Goal: Task Accomplishment & Management: Use online tool/utility

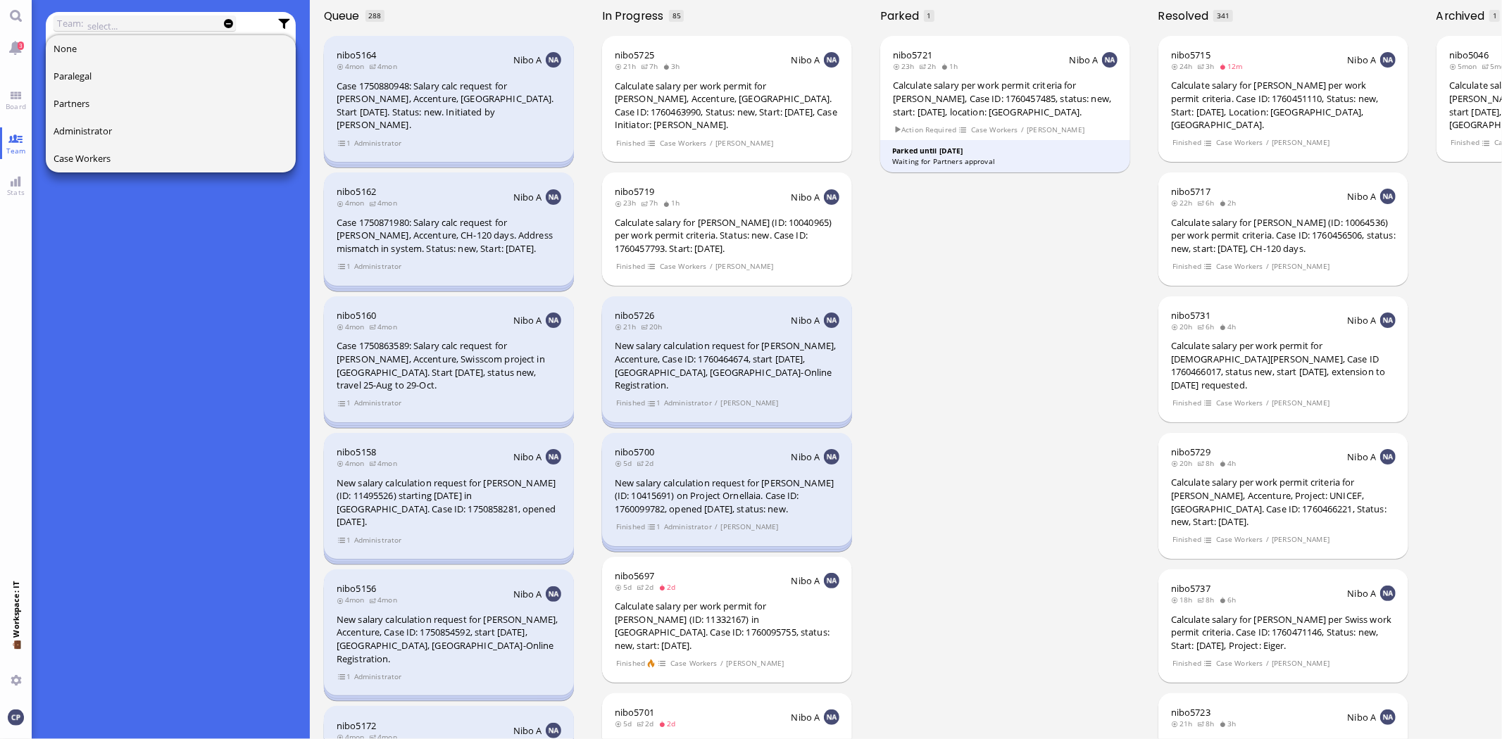
click at [151, 339] on div "What is team view? Team view is an advanced search mode where you can select ti…" at bounding box center [171, 407] width 251 height 664
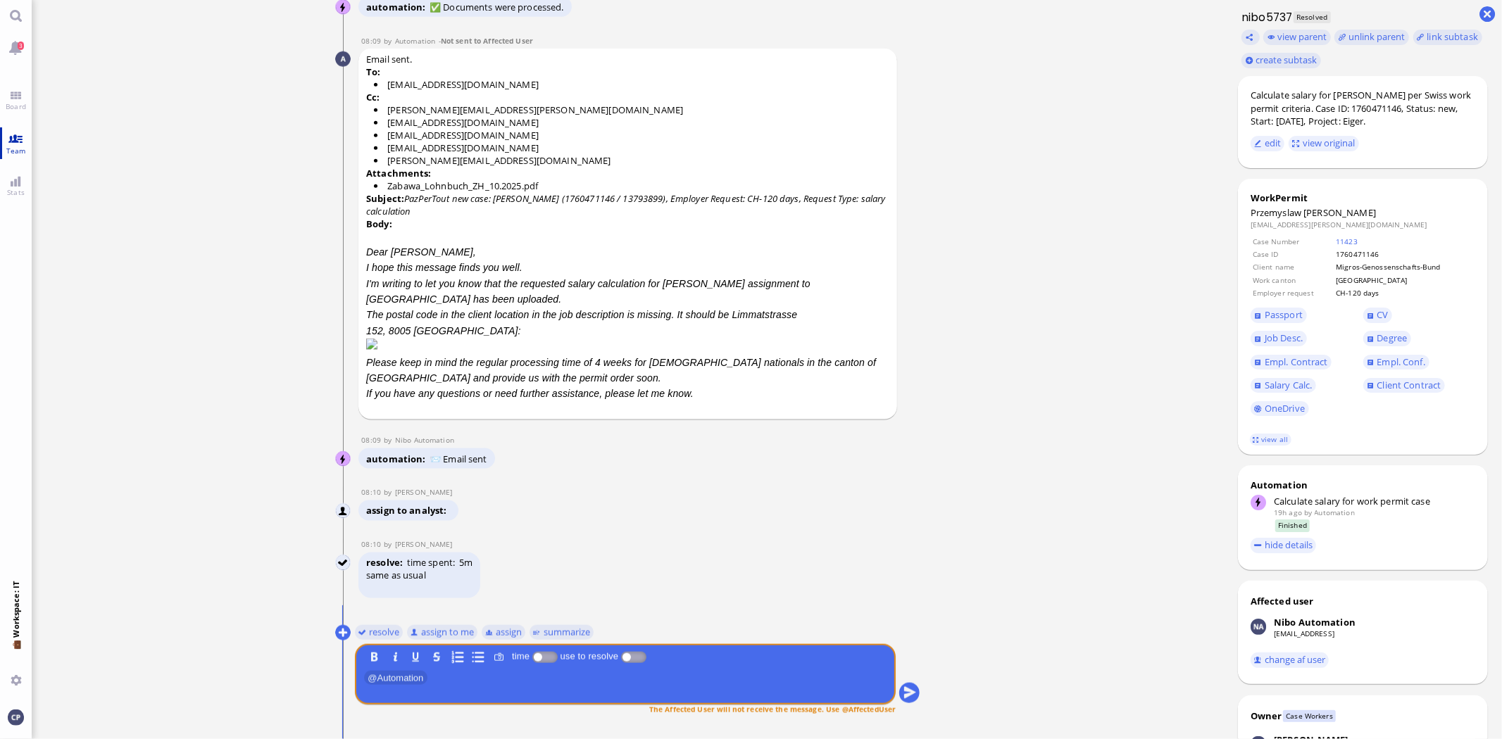
click at [22, 138] on link "Team" at bounding box center [16, 143] width 32 height 32
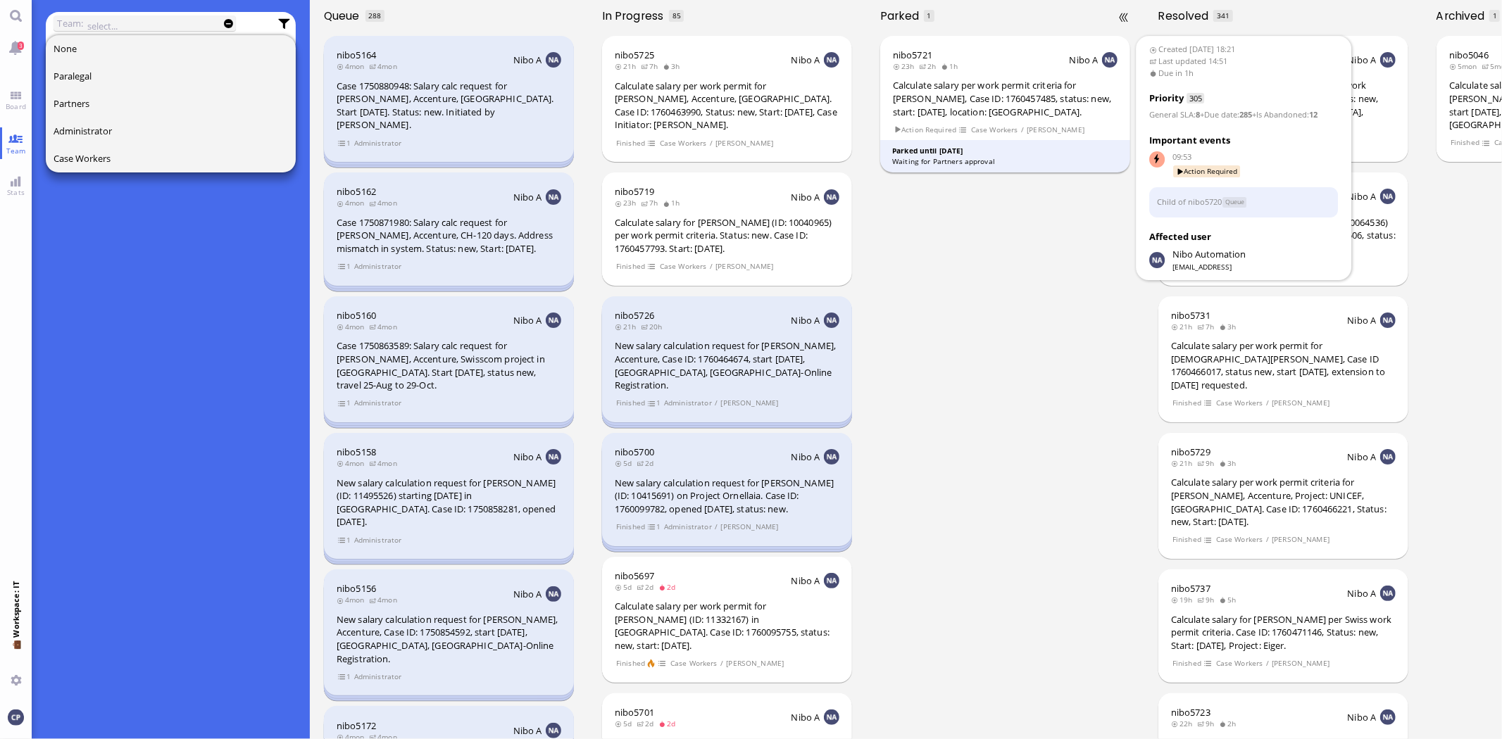
click at [1017, 118] on div "Calculate salary per work permit criteria for [PERSON_NAME], Case ID: 176045748…" at bounding box center [1005, 98] width 225 height 39
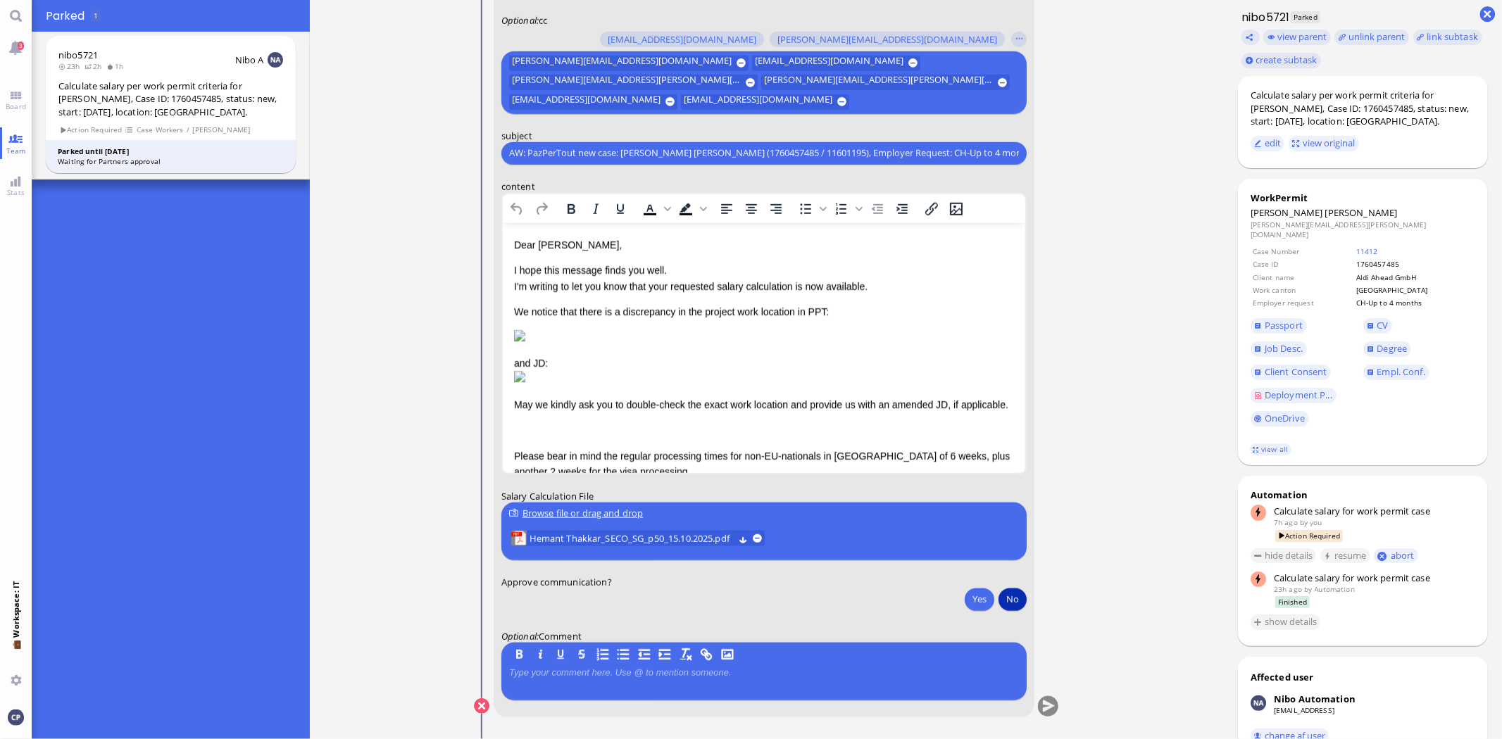
click at [1011, 601] on button "No" at bounding box center [1013, 599] width 28 height 23
click at [124, 108] on div "Calculate salary per work permit criteria for [PERSON_NAME], Case ID: 176045748…" at bounding box center [170, 99] width 225 height 39
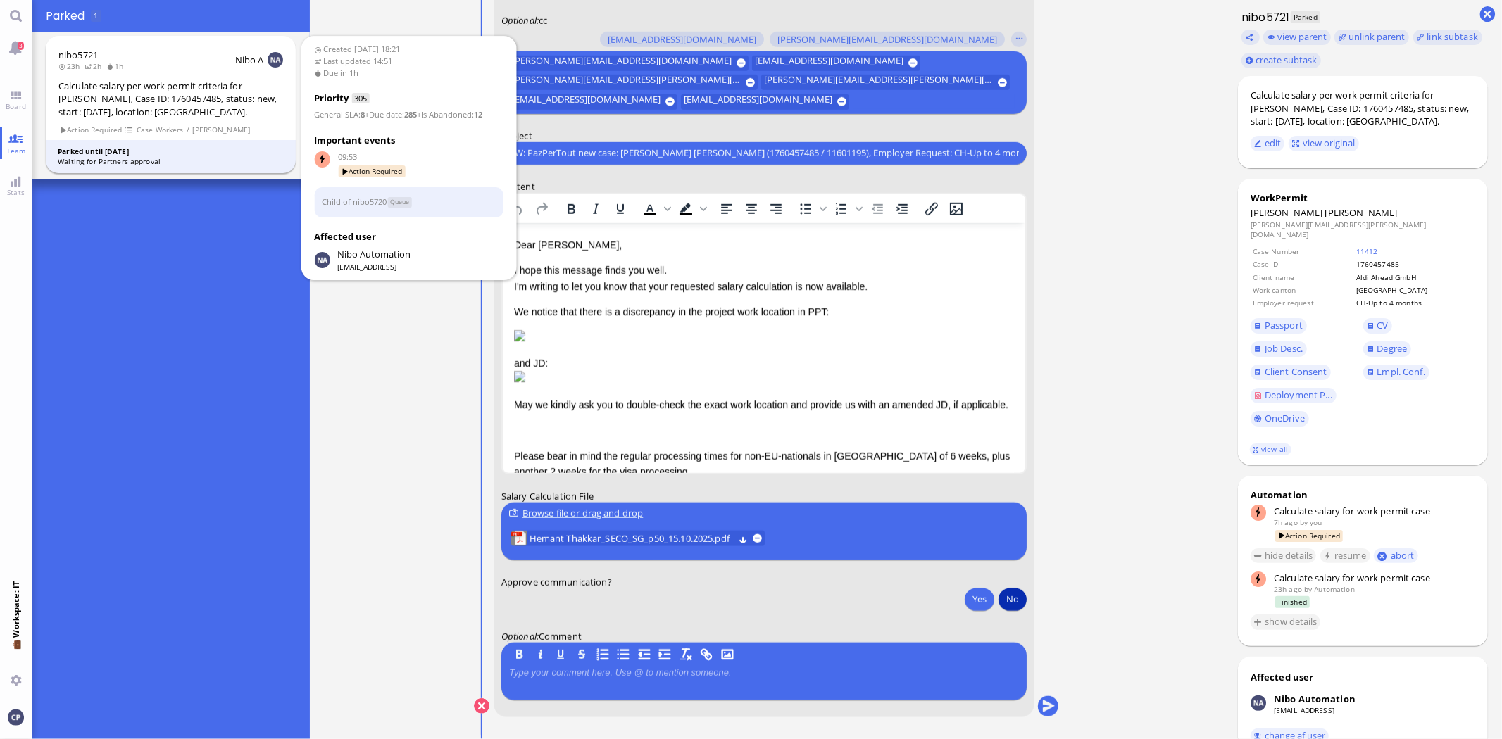
click at [165, 96] on div "Calculate salary per work permit criteria for [PERSON_NAME], Case ID: 176045748…" at bounding box center [170, 99] width 225 height 39
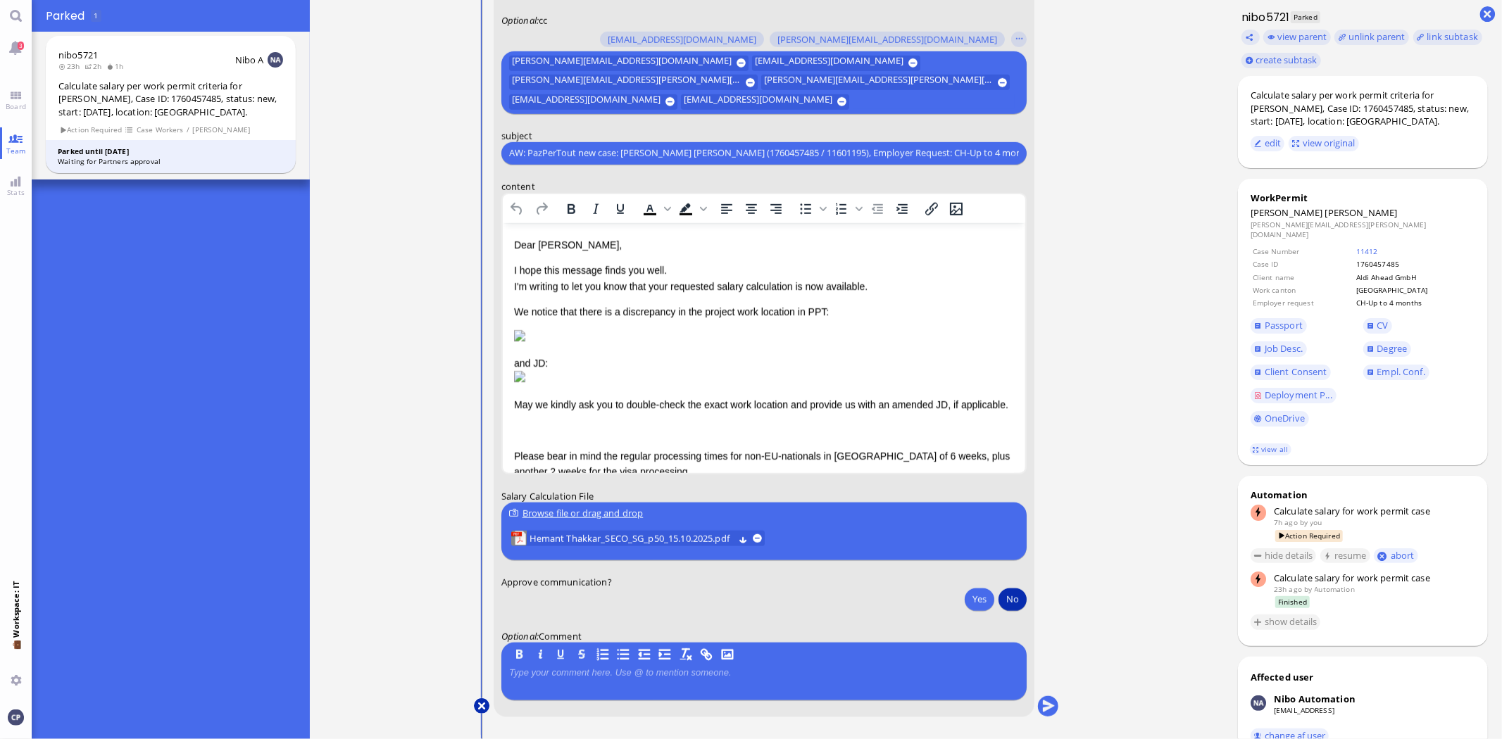
click at [481, 706] on button at bounding box center [481, 706] width 15 height 15
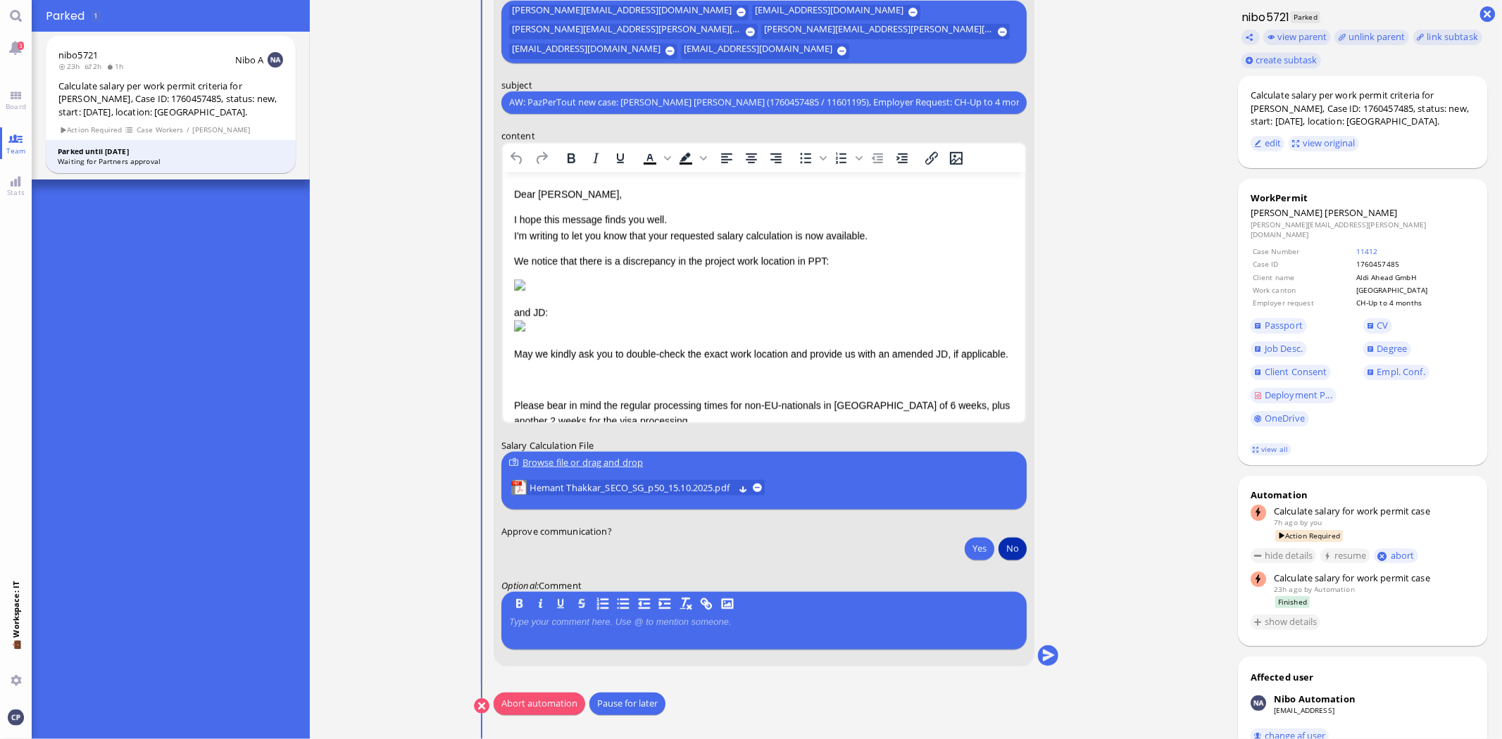
click at [541, 699] on button "Abort automation" at bounding box center [540, 704] width 92 height 23
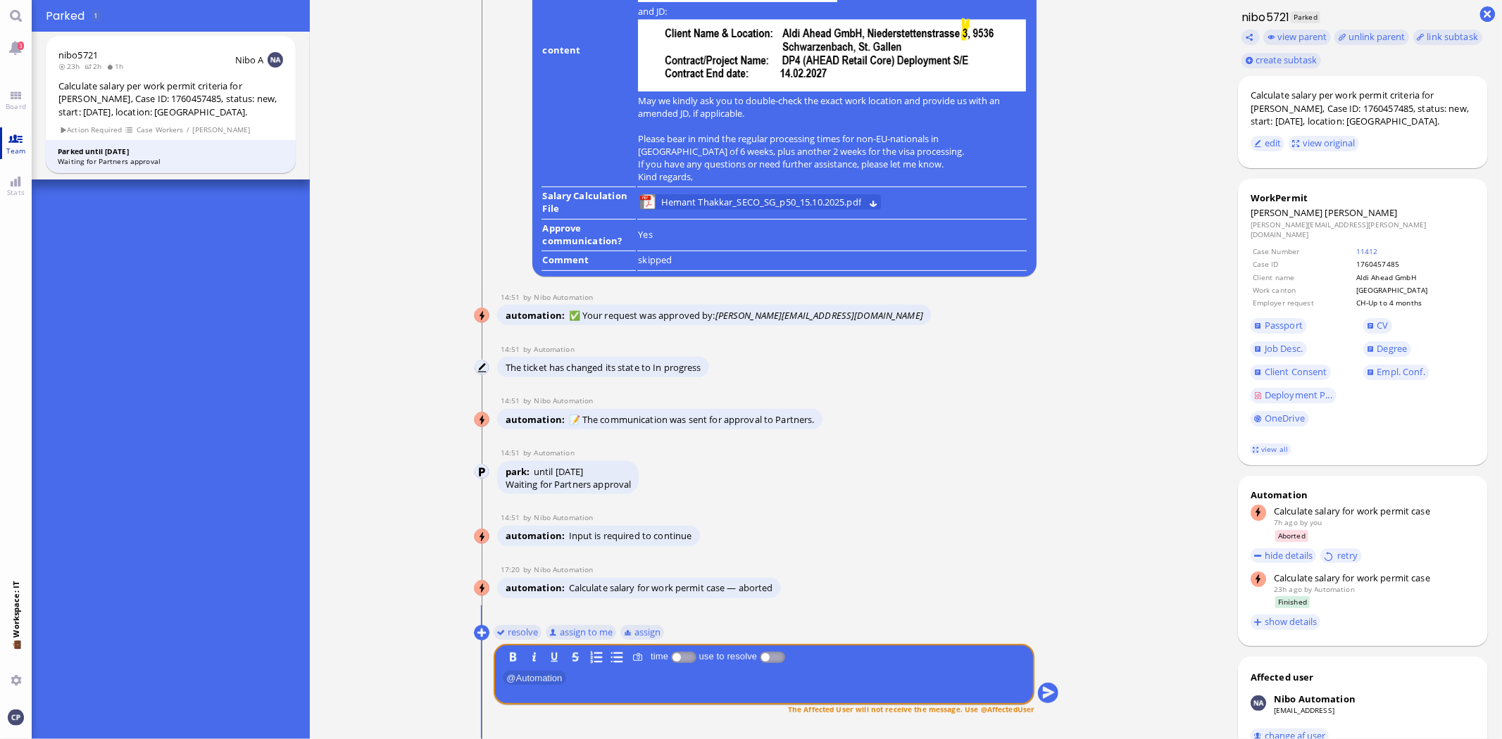
click at [12, 146] on span "Team" at bounding box center [16, 151] width 27 height 10
click at [484, 631] on button at bounding box center [481, 632] width 15 height 15
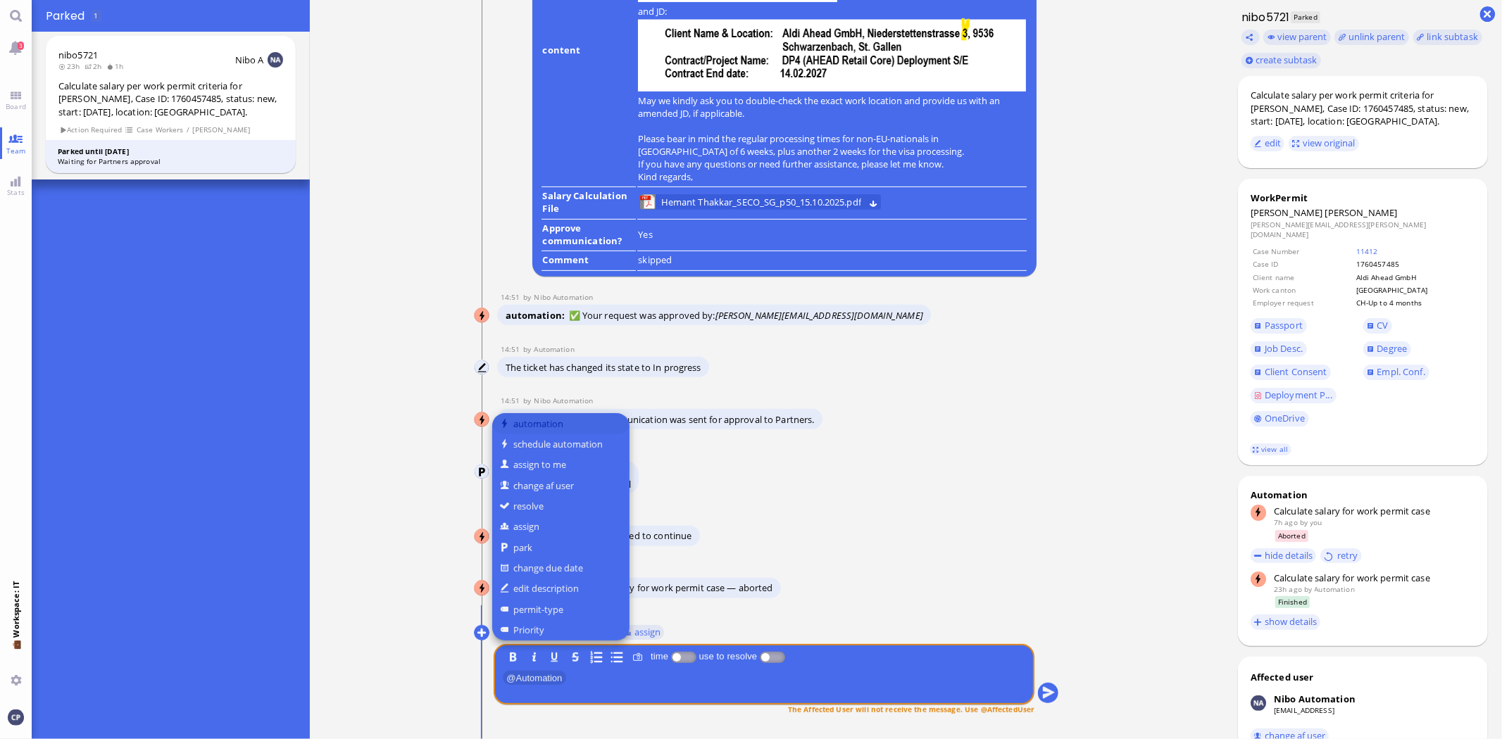
click at [537, 421] on button "automation" at bounding box center [560, 423] width 137 height 20
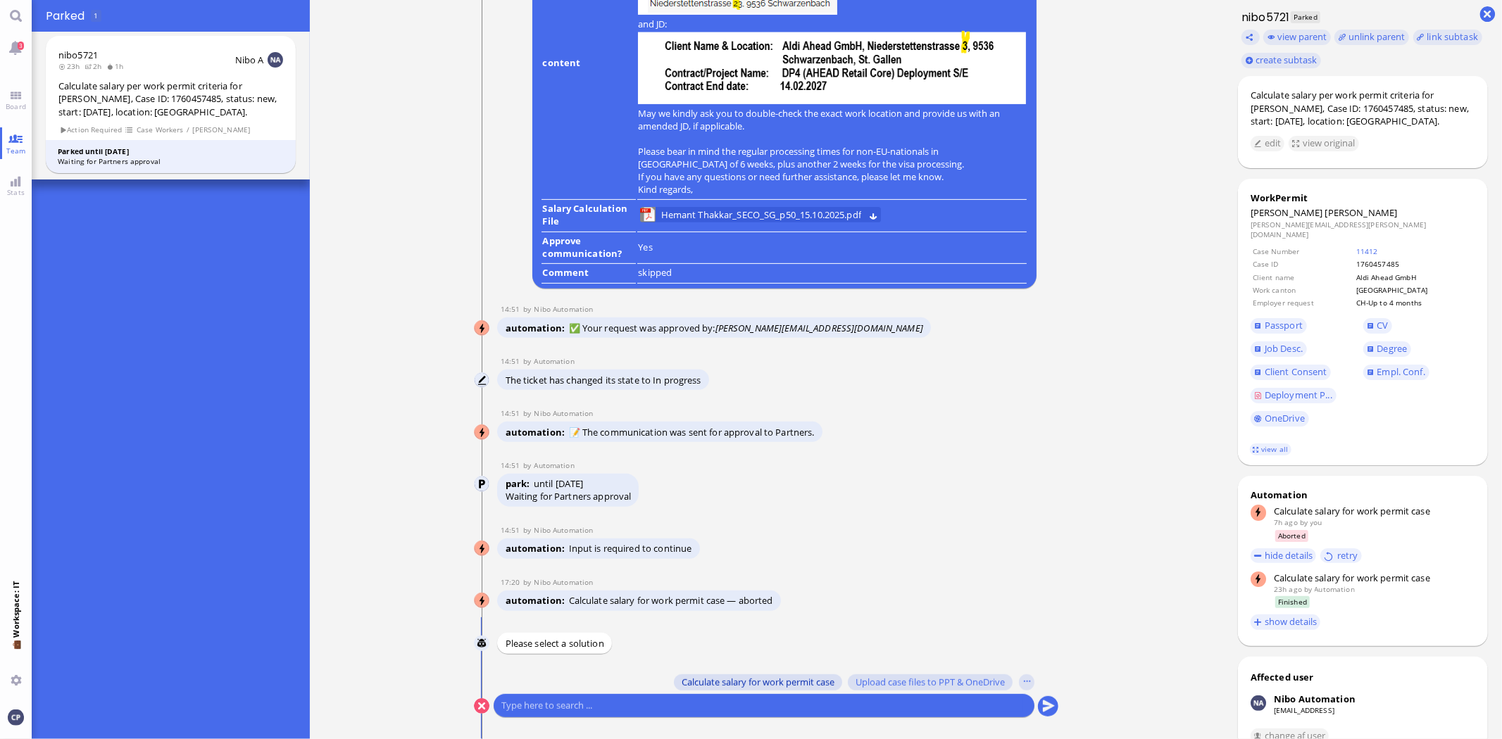
click at [794, 682] on span "Calculate salary for work permit case" at bounding box center [758, 682] width 153 height 11
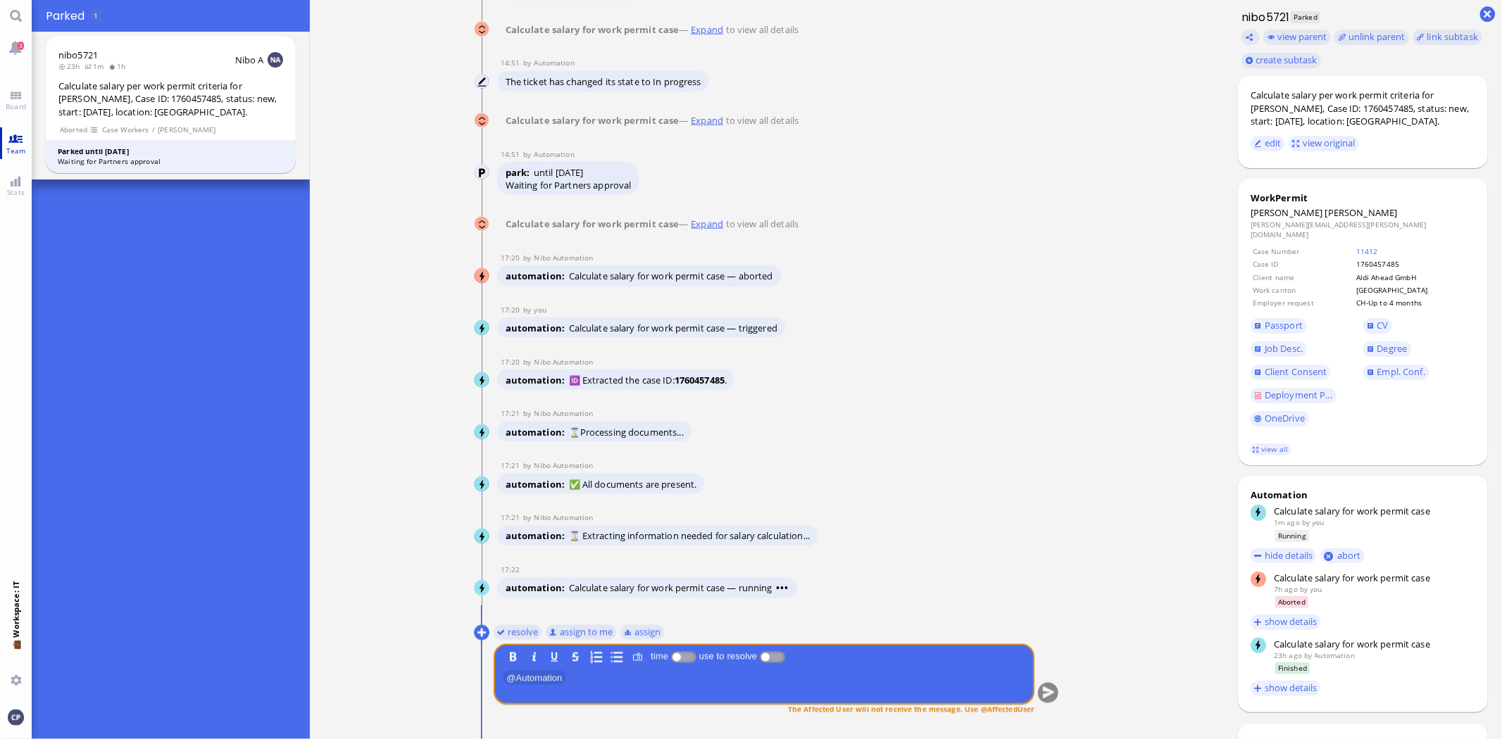
click at [15, 143] on link "Team" at bounding box center [16, 143] width 32 height 32
click at [18, 10] on link "Main menu" at bounding box center [16, 16] width 32 height 32
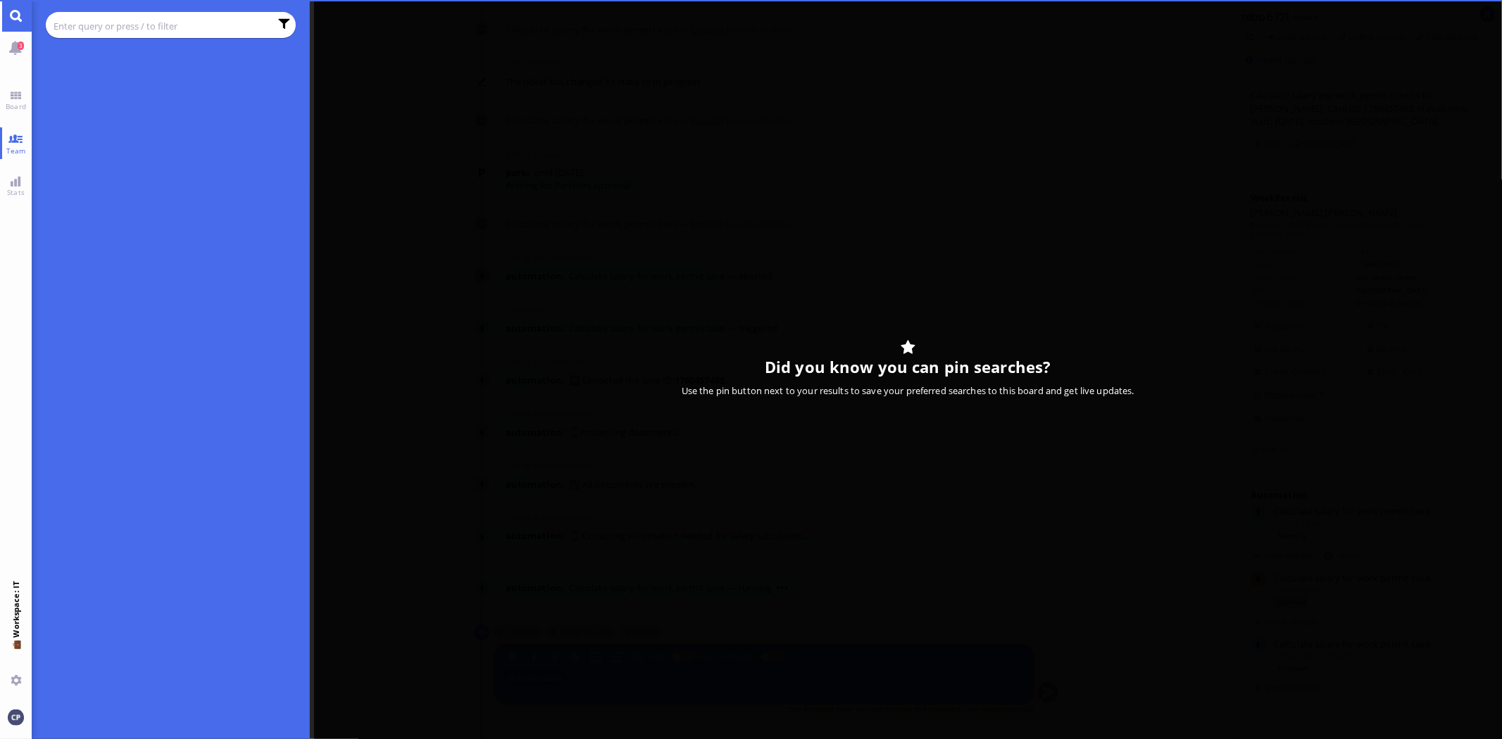
click at [108, 19] on input "text" at bounding box center [162, 25] width 216 height 15
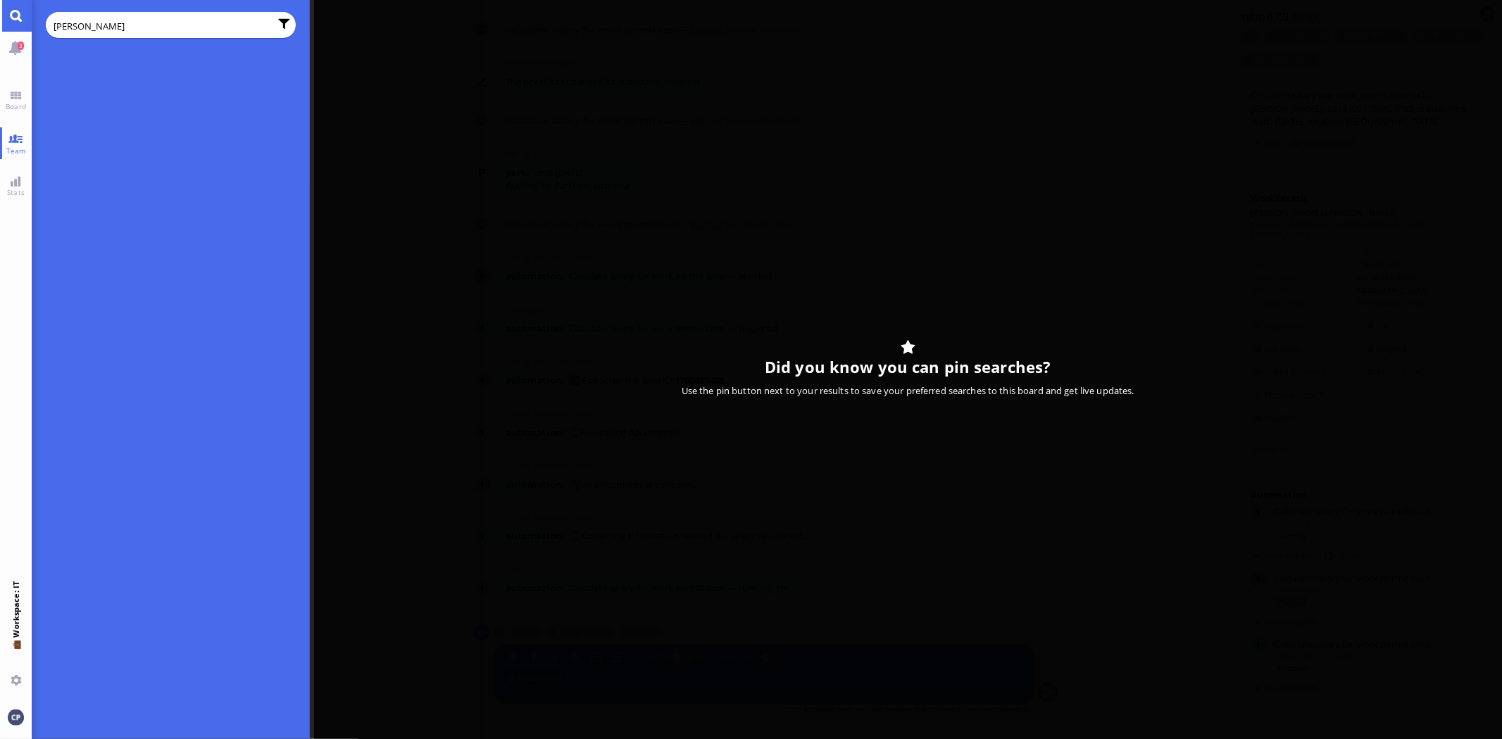
type input "thakkar"
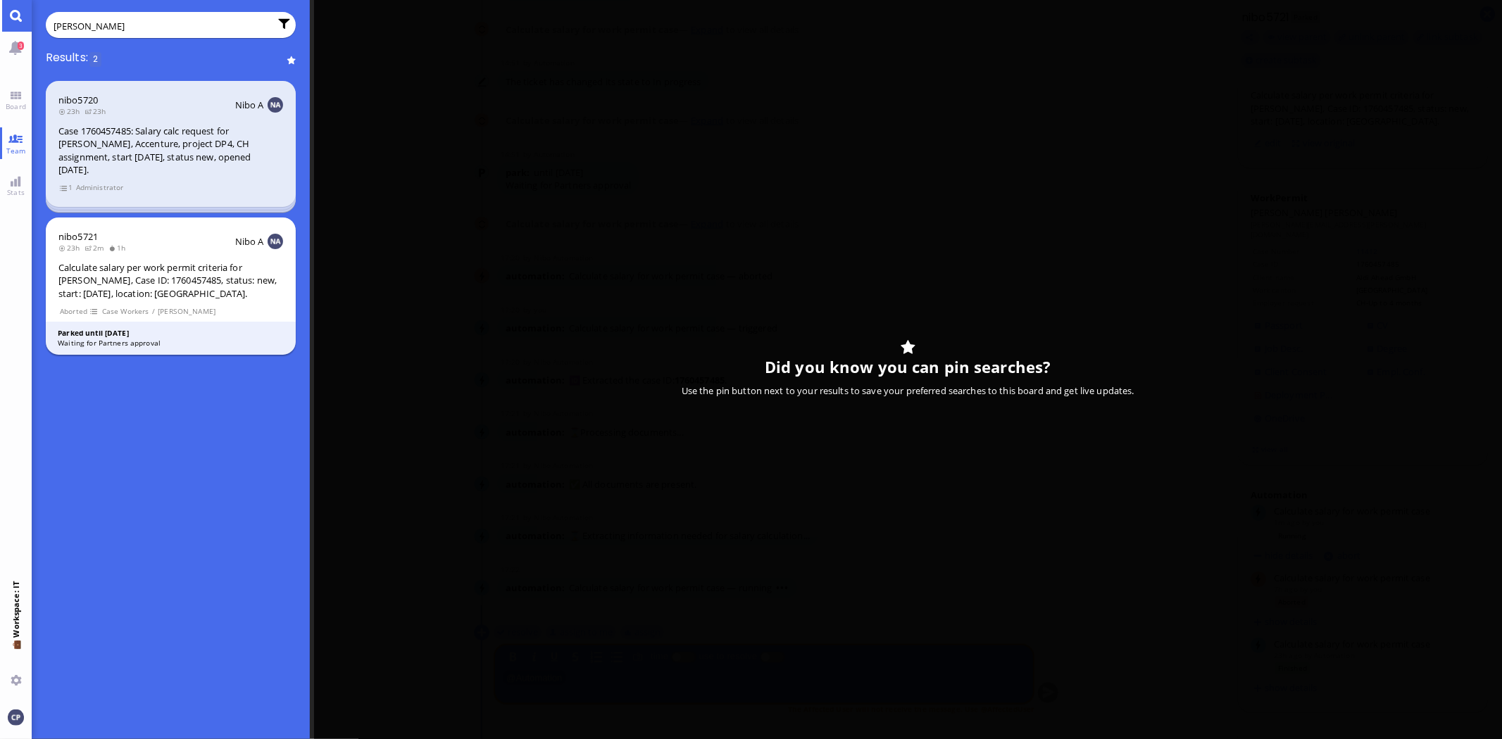
click at [127, 261] on div "Calculate salary per work permit criteria for [PERSON_NAME], Case ID: 176045748…" at bounding box center [170, 280] width 225 height 39
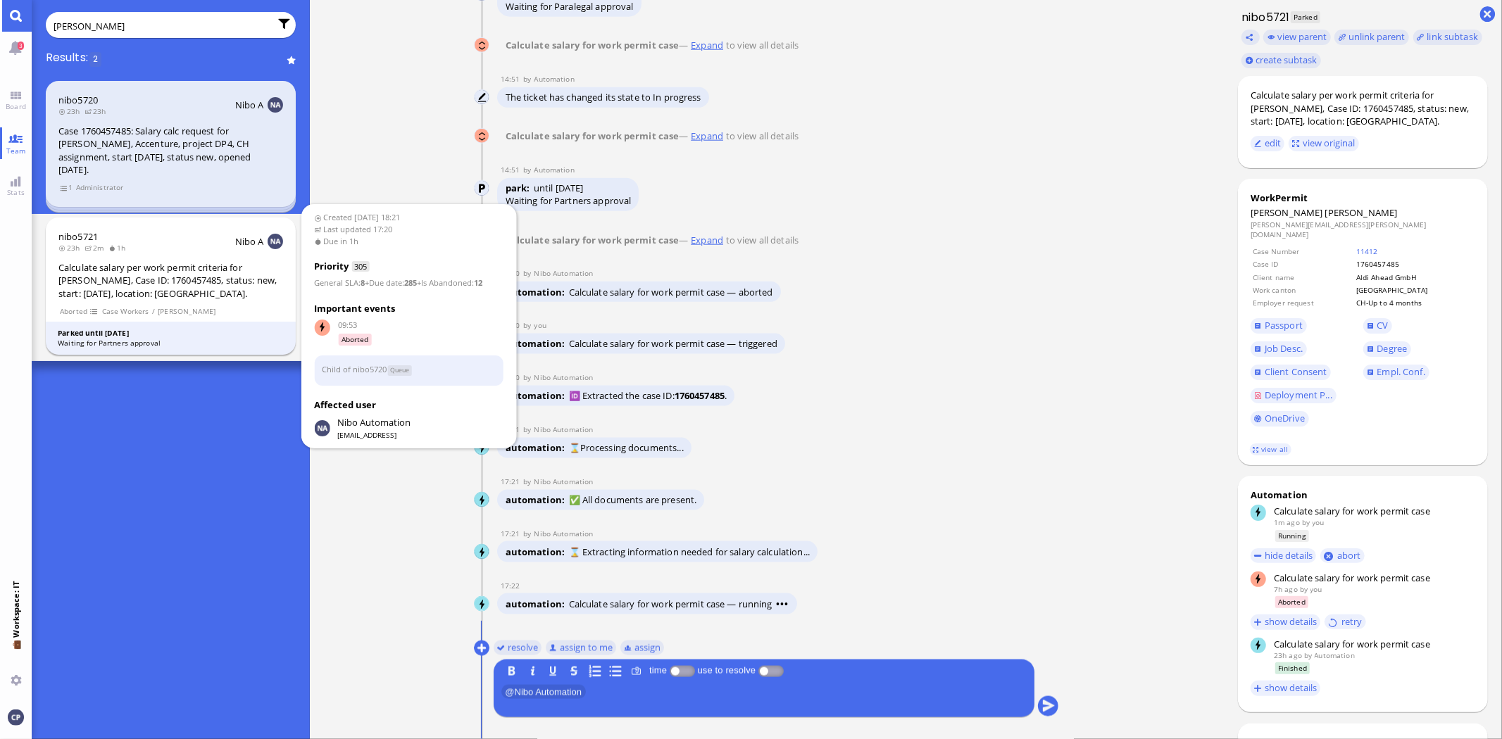
click at [132, 269] on div "Calculate salary per work permit criteria for [PERSON_NAME], Case ID: 176045748…" at bounding box center [170, 280] width 225 height 39
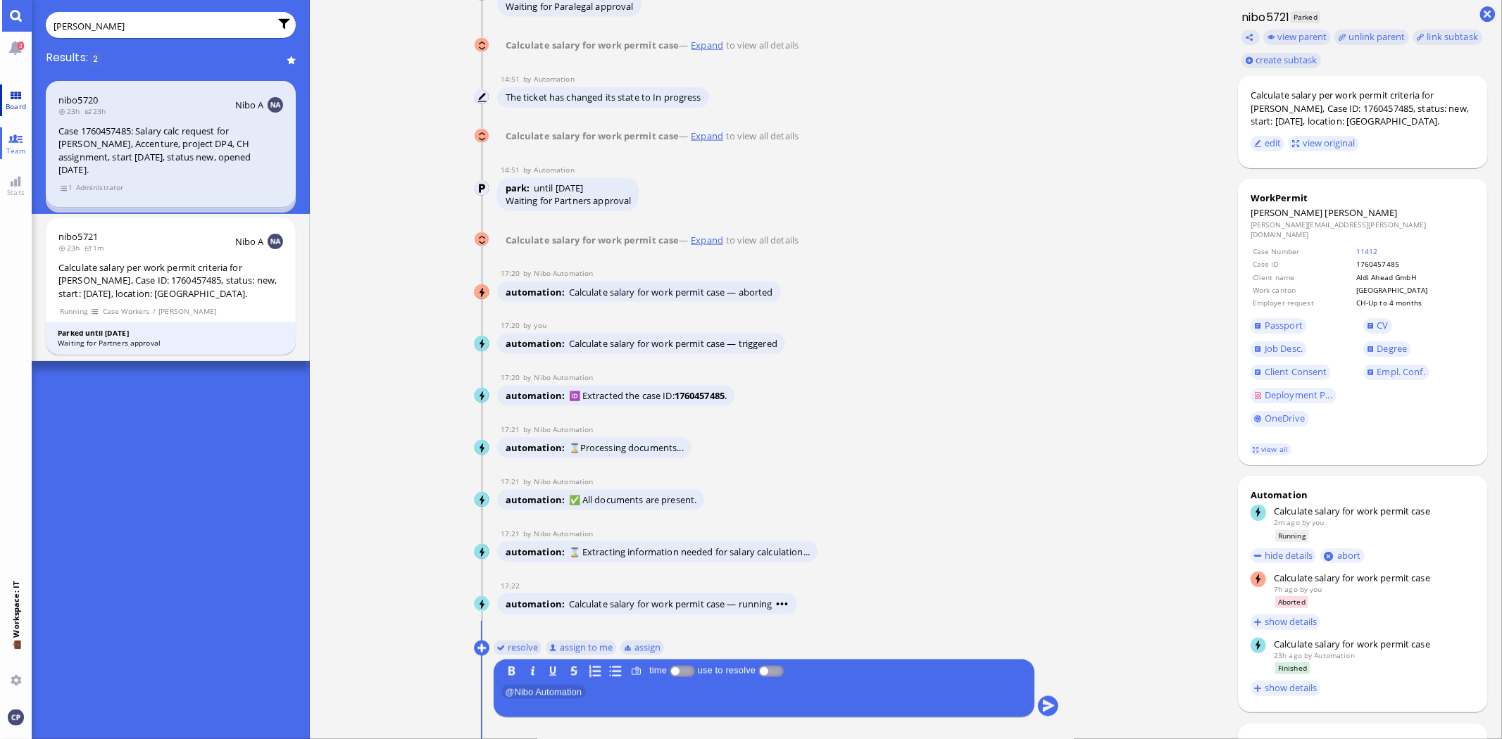
click at [13, 95] on link "Board" at bounding box center [16, 101] width 32 height 32
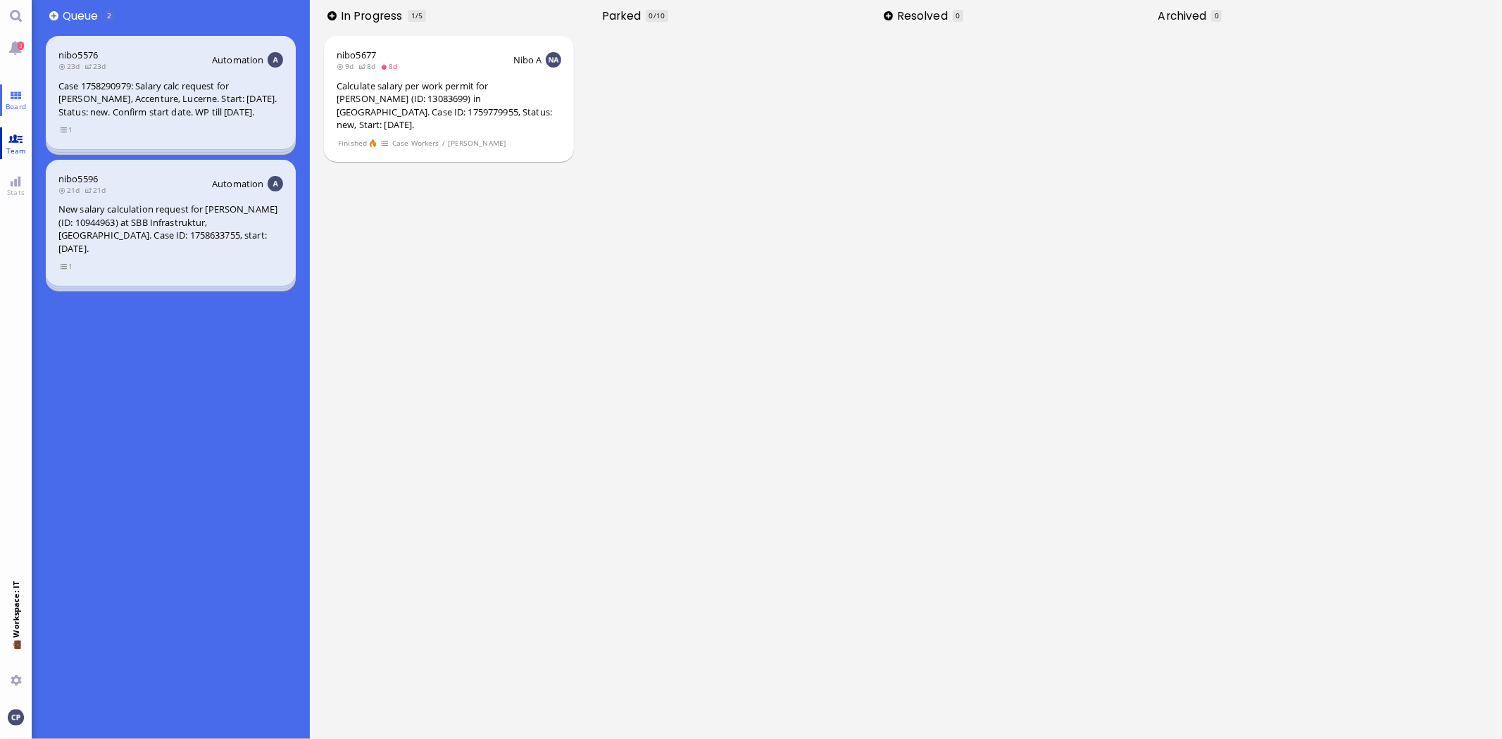
click at [14, 136] on link "Team" at bounding box center [16, 143] width 32 height 32
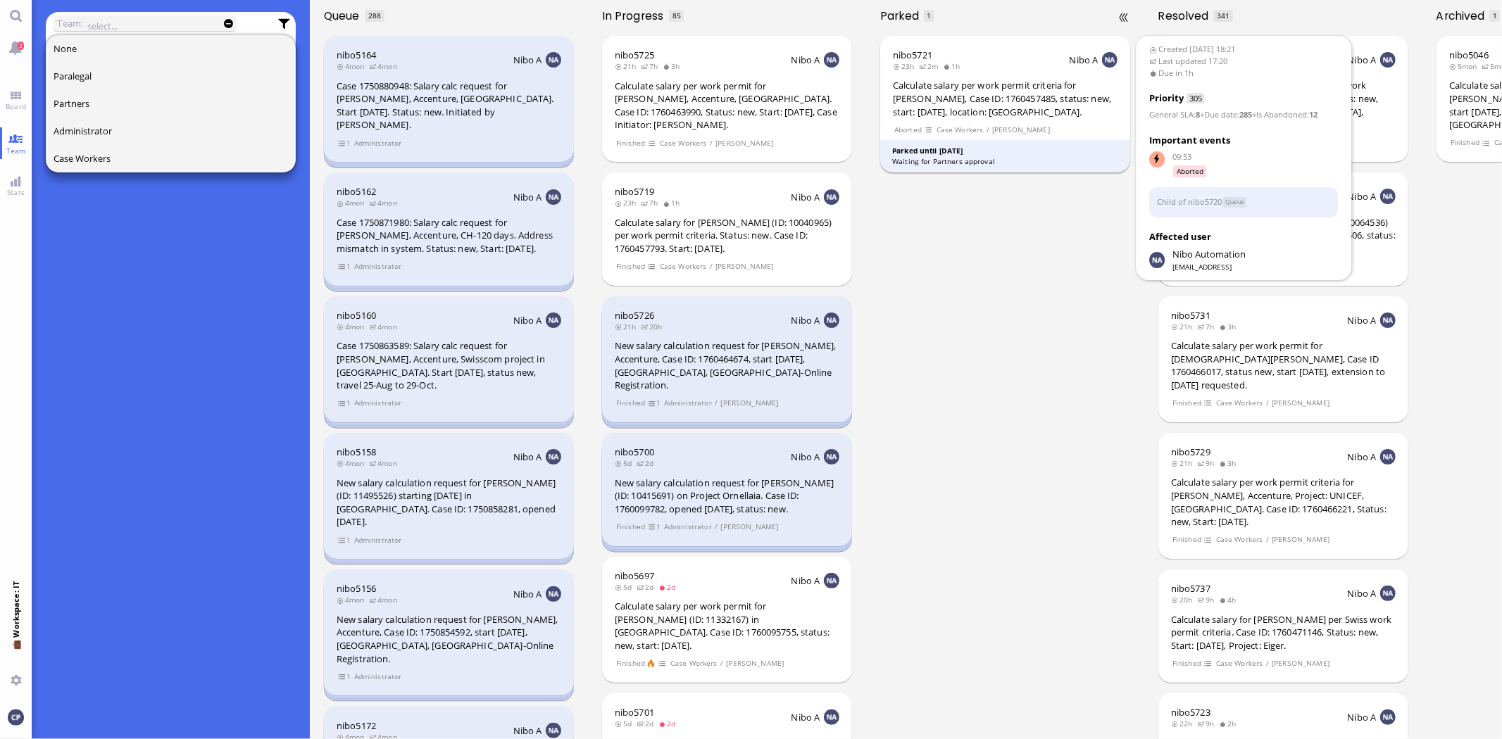
click at [1005, 156] on div "Waiting for Partners approval" at bounding box center [1005, 161] width 226 height 11
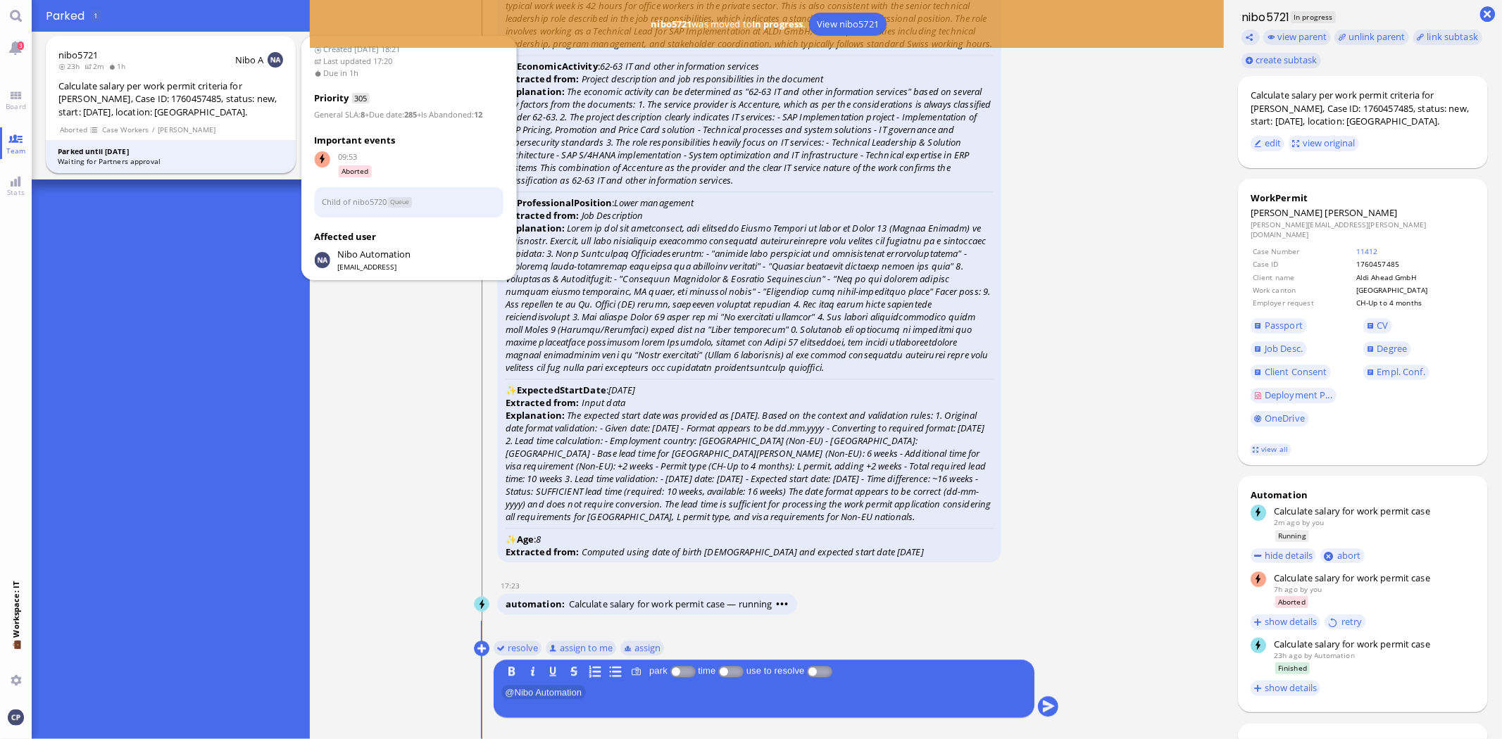
click at [109, 157] on div "Waiting for Partners approval" at bounding box center [171, 161] width 226 height 11
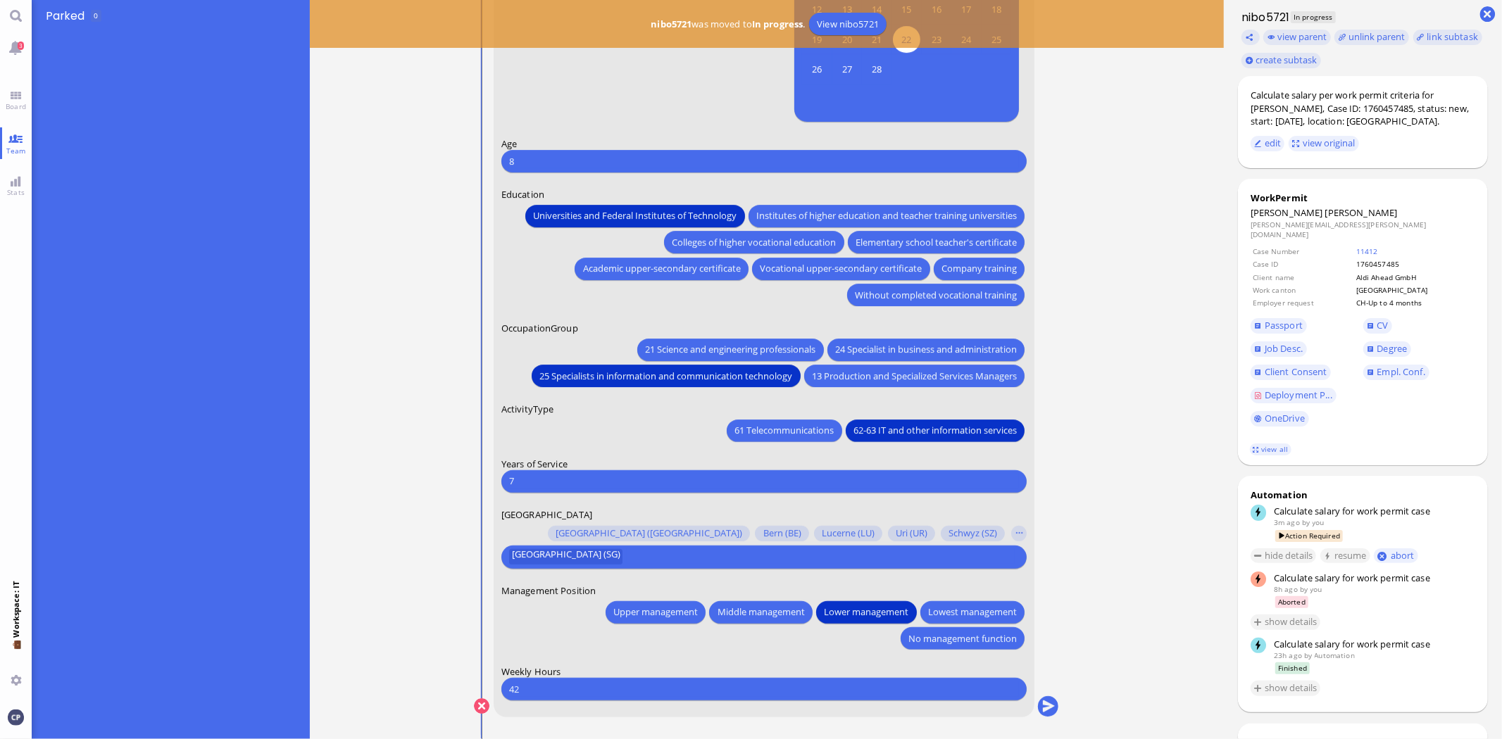
drag, startPoint x: 525, startPoint y: 163, endPoint x: 428, endPoint y: 161, distance: 97.2
click at [428, 161] on ticket "14 Oct 18:21 by Automation Automation Calculate eligible salary for work permit…" at bounding box center [767, 369] width 914 height 739
type input "30"
drag, startPoint x: 524, startPoint y: 481, endPoint x: 452, endPoint y: 483, distance: 71.9
click at [452, 483] on nitautoscroll "14 Oct 18:21 by Automation Automation Calculate eligible salary for work permit…" at bounding box center [767, 369] width 651 height 739
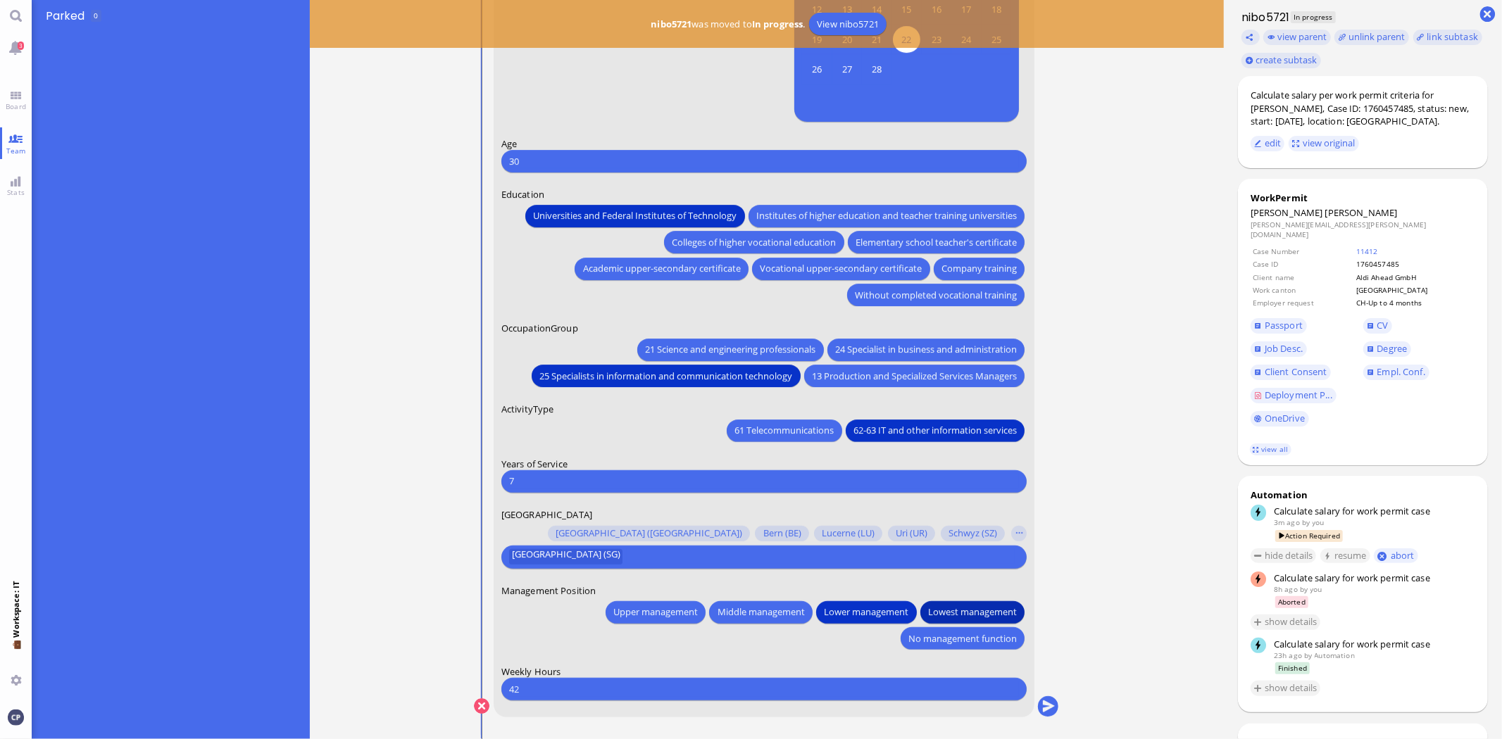
click at [976, 611] on span "Lowest management" at bounding box center [972, 612] width 89 height 15
click at [972, 634] on span "No management function" at bounding box center [962, 638] width 108 height 15
click at [568, 682] on input "42" at bounding box center [764, 689] width 510 height 15
drag, startPoint x: 568, startPoint y: 682, endPoint x: 328, endPoint y: 706, distance: 240.6
click at [328, 706] on ticket "14 Oct 18:21 by Automation Automation Calculate eligible salary for work permit…" at bounding box center [767, 369] width 914 height 739
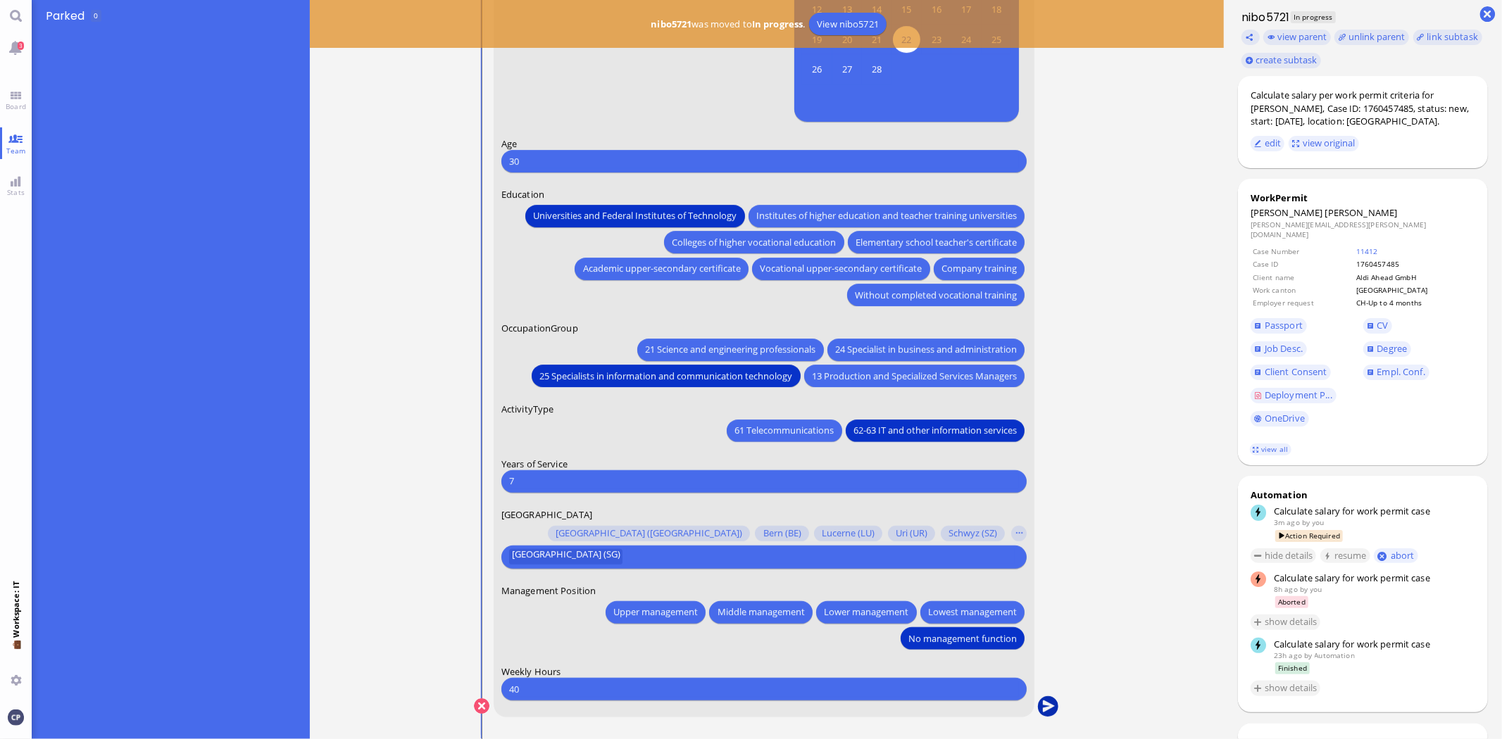
type input "40"
click at [1052, 707] on button "submit" at bounding box center [1048, 706] width 21 height 21
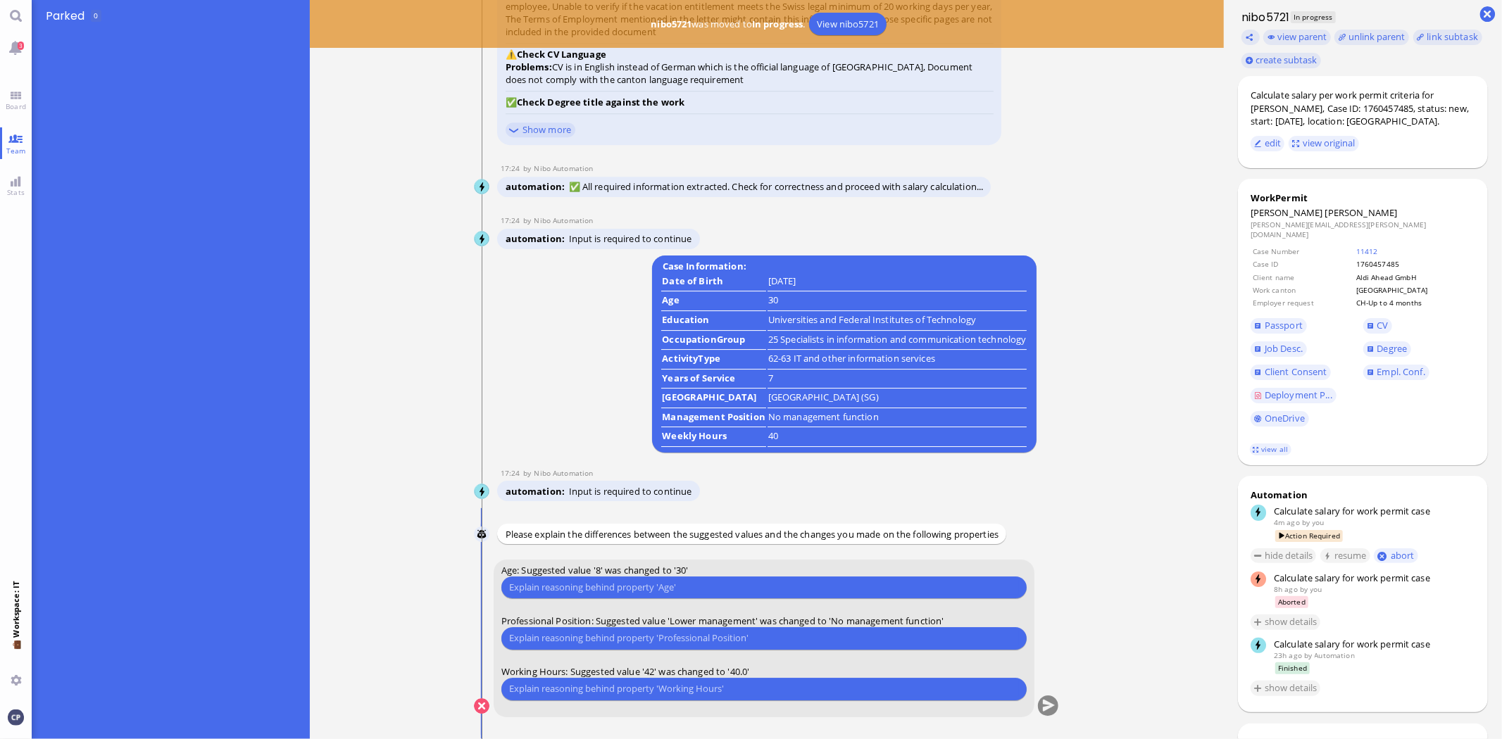
click at [618, 589] on input "text" at bounding box center [764, 587] width 510 height 15
type input "Age was not read well from Passport. It is 30."
click at [604, 632] on input "text" at bounding box center [764, 638] width 510 height 15
click at [604, 639] on input "text" at bounding box center [764, 638] width 510 height 15
type input "No Management function"
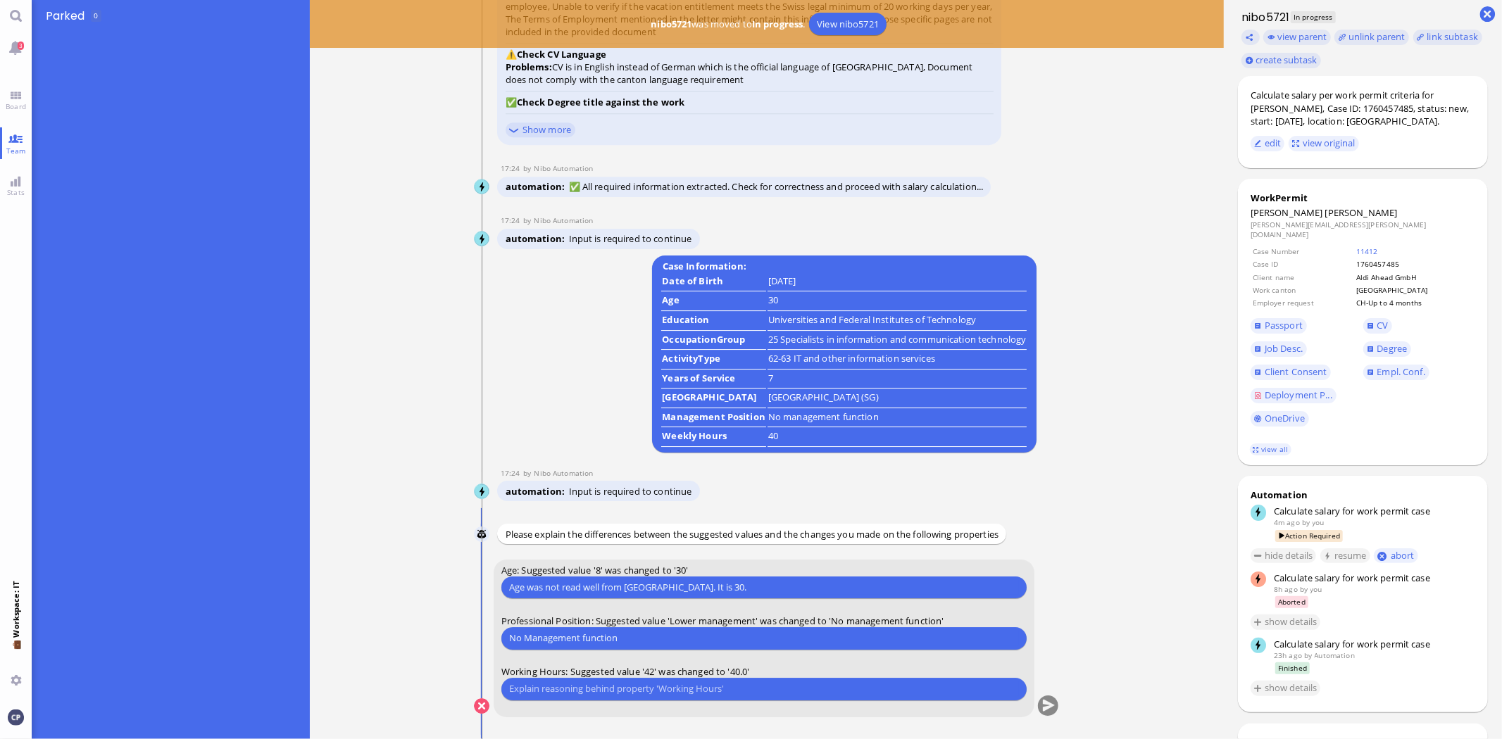
click at [559, 690] on input "text" at bounding box center [764, 689] width 510 height 15
type input "in"
type input "Working hours are 40, clearly readable on ECL."
click at [1048, 706] on button "submit" at bounding box center [1048, 706] width 21 height 21
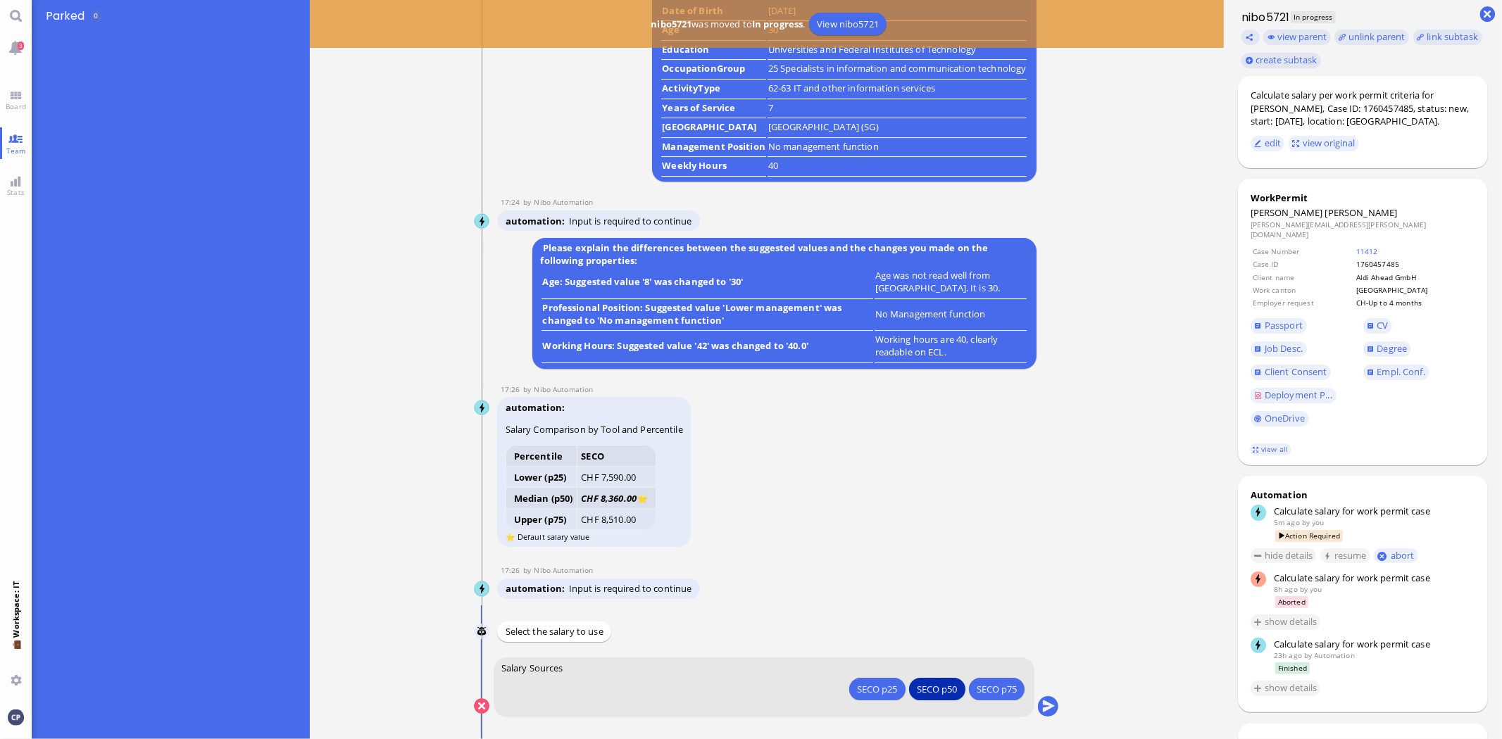
click at [927, 692] on div "SECO p50" at bounding box center [938, 689] width 40 height 15
click at [942, 687] on div "SECO p50" at bounding box center [938, 688] width 40 height 15
click at [1046, 703] on button "submit" at bounding box center [1048, 706] width 21 height 21
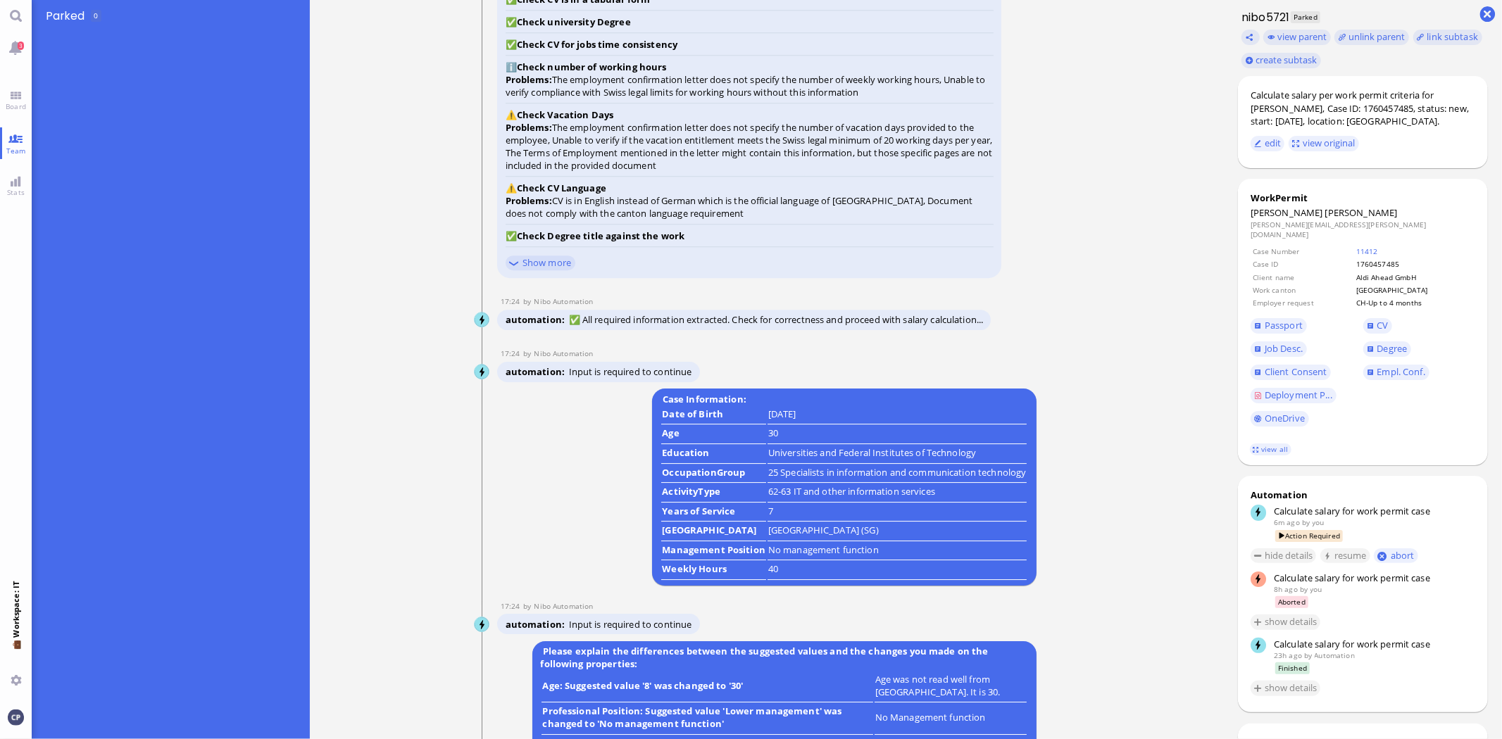
scroll to position [-1251, 0]
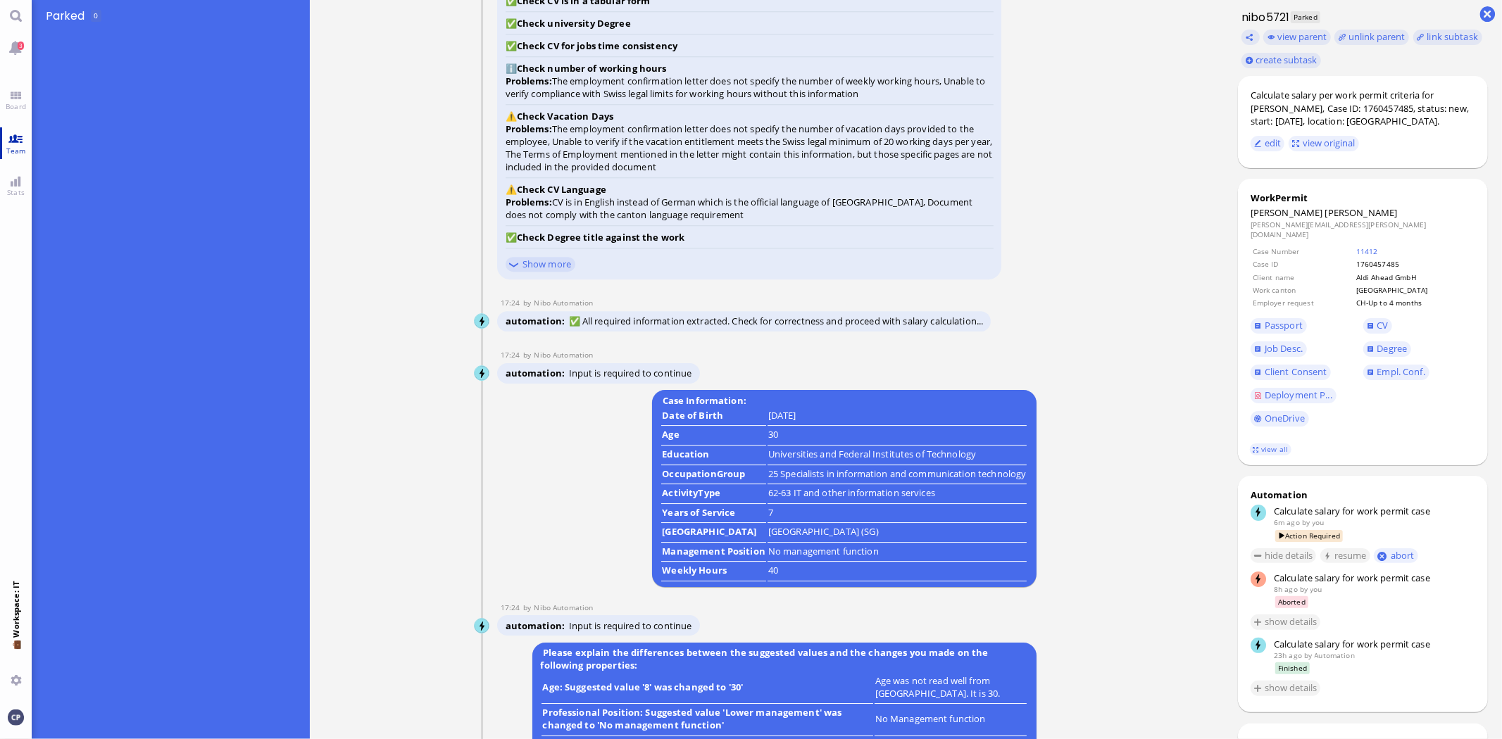
click at [15, 132] on link "Team" at bounding box center [16, 143] width 32 height 32
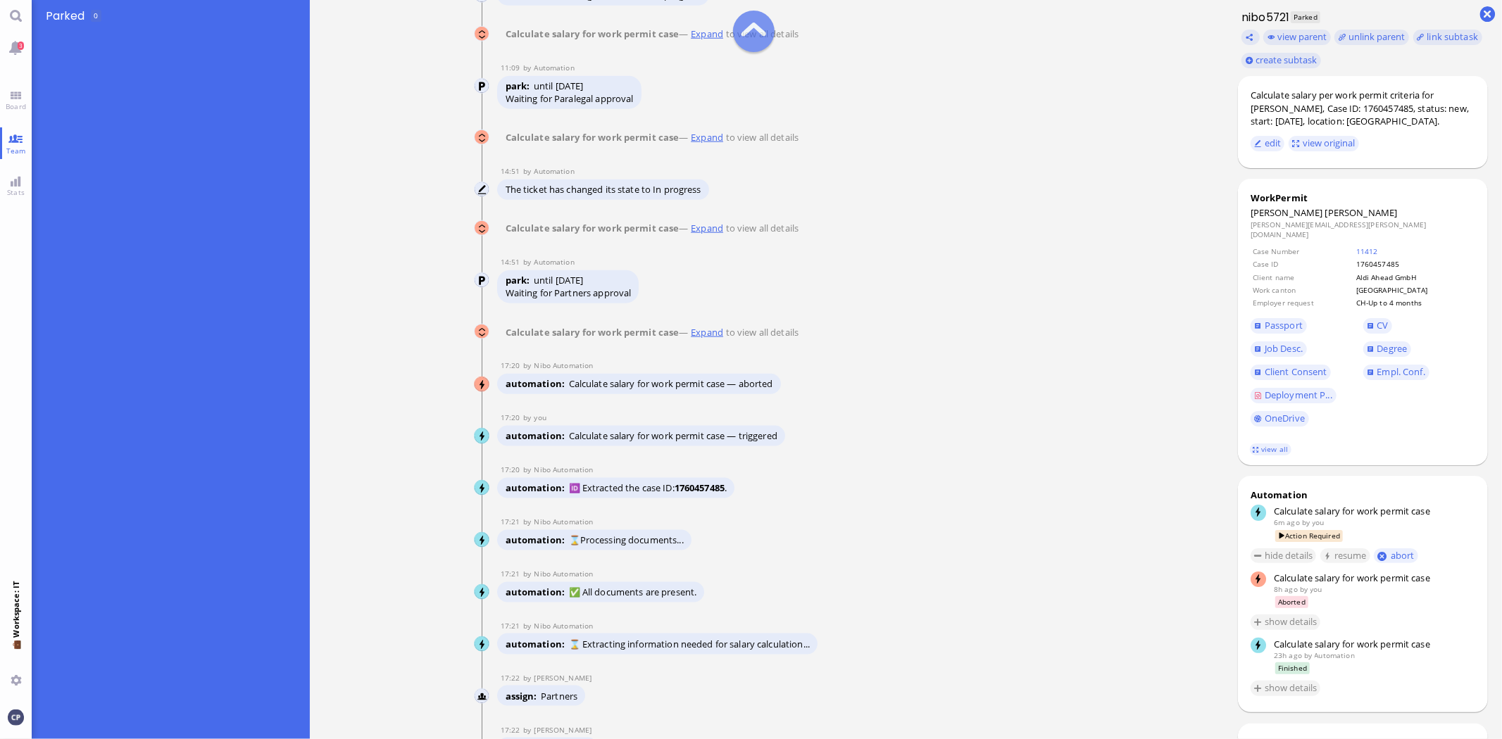
scroll to position [-3677, 0]
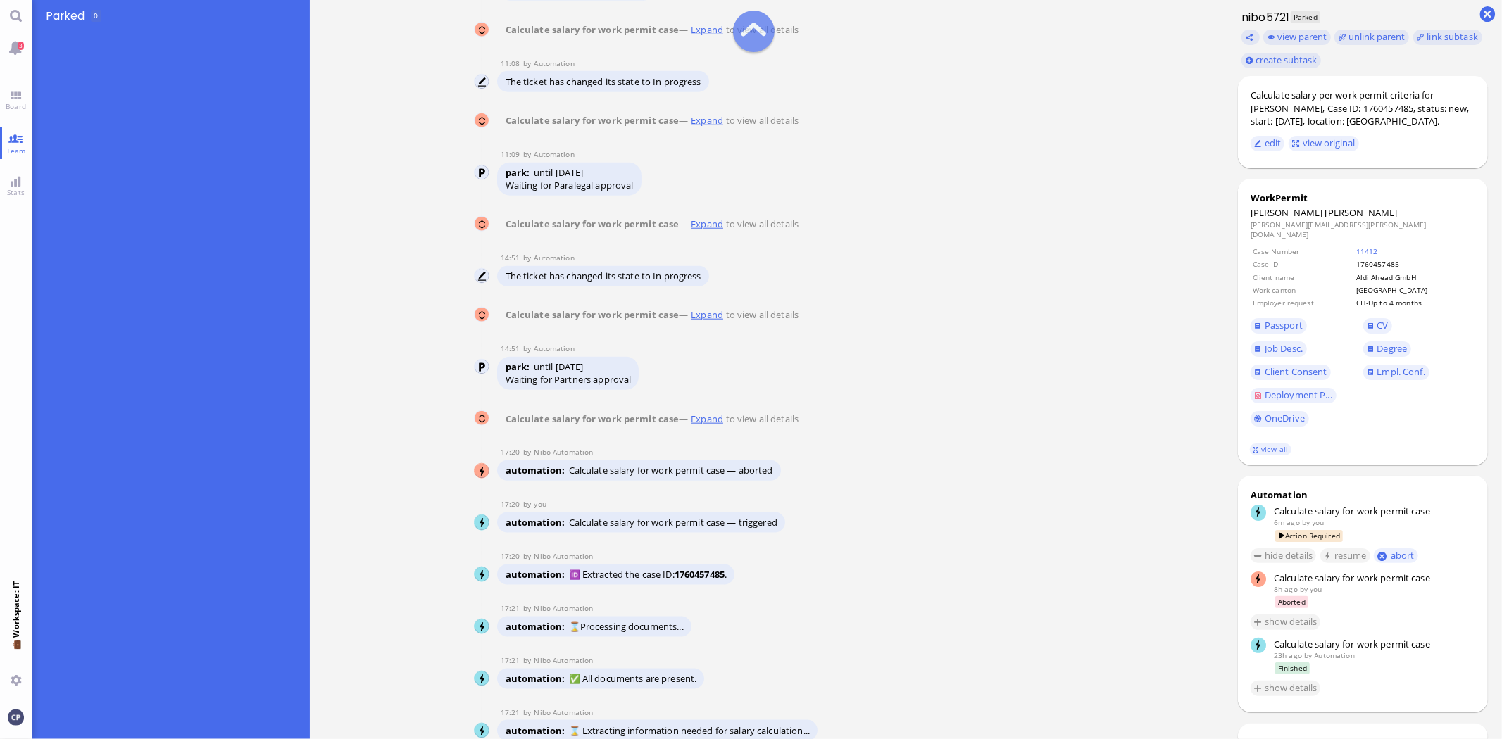
click at [713, 425] on link "Expand" at bounding box center [707, 419] width 37 height 13
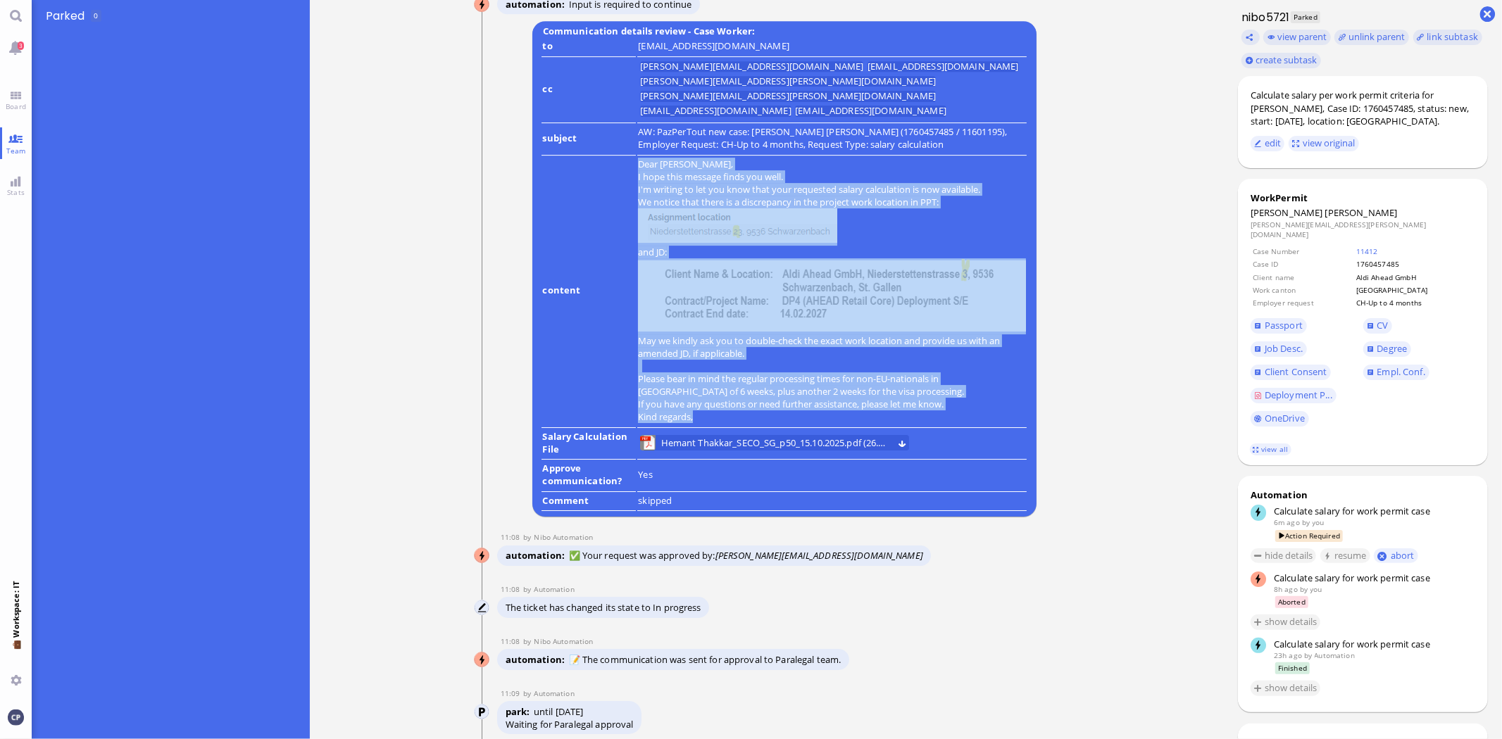
drag, startPoint x: 639, startPoint y: 208, endPoint x: 904, endPoint y: 451, distance: 359.3
click at [904, 423] on div "Dear Lucio, I hope this message finds you well. I'm writing to let you know tha…" at bounding box center [832, 290] width 388 height 265
copy div "Dear Lucio, I hope this message finds you well. I'm writing to let you know tha…"
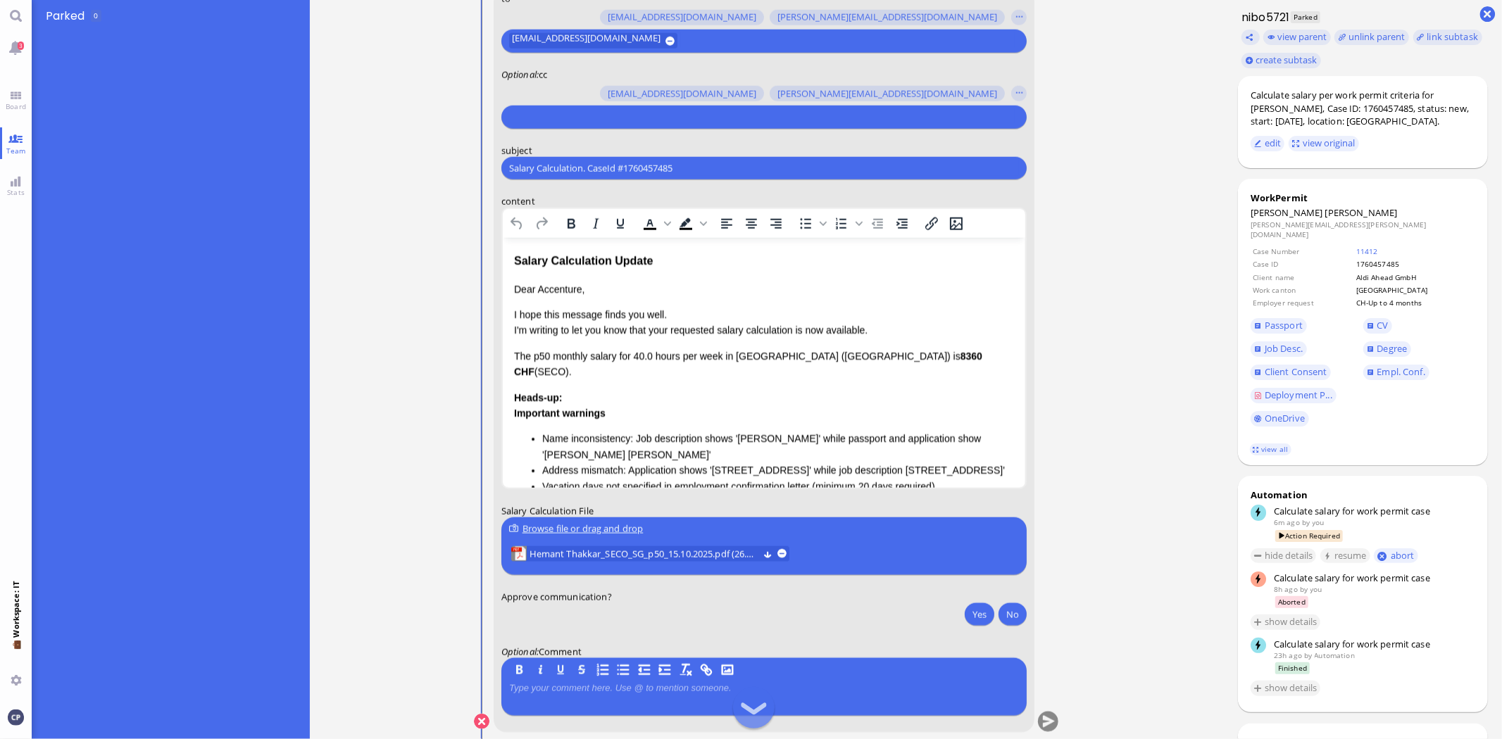
scroll to position [0, 0]
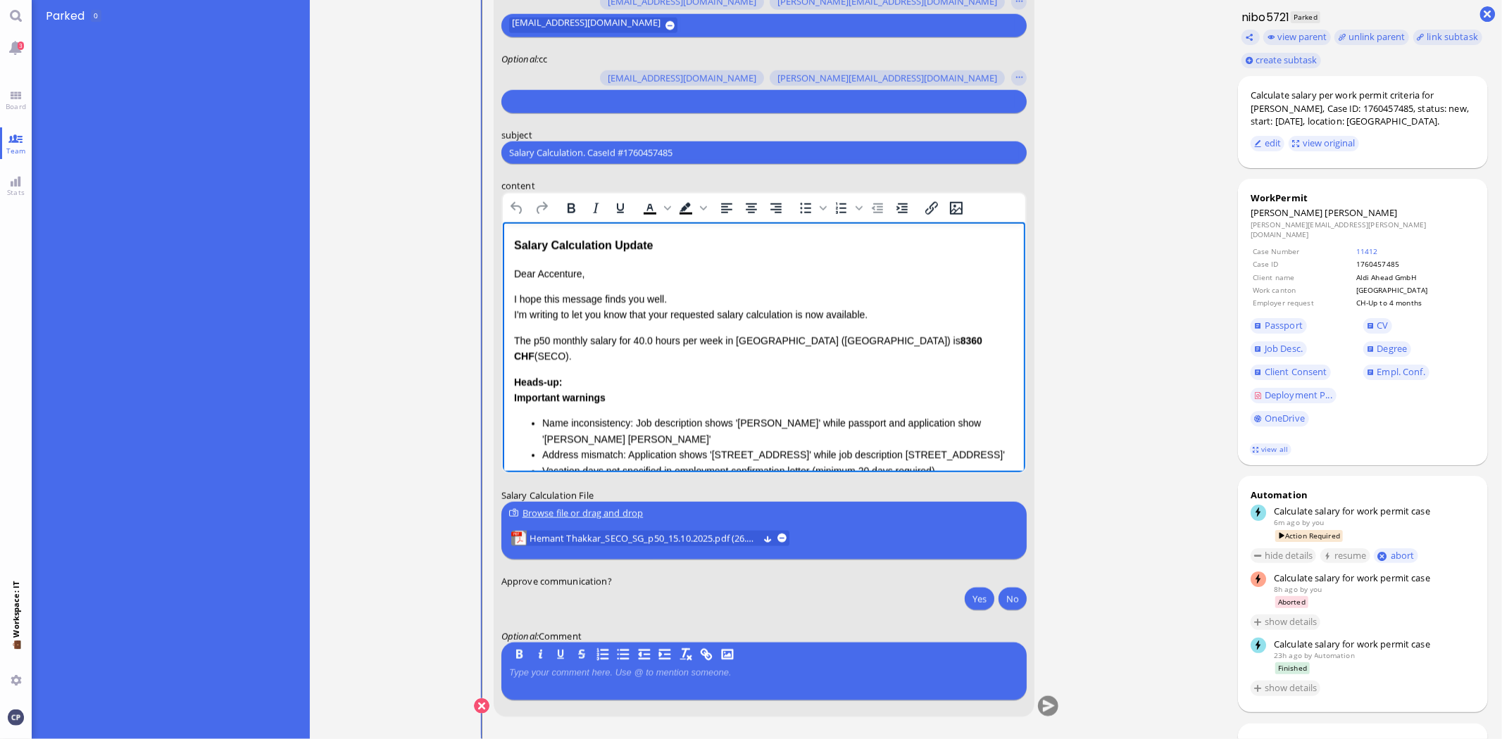
drag, startPoint x: 512, startPoint y: 244, endPoint x: 678, endPoint y: 304, distance: 176.6
click at [722, 313] on html "Salary Calculation Update Dear Accenture, I hope this message finds you well. I…" at bounding box center [763, 447] width 523 height 449
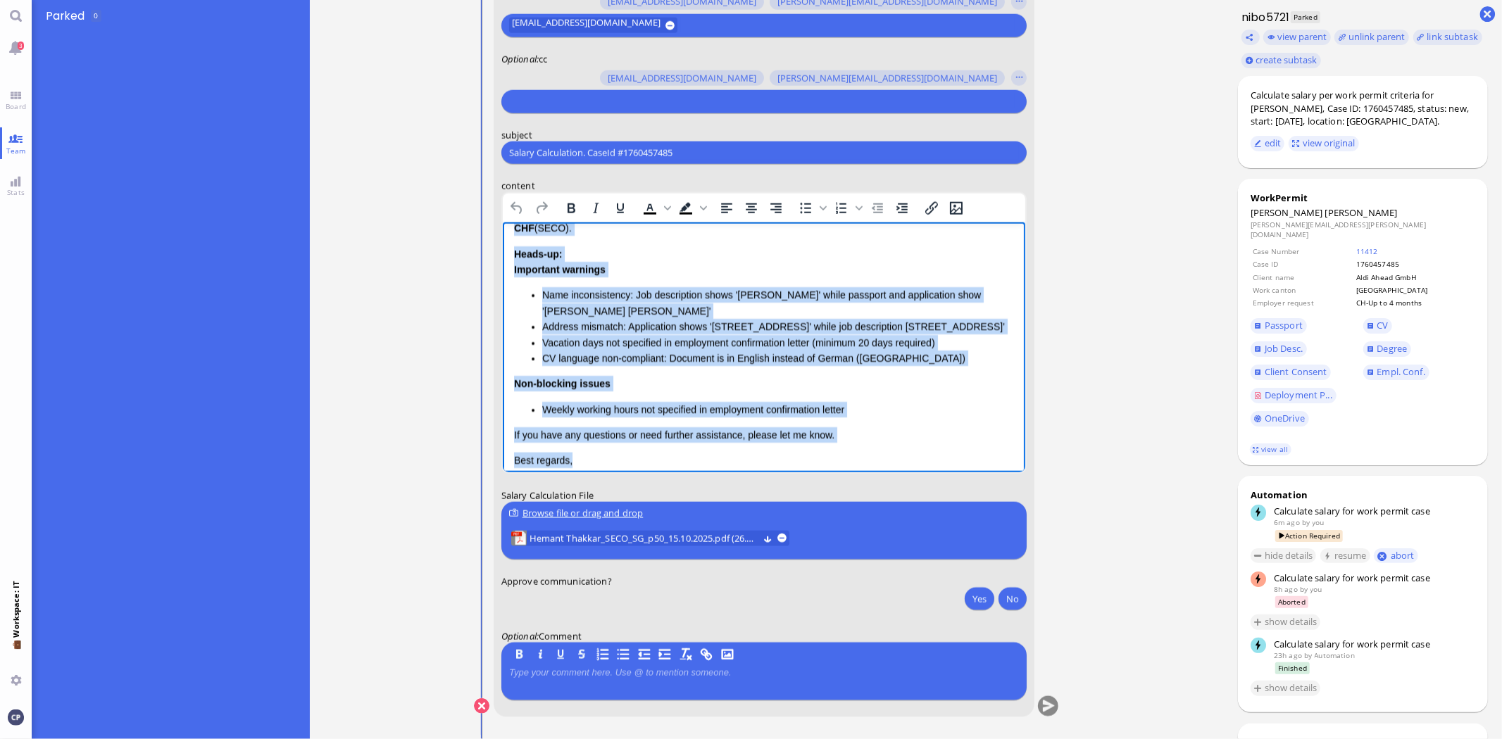
scroll to position [198, 0]
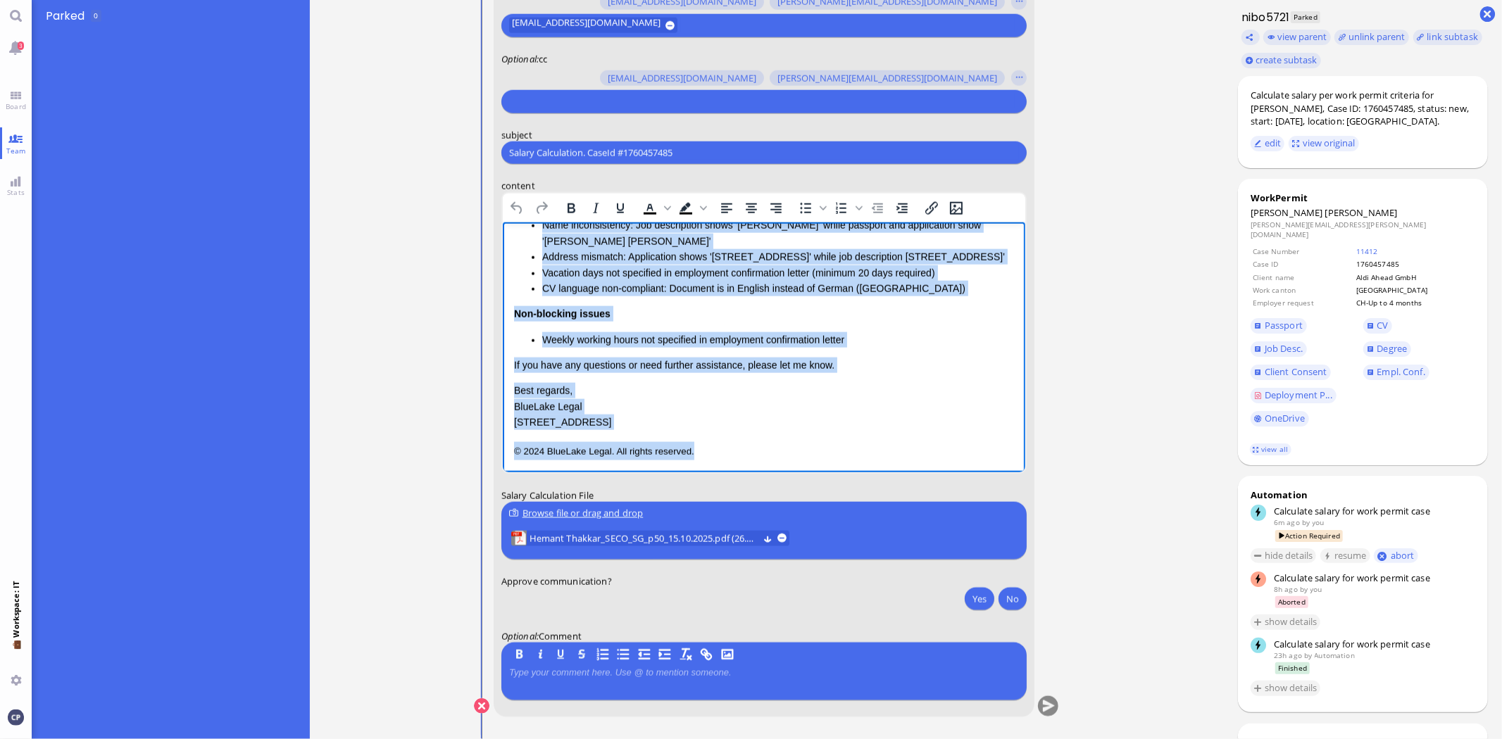
drag, startPoint x: 513, startPoint y: 242, endPoint x: 1410, endPoint y: 760, distance: 1036.3
click at [908, 474] on html "Salary Calculation Update Dear Accenture, I hope this message finds you well. I…" at bounding box center [763, 249] width 523 height 449
paste body "Rich Text Area. Press ALT-0 for help."
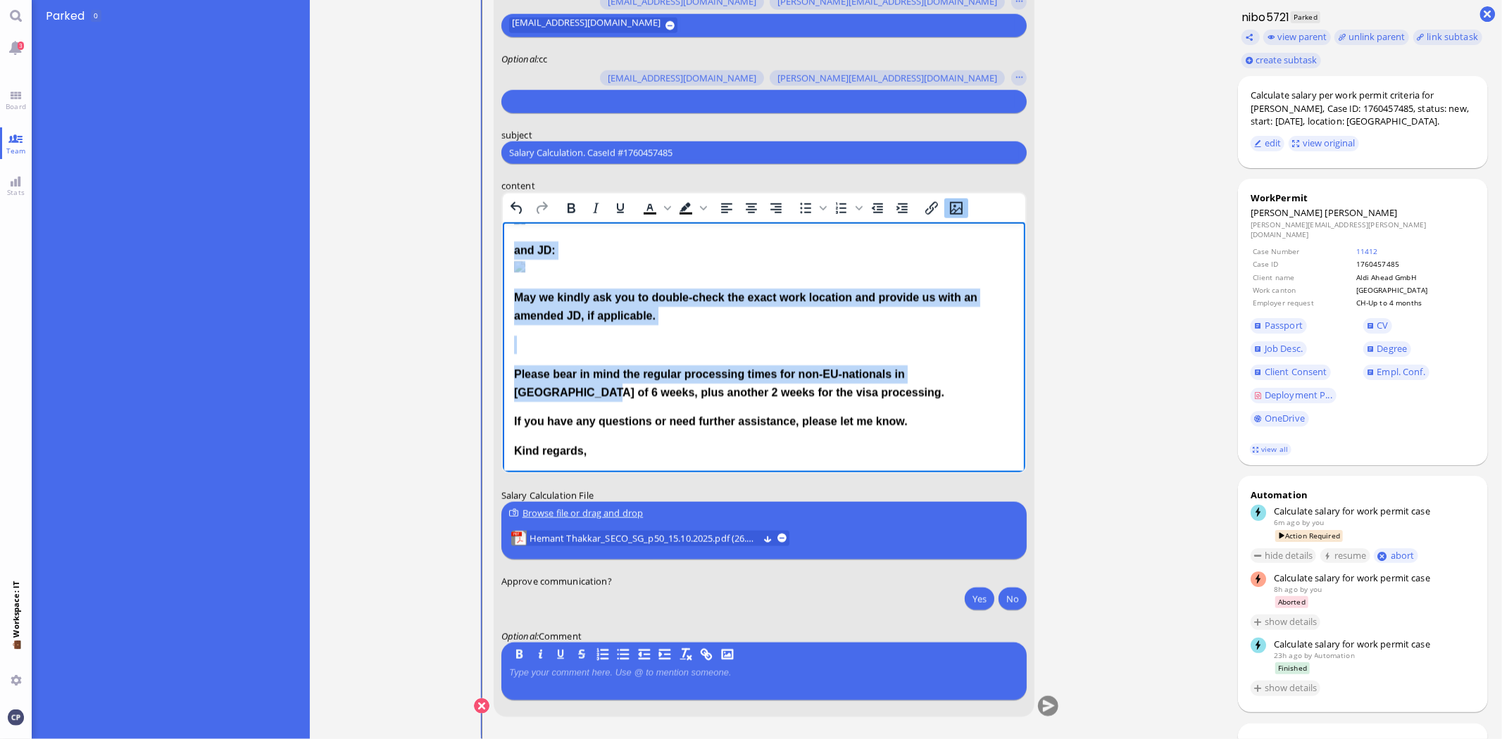
scroll to position [0, 0]
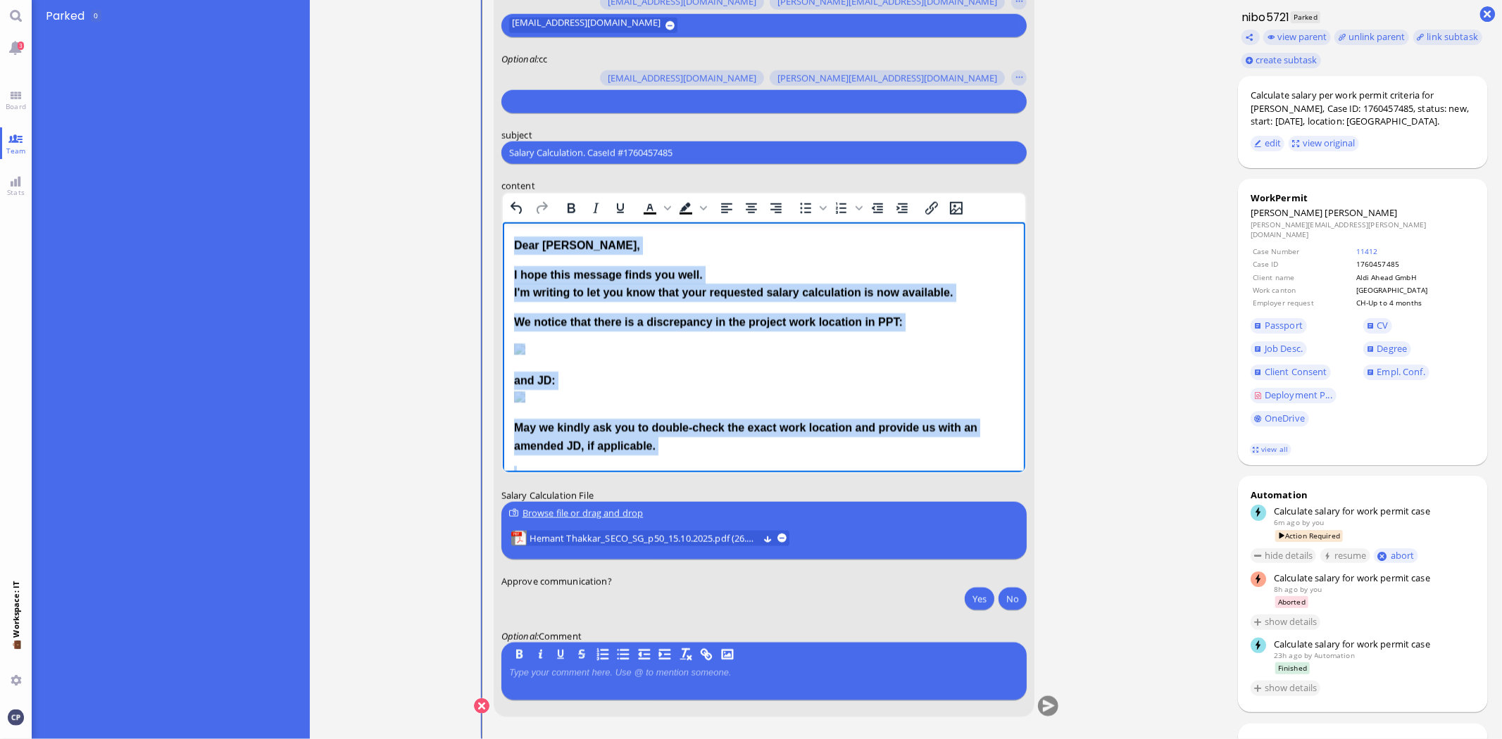
drag, startPoint x: 982, startPoint y: 464, endPoint x: 333, endPoint y: 144, distance: 723.1
click at [502, 223] on html "Dear Lucio, I hope this message finds you well. I'm writing to let you know tha…" at bounding box center [763, 414] width 523 height 382
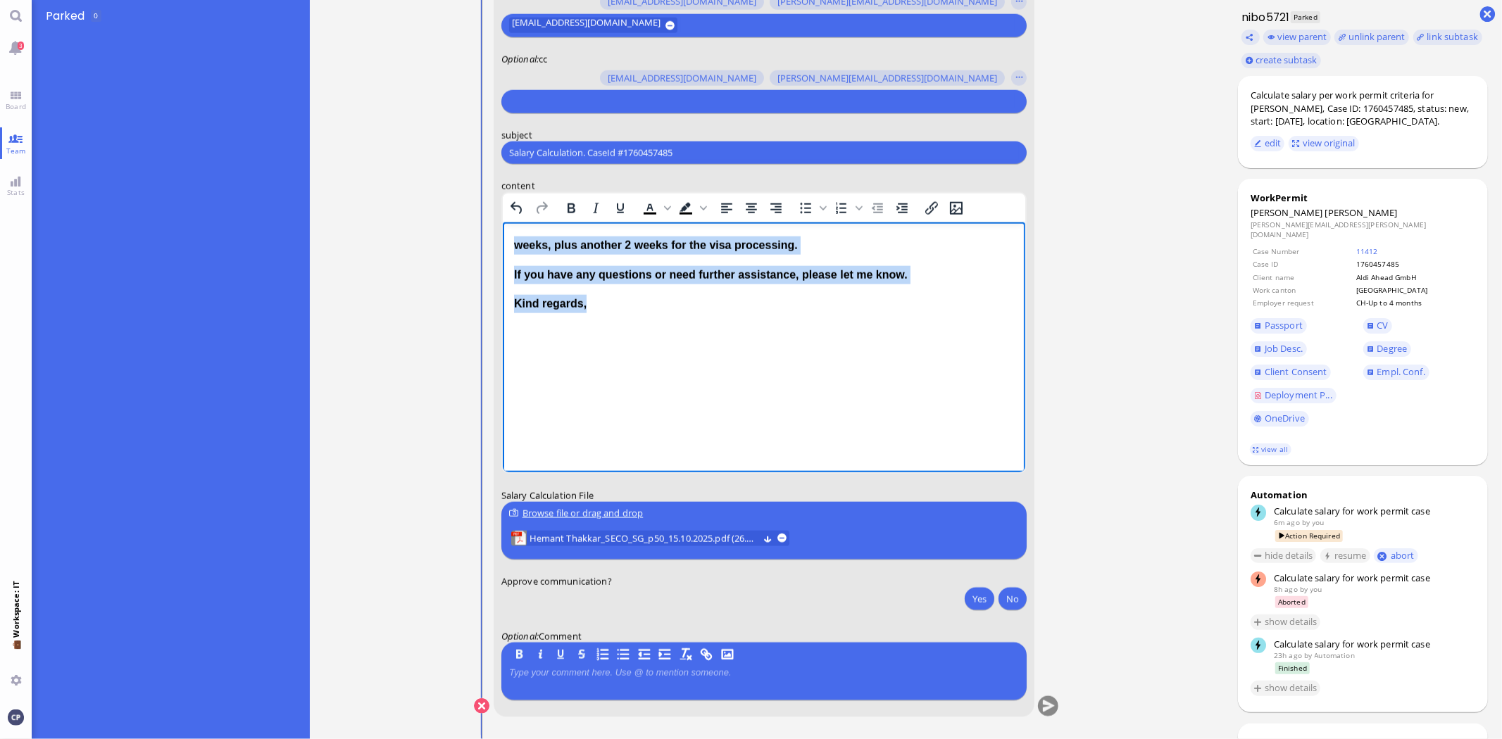
drag, startPoint x: 512, startPoint y: 240, endPoint x: 637, endPoint y: 418, distance: 217.4
click at [630, 327] on html "weeks, plus another 2 weeks for the visa processing. If you have any questions …" at bounding box center [763, 275] width 523 height 105
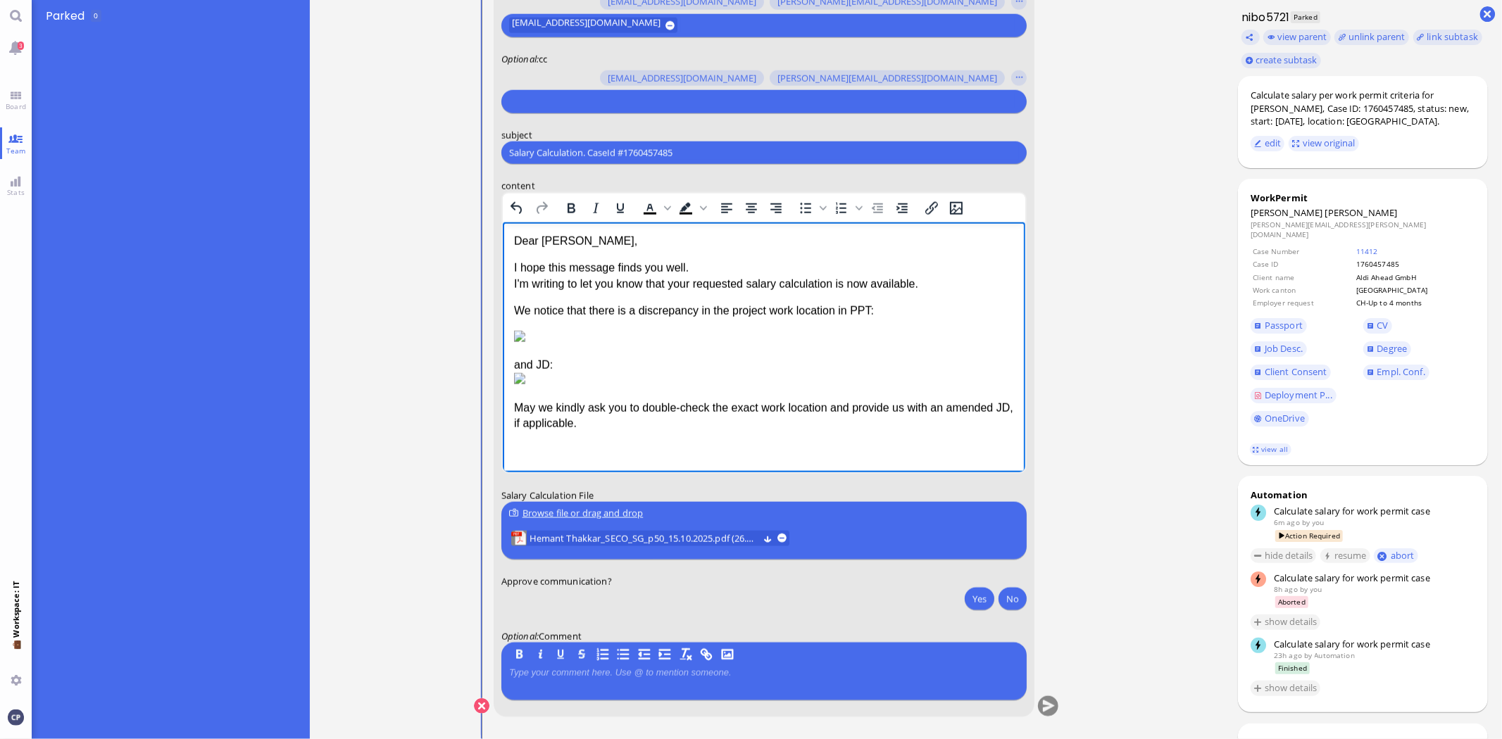
scroll to position [-313, 0]
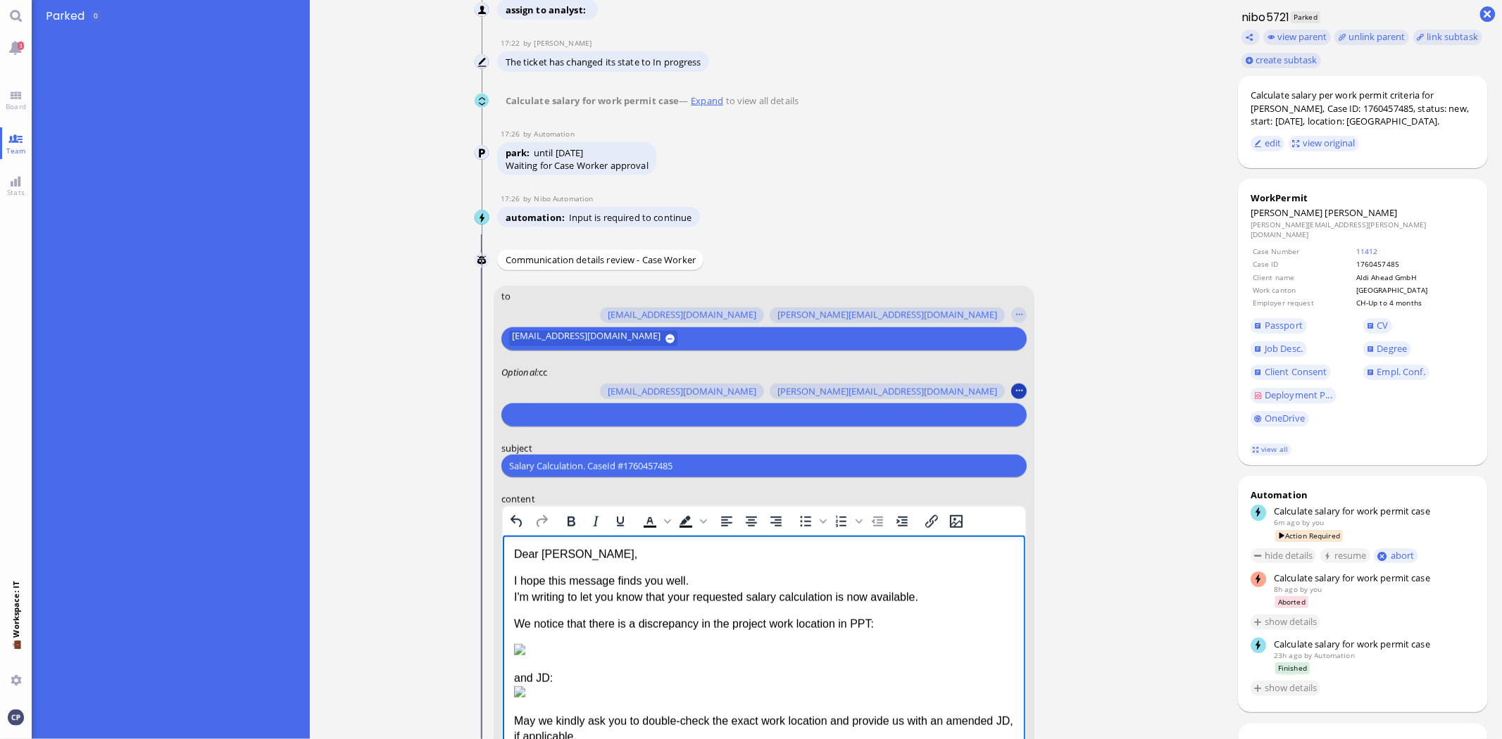
click at [1019, 389] on button "button" at bounding box center [1018, 391] width 15 height 15
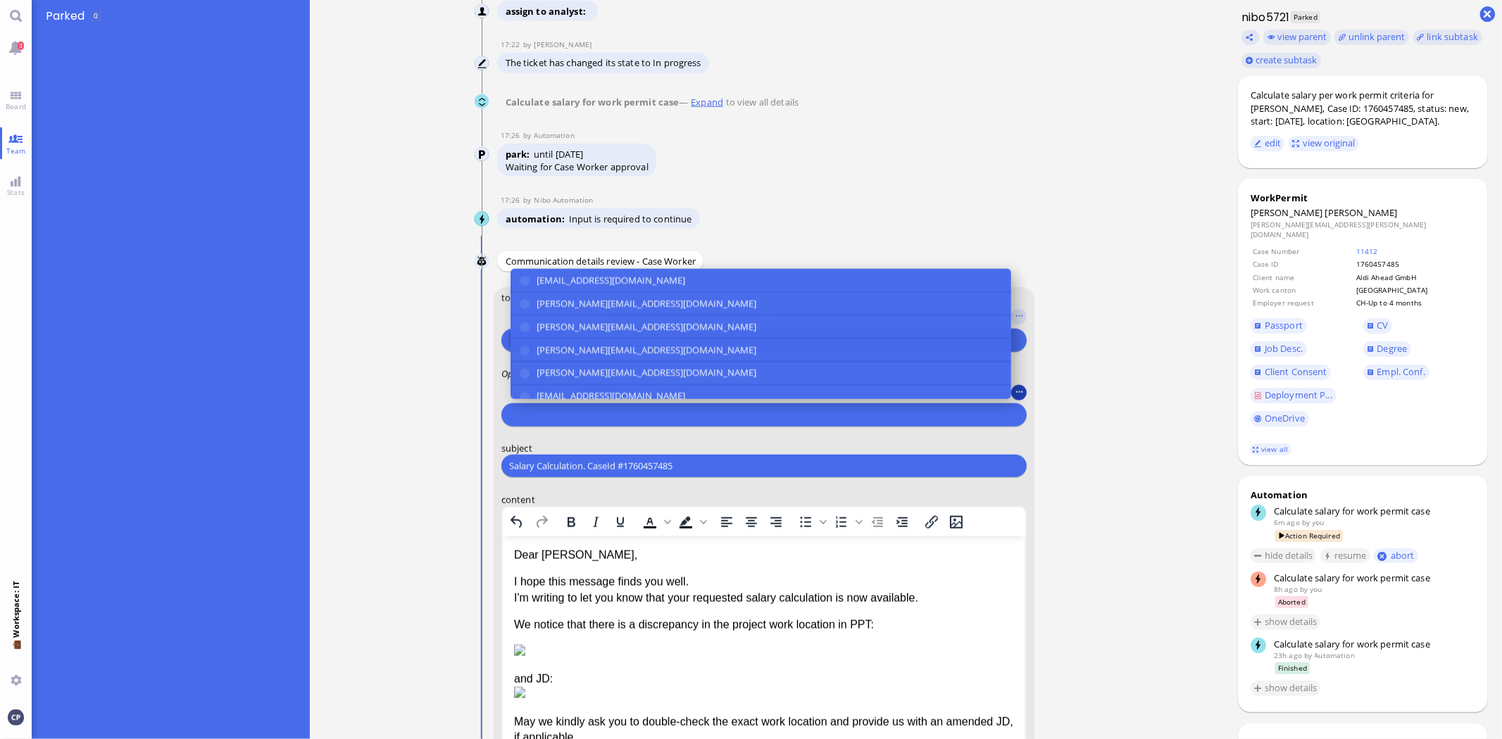
scroll to position [-311, 0]
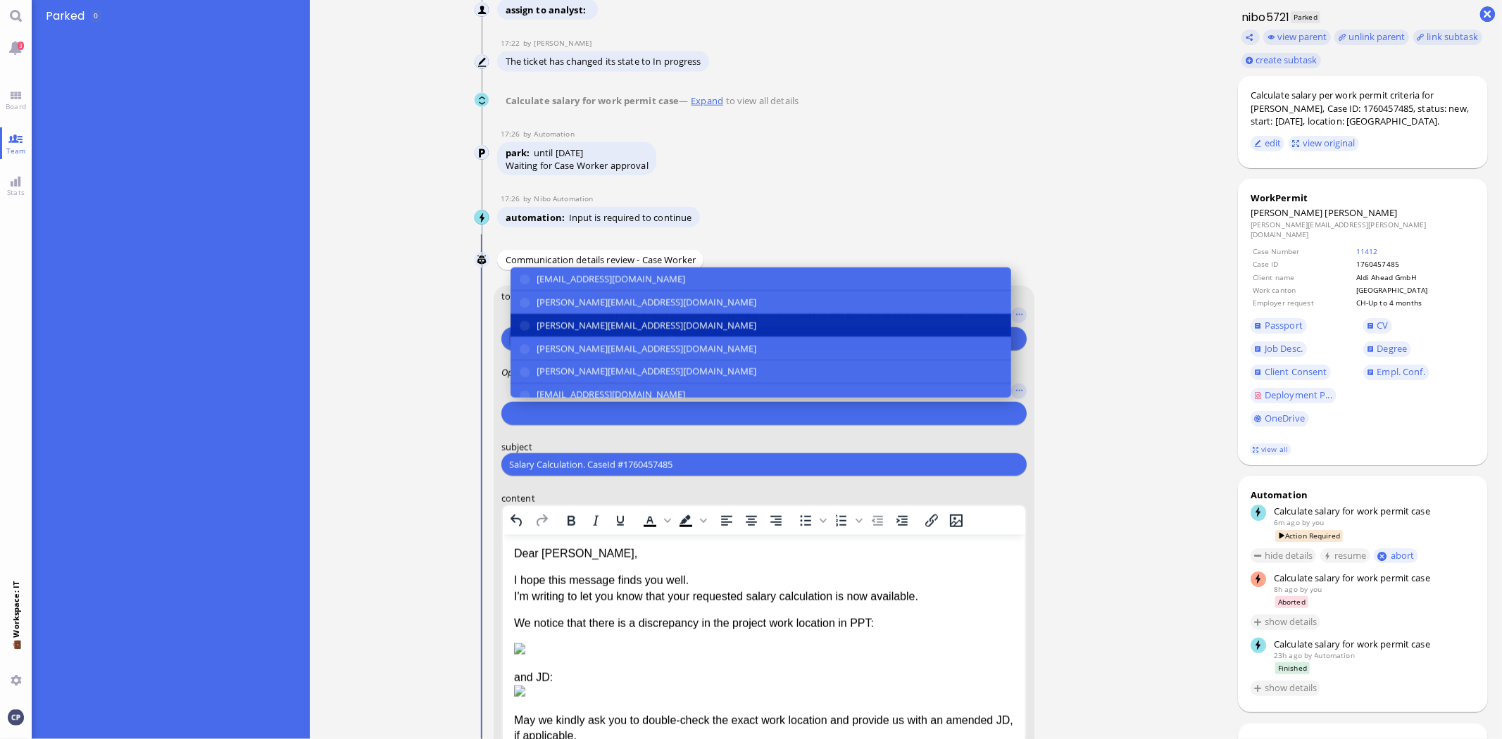
click at [522, 325] on button "anusha.thakur@bluelakelegal.com" at bounding box center [761, 325] width 501 height 23
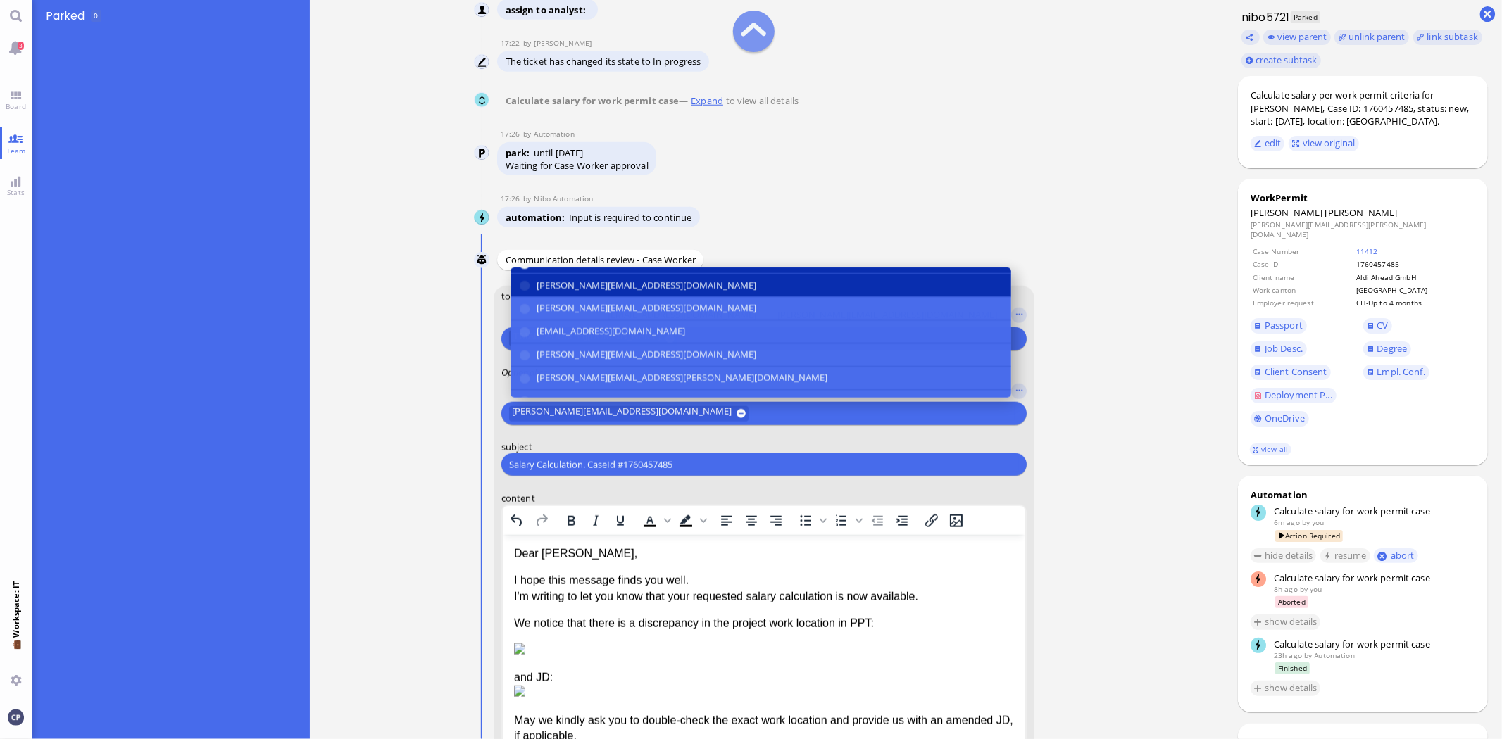
scroll to position [78, 0]
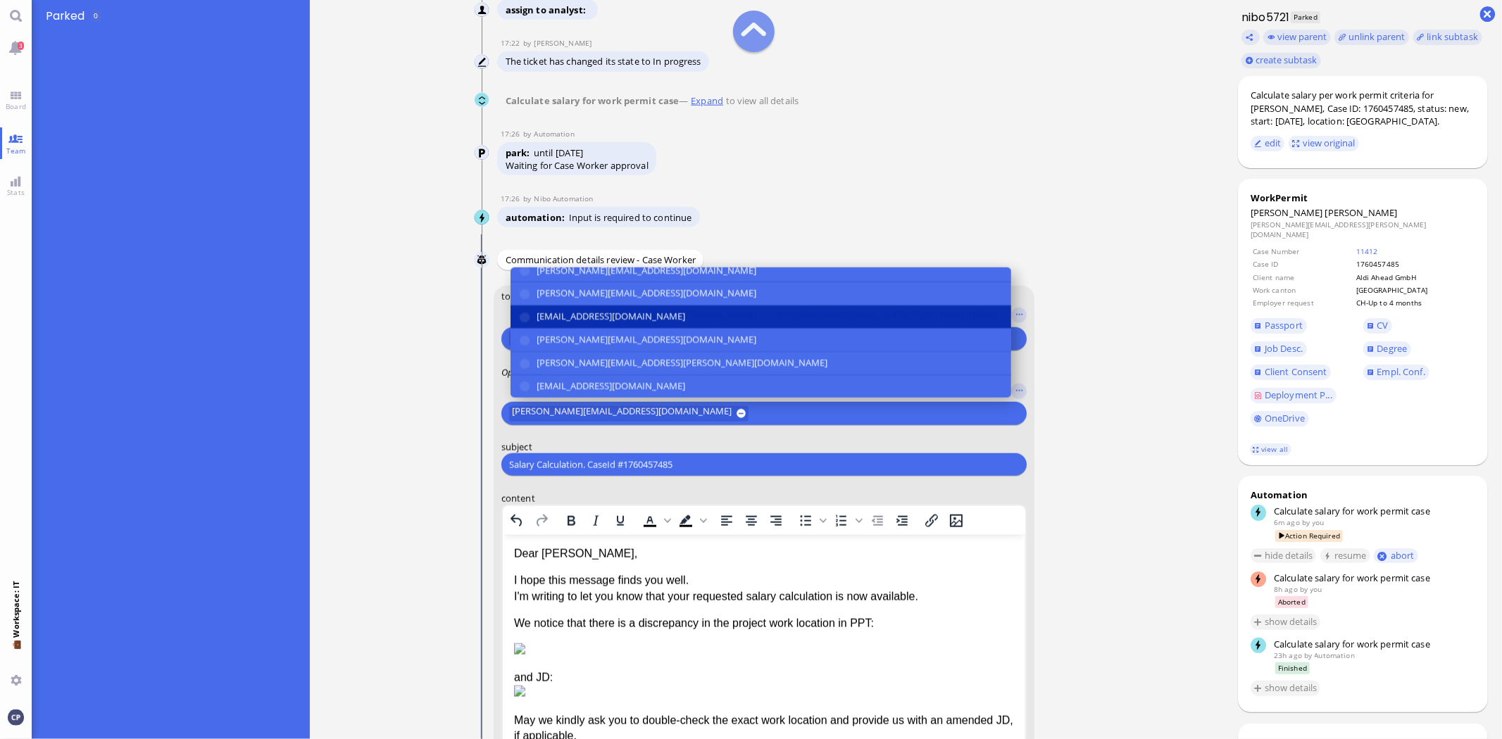
click at [523, 317] on button "den.ezhukattil@bluelakelegal.com" at bounding box center [761, 317] width 501 height 23
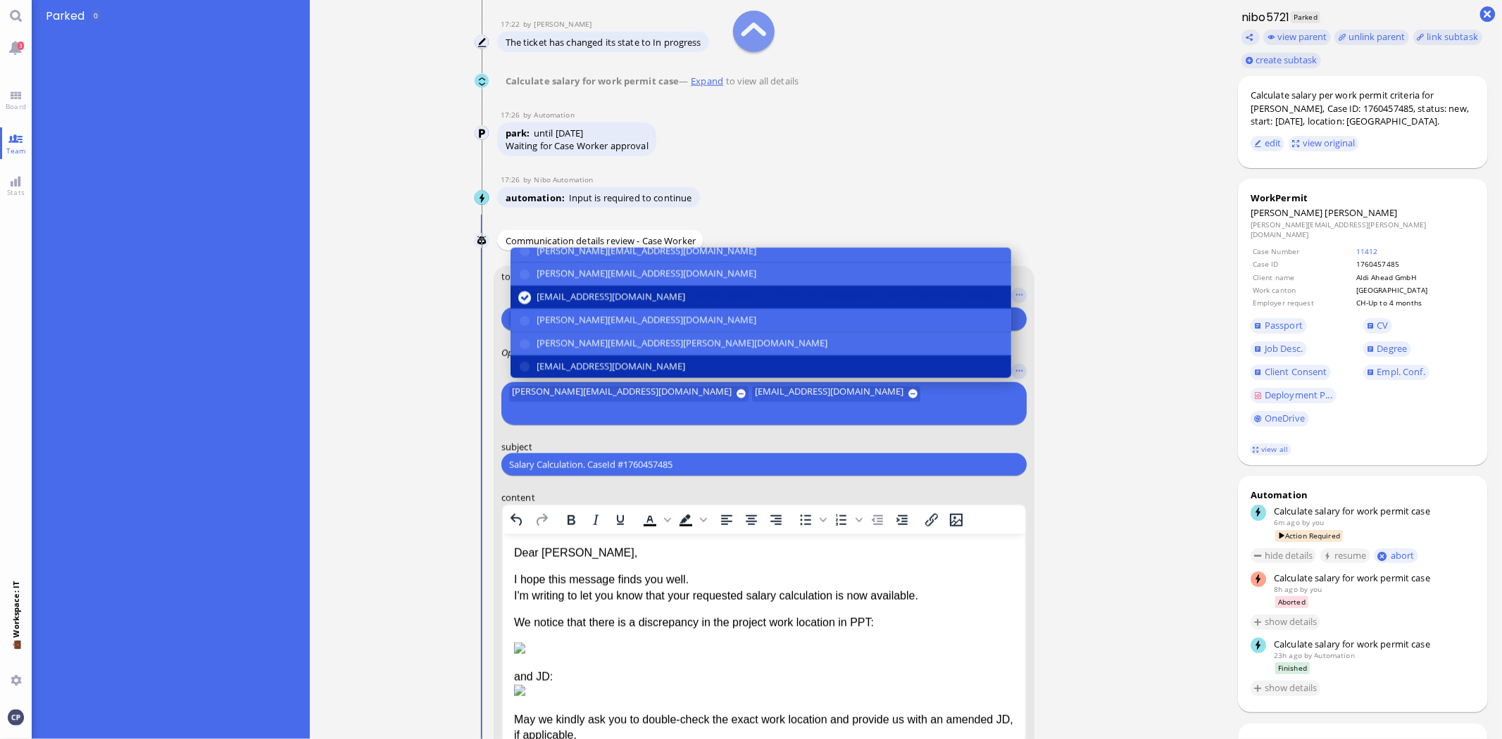
click at [521, 379] on button "fabienne.arslan@bluelakelegal.com" at bounding box center [761, 367] width 501 height 23
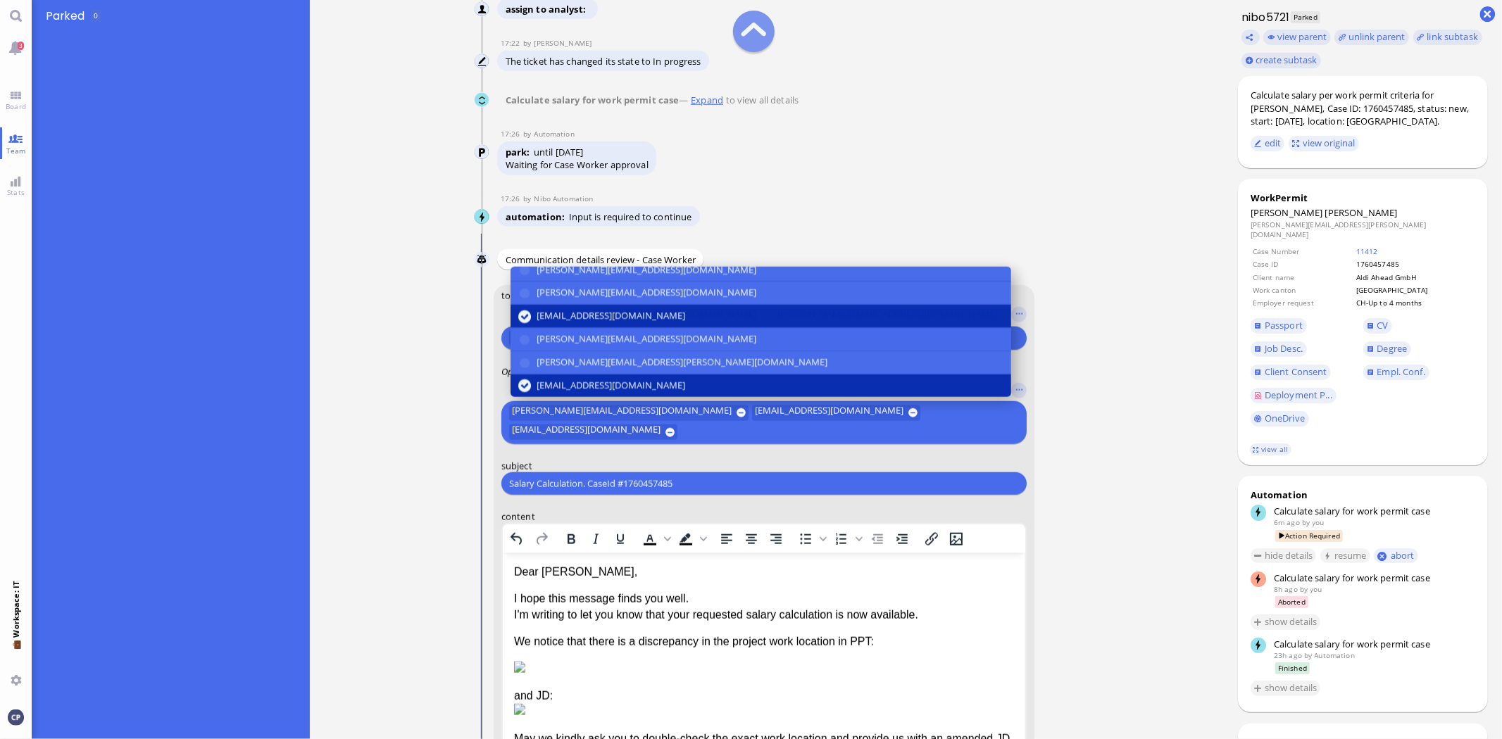
scroll to position [156, 0]
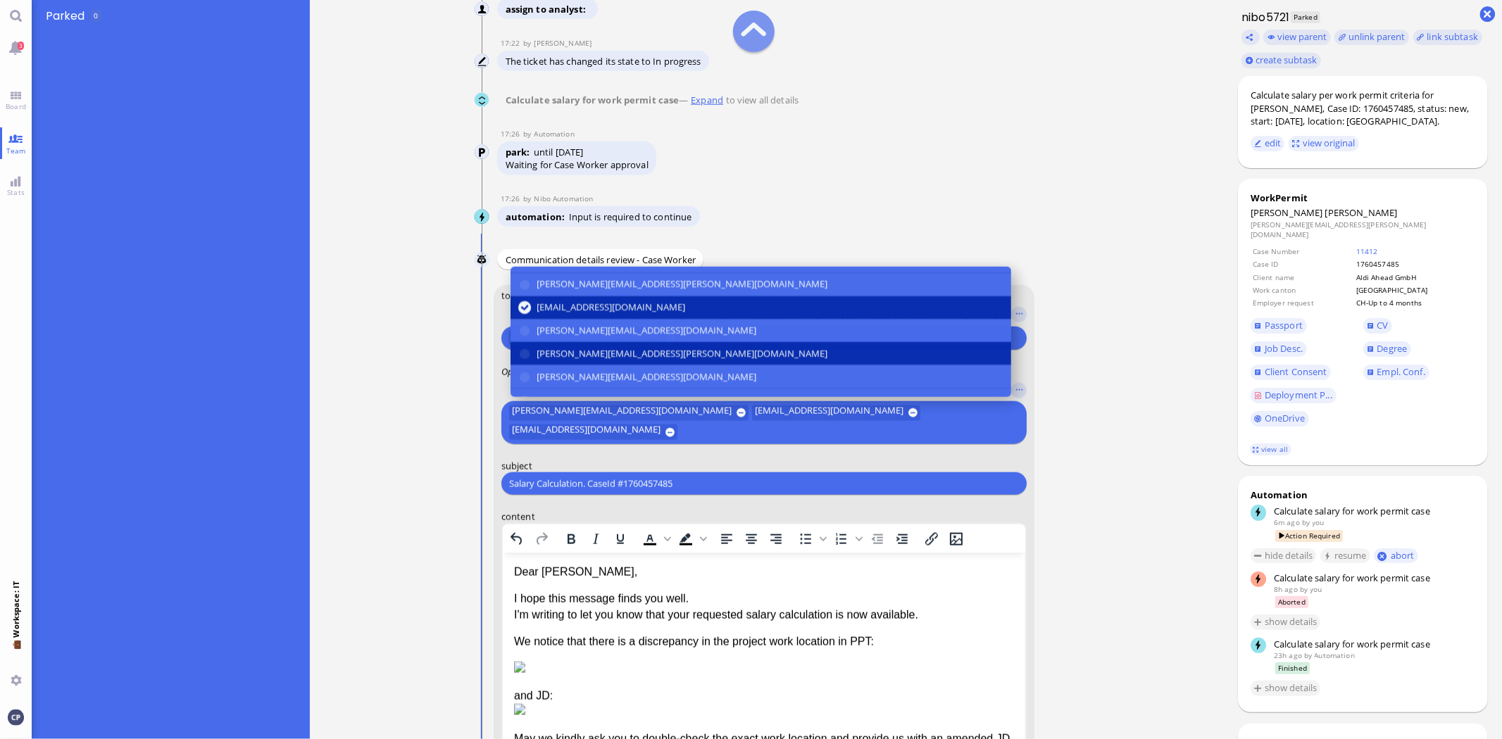
click at [525, 350] on button "jakob.wendel@bluelakelegal.com" at bounding box center [761, 354] width 501 height 23
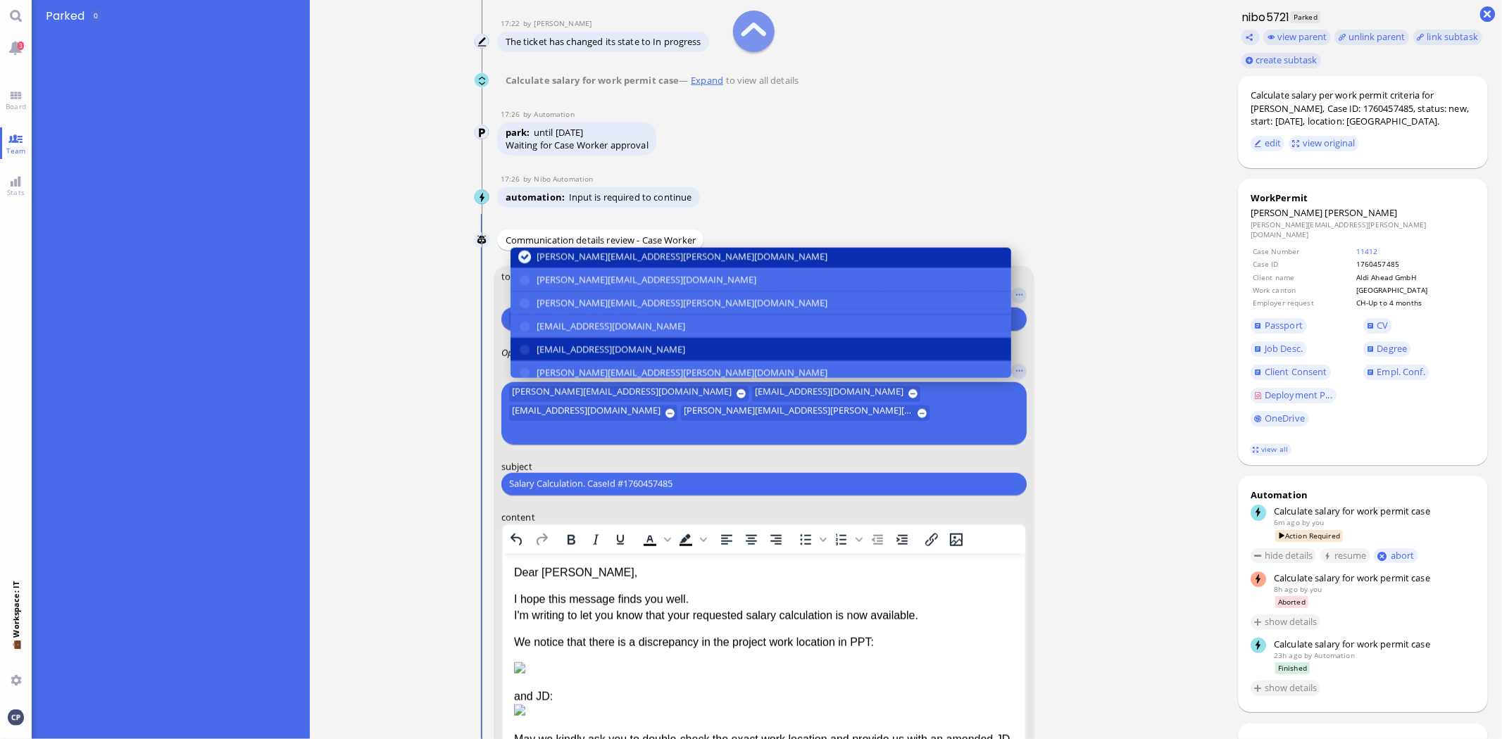
scroll to position [265, 0]
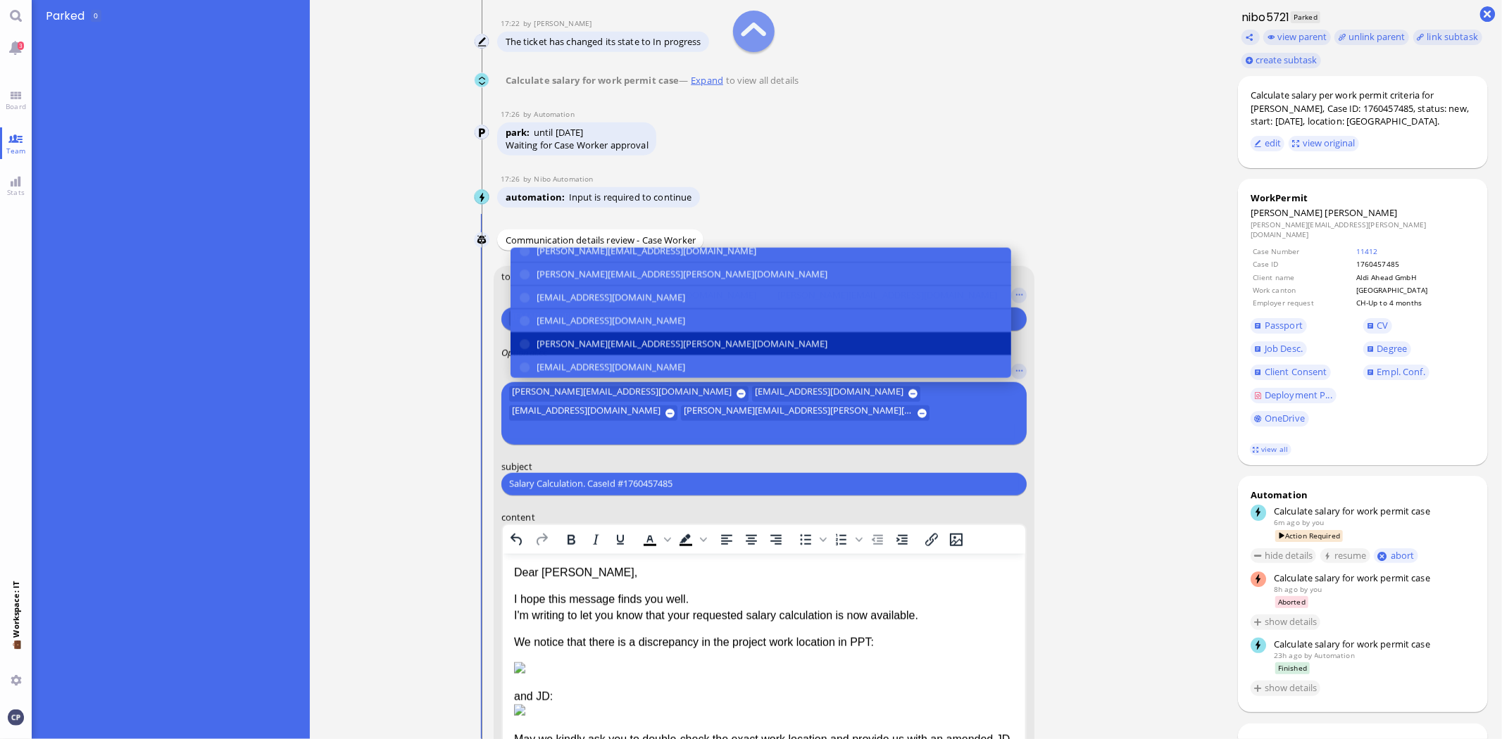
click at [524, 356] on button "janet.mathews@bluelakelegal.com" at bounding box center [761, 343] width 501 height 23
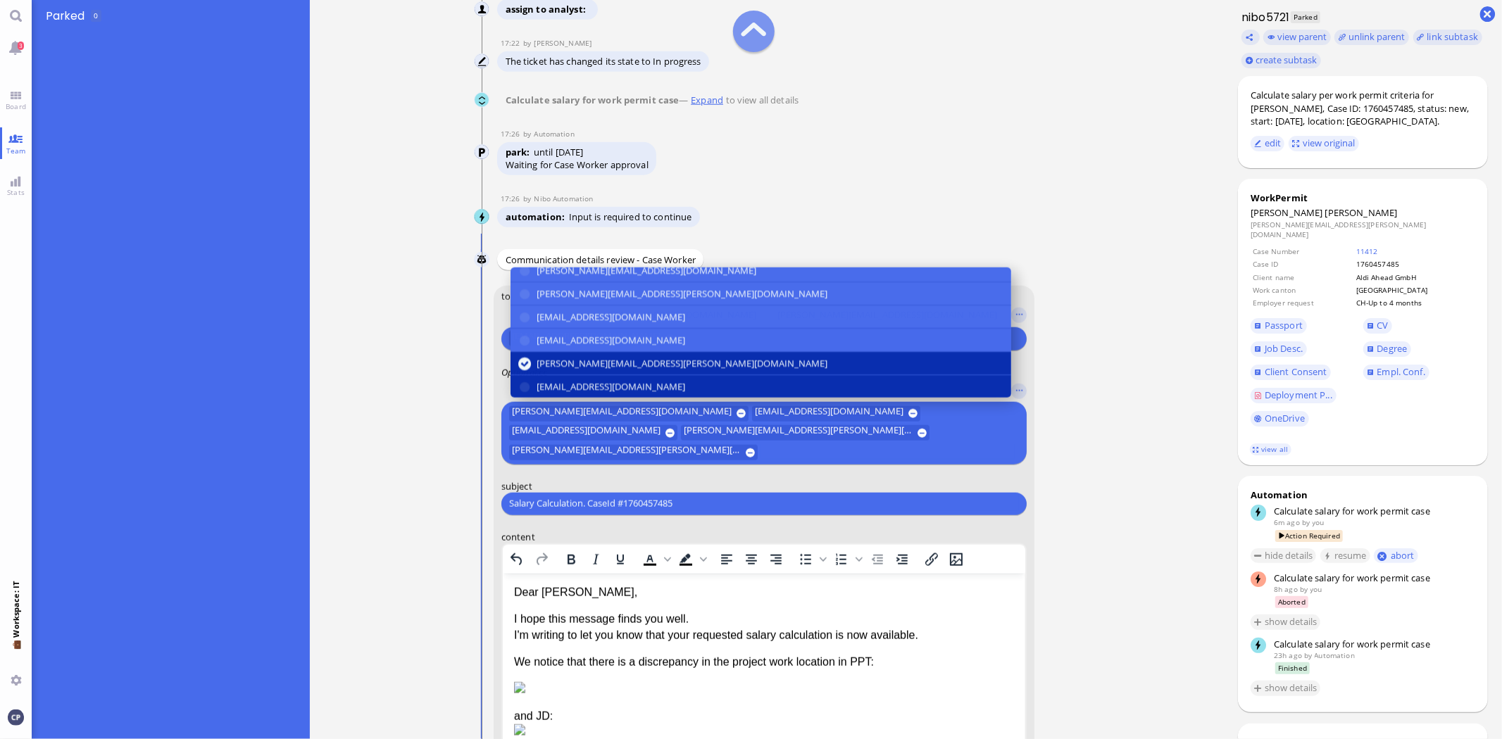
click at [525, 384] on button "airin.pandiamakkal@bluelakelegal.com" at bounding box center [761, 386] width 501 height 23
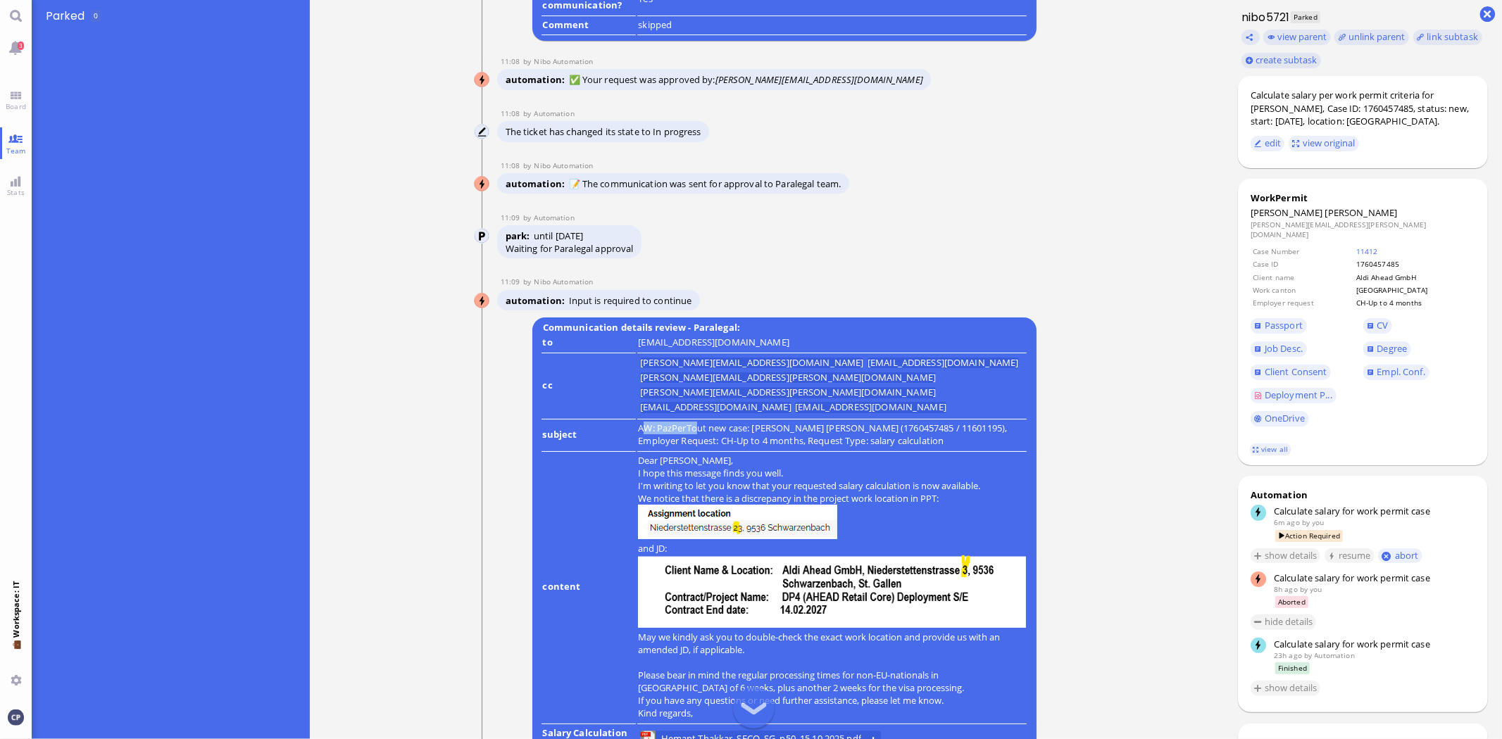
scroll to position [-1682, 0]
drag, startPoint x: 643, startPoint y: 465, endPoint x: 986, endPoint y: 482, distance: 343.3
click at [986, 452] on td "AW: PazPerTout new case: Krunal Hemant Thakkar (1760457485 / 11601195), Employe…" at bounding box center [831, 436] width 389 height 31
copy runbook-parameter-view "AW: PazPerTout new case: Krunal Hemant Thakkar (1760457485 / 11601195), Employe…"
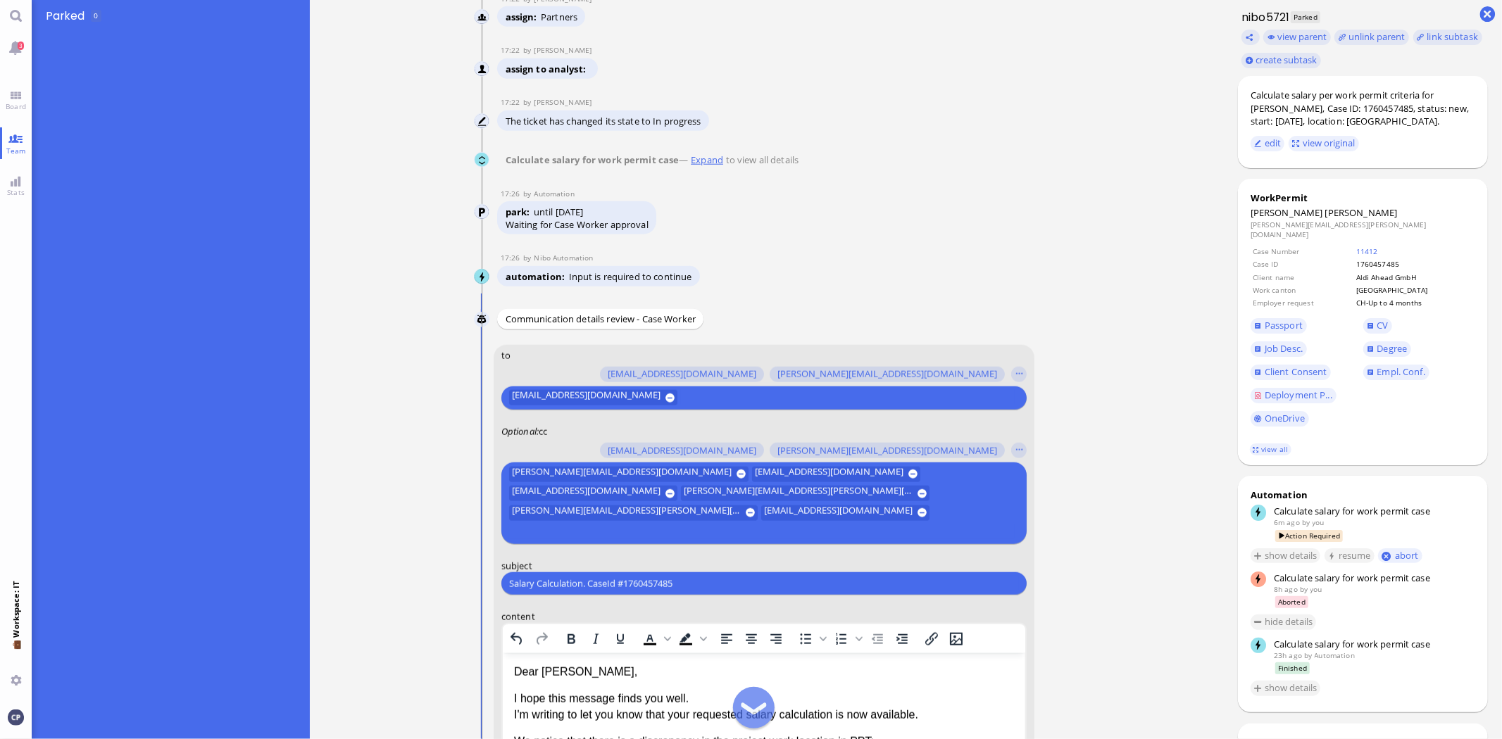
scroll to position [-195, 0]
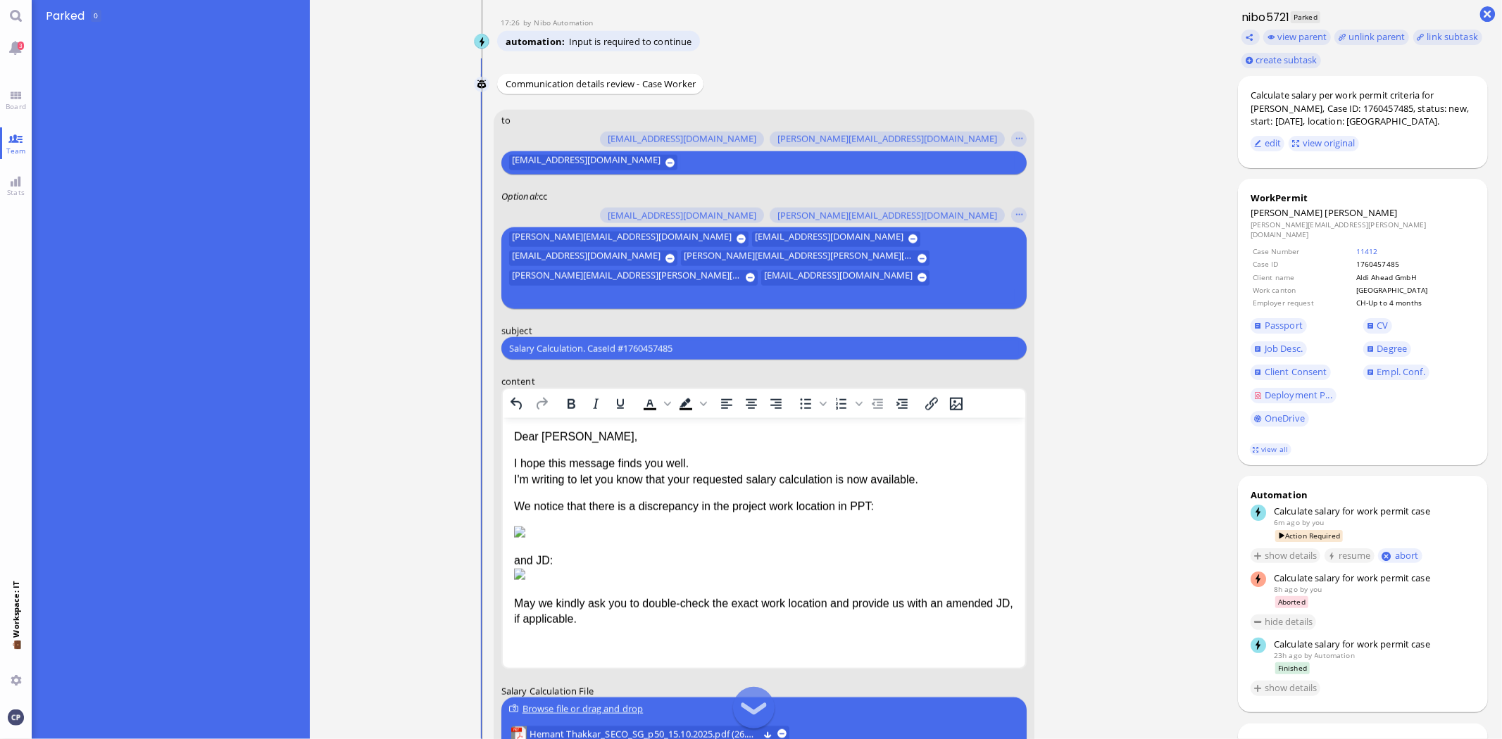
drag, startPoint x: 684, startPoint y: 349, endPoint x: 467, endPoint y: 349, distance: 216.9
click at [467, 349] on nitautoscroll "14 Oct 18:21 by Automation Automation Calculate eligible salary for work permit…" at bounding box center [767, 369] width 651 height 739
paste input "AW: PazPerTout new case: Krunal Hemant Thakkar (1760457485 / 11601195), Employe…"
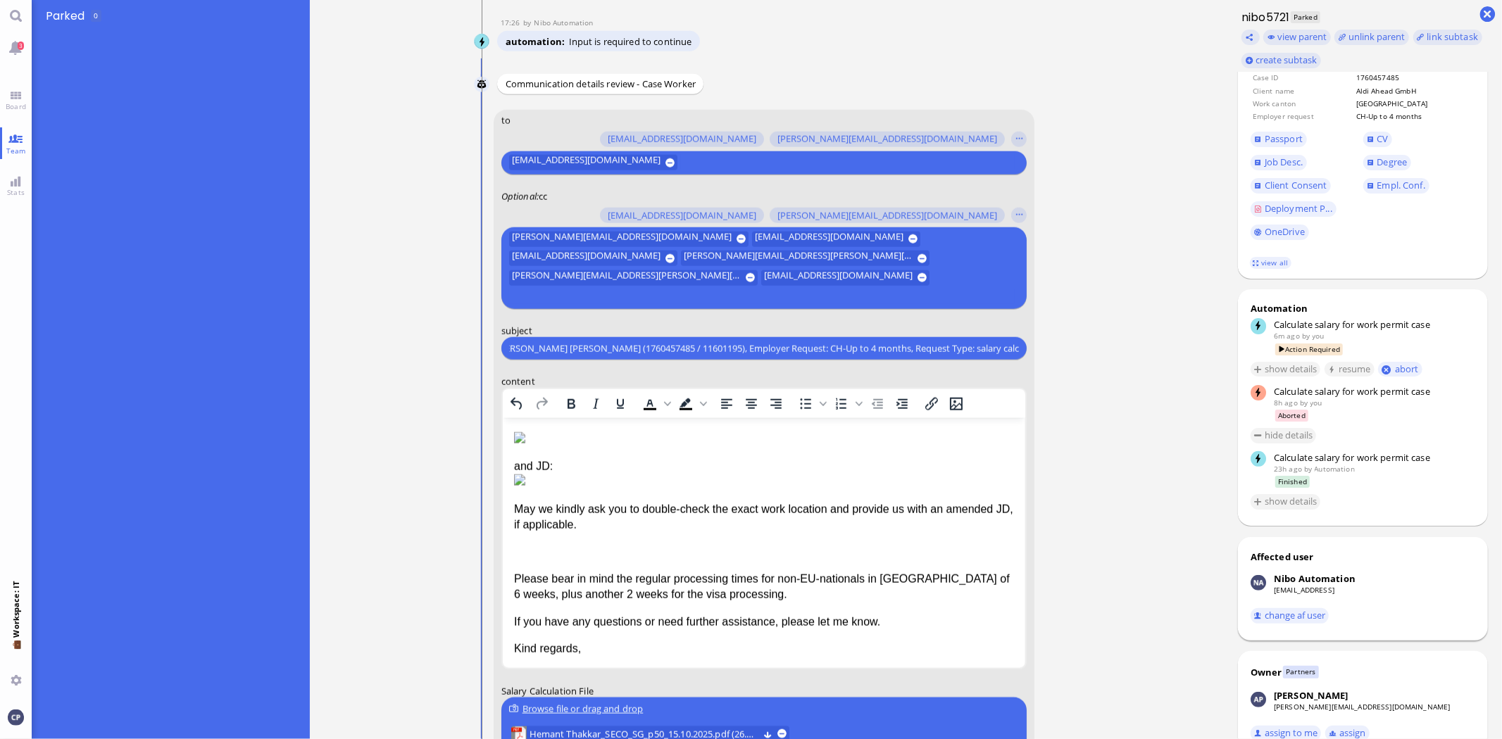
scroll to position [297, 0]
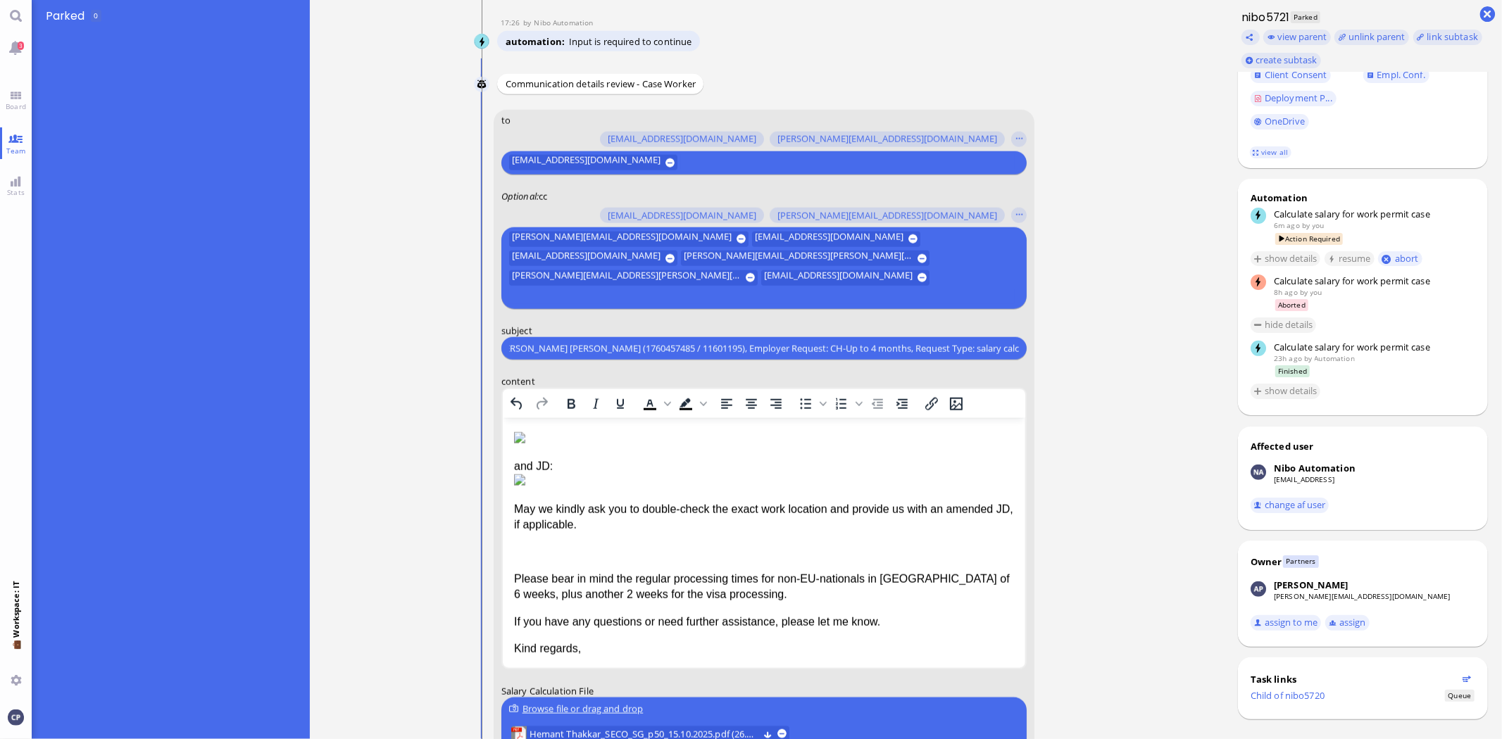
type input "AW: PazPerTout new case: Krunal Hemant Thakkar (1760457485 / 11601195), Employe…"
drag, startPoint x: 1144, startPoint y: 531, endPoint x: 1141, endPoint y: 569, distance: 38.1
click at [1141, 560] on ticket "14 Oct 18:21 by Automation Automation Calculate eligible salary for work permit…" at bounding box center [767, 369] width 914 height 739
click at [1152, 510] on ticket "14 Oct 18:21 by Automation Automation Calculate eligible salary for work permit…" at bounding box center [767, 369] width 914 height 739
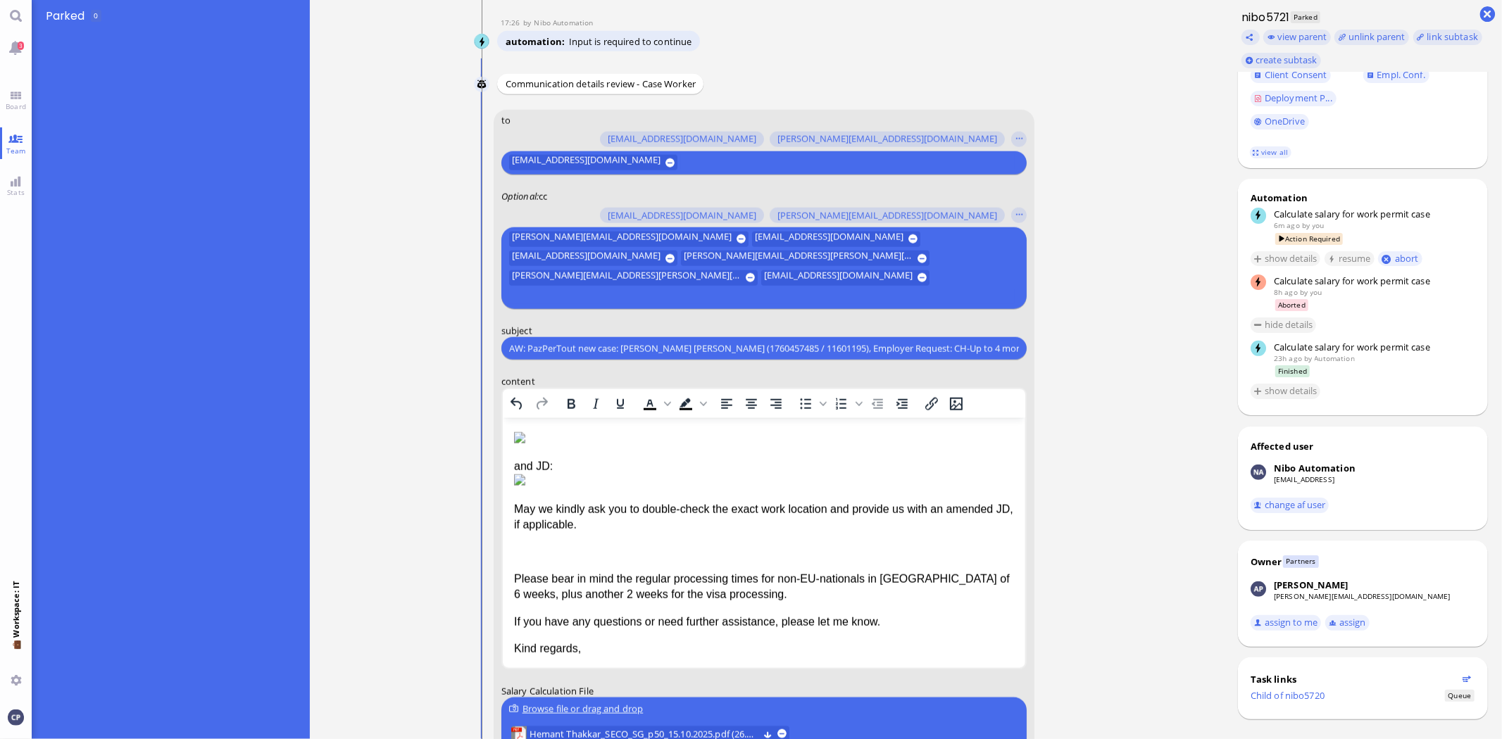
click at [525, 475] on img "Rich Text Area. Press ALT-0 for help." at bounding box center [518, 480] width 11 height 11
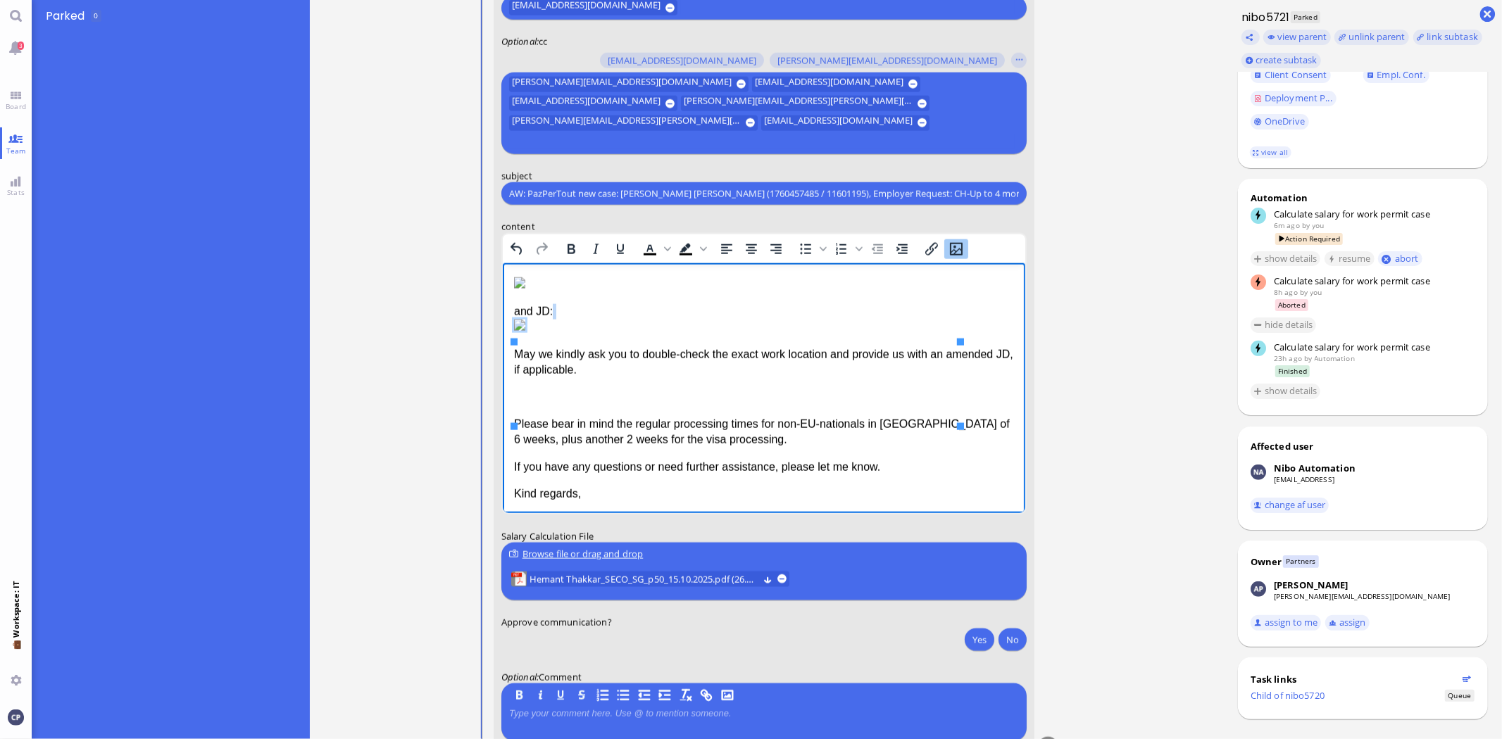
scroll to position [1, 0]
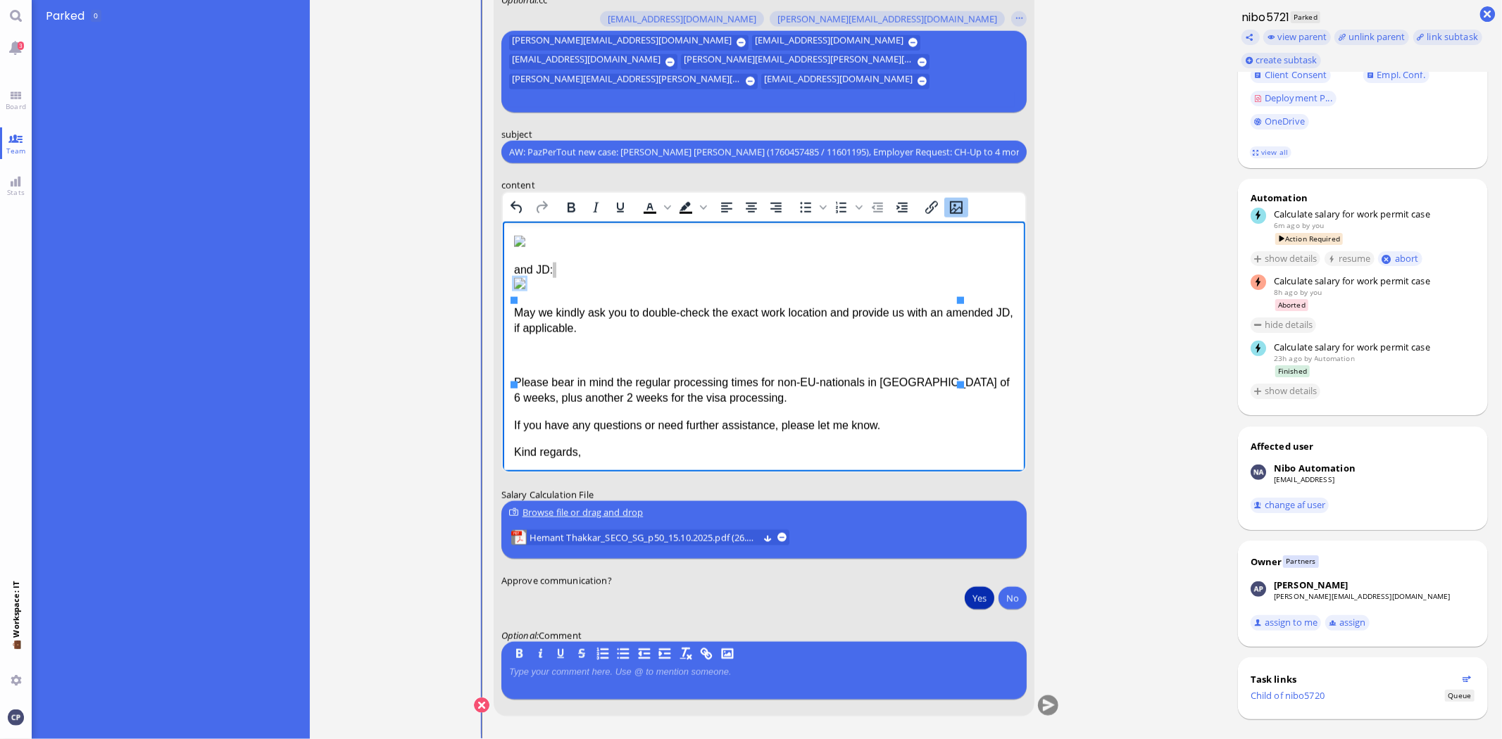
click at [977, 601] on button "Yes" at bounding box center [980, 598] width 30 height 23
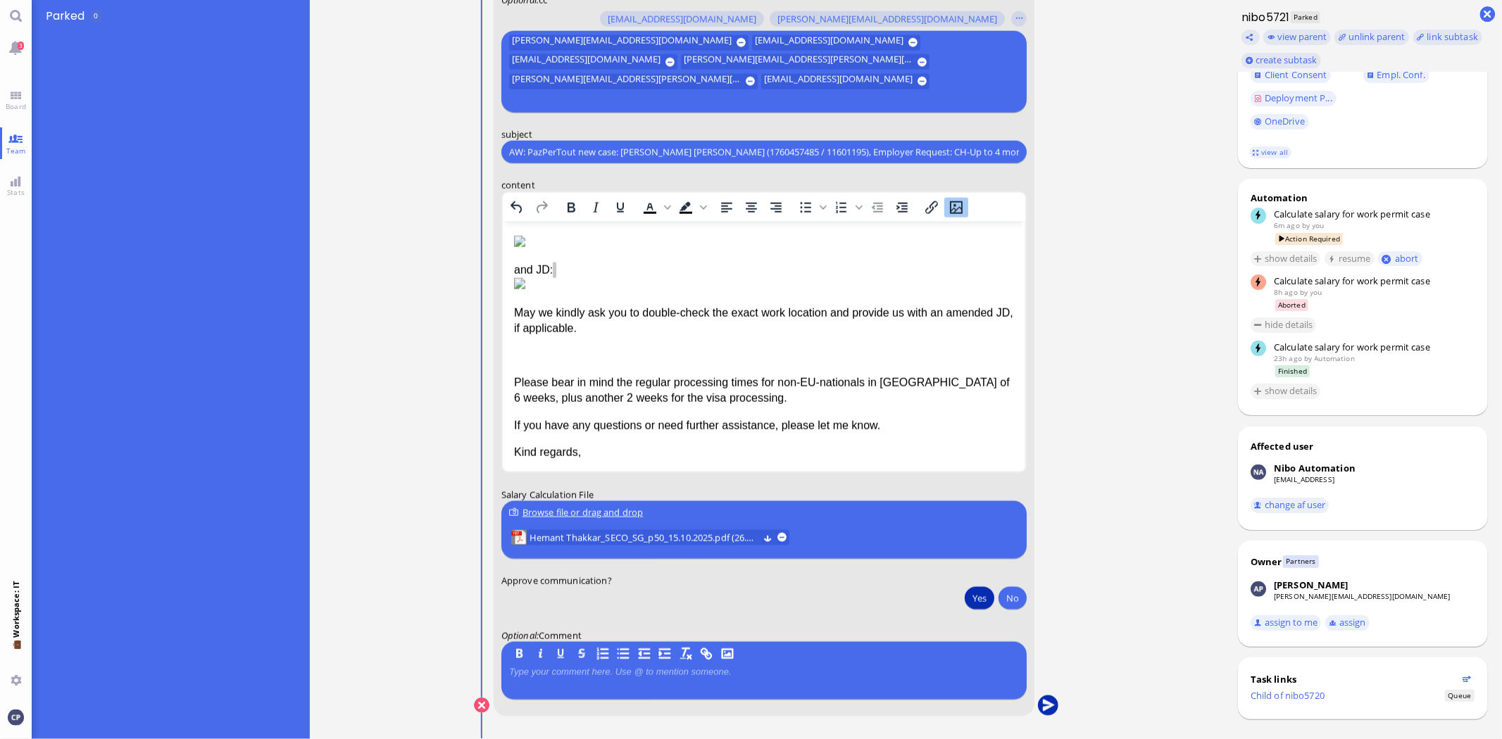
click at [1050, 707] on button "submit" at bounding box center [1048, 706] width 21 height 21
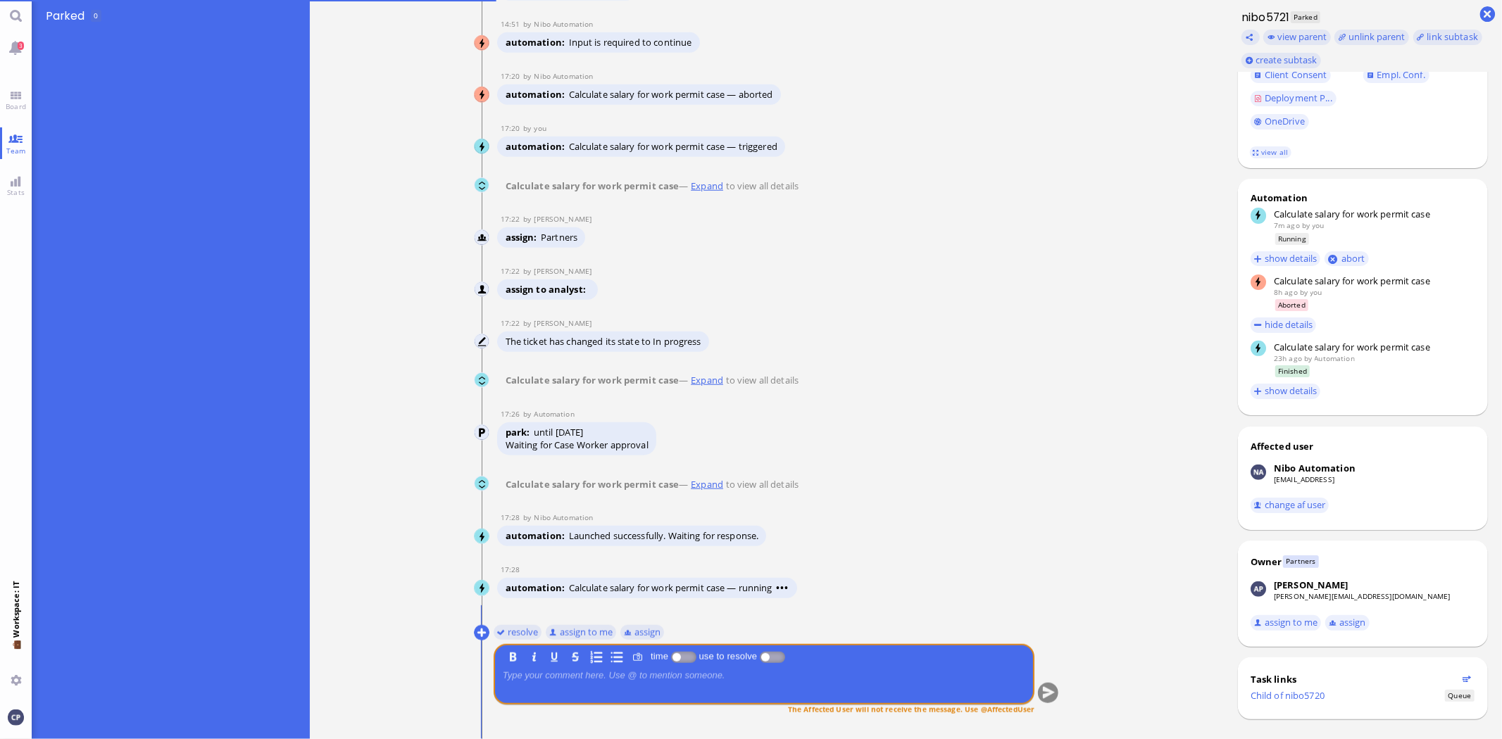
scroll to position [13, 0]
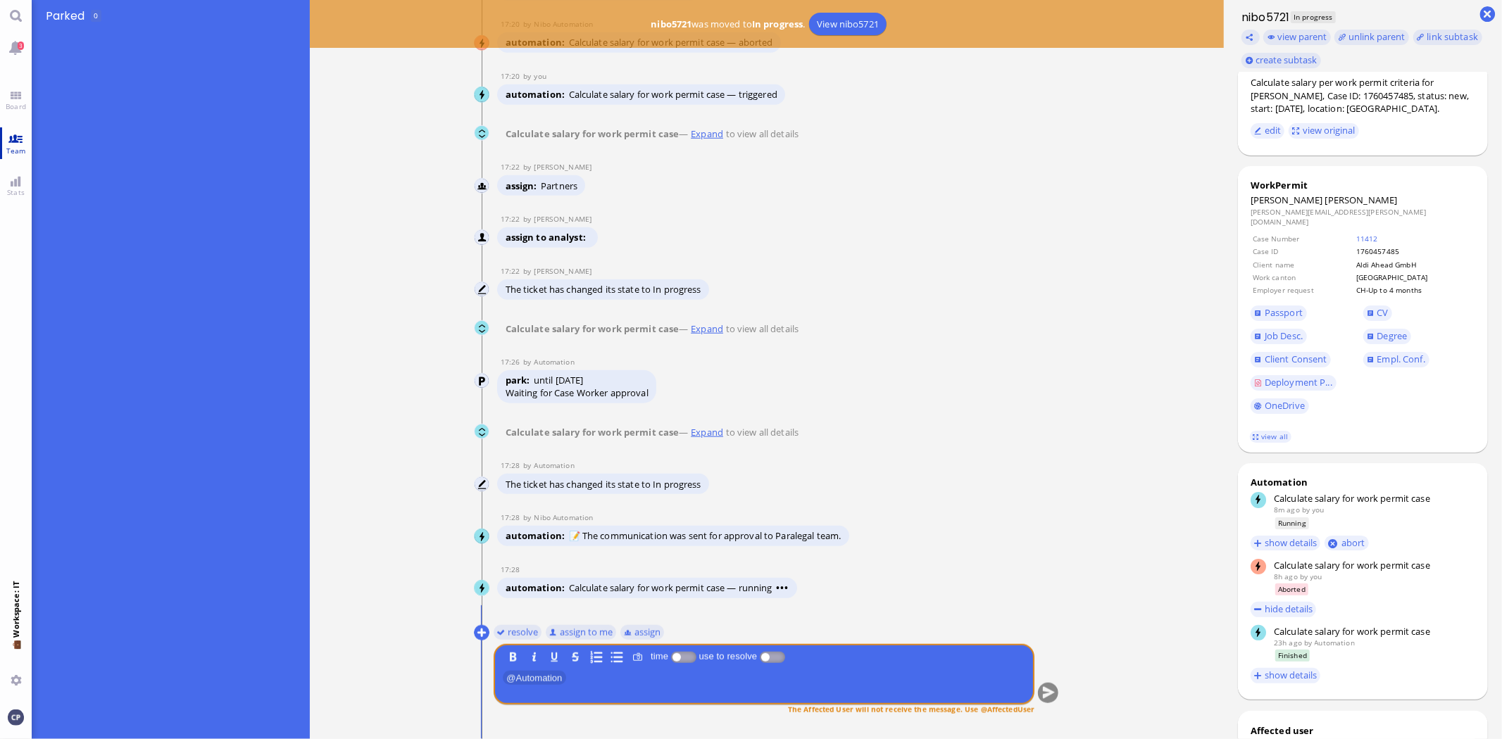
click at [16, 148] on span "Team" at bounding box center [16, 151] width 27 height 10
click at [18, 97] on link "Board" at bounding box center [16, 101] width 32 height 32
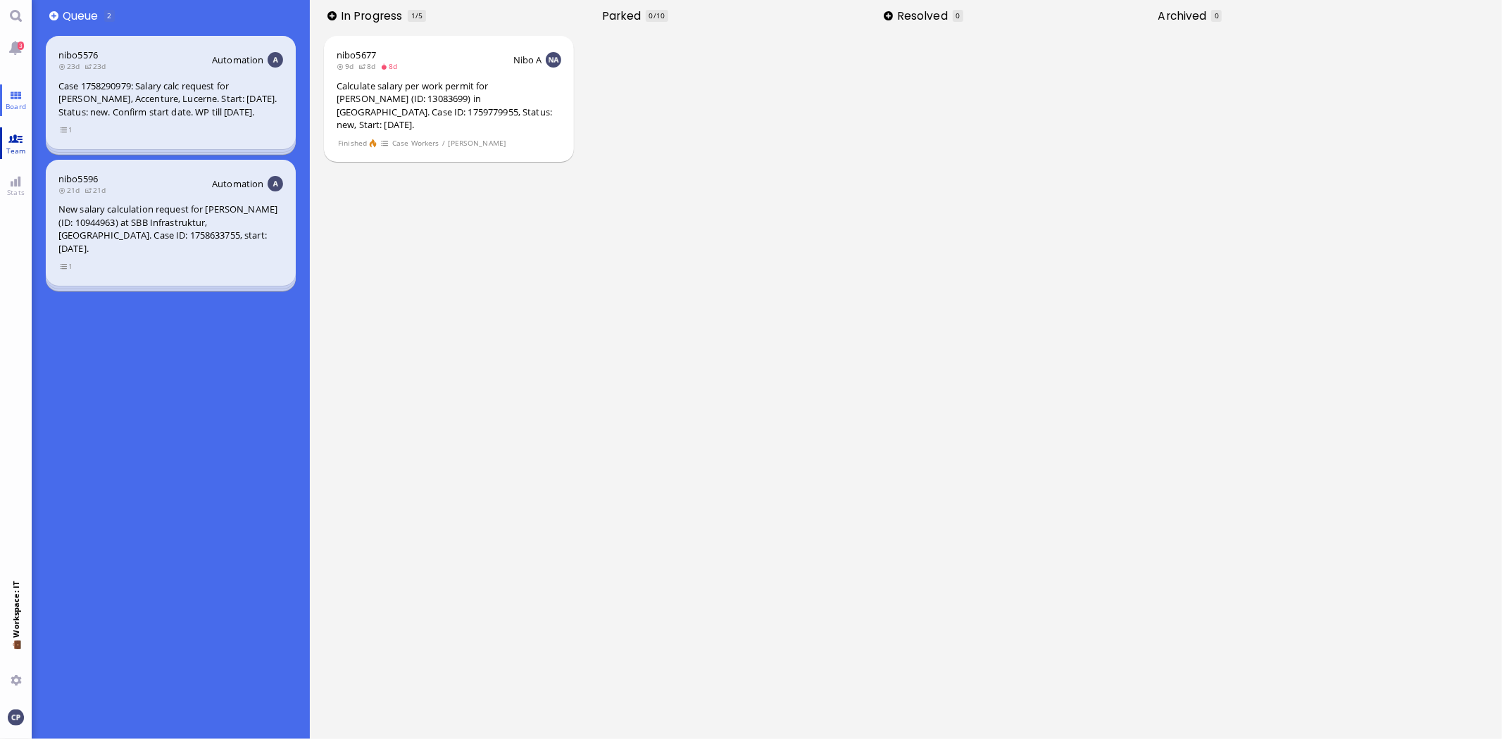
click at [18, 146] on span "Team" at bounding box center [16, 151] width 27 height 10
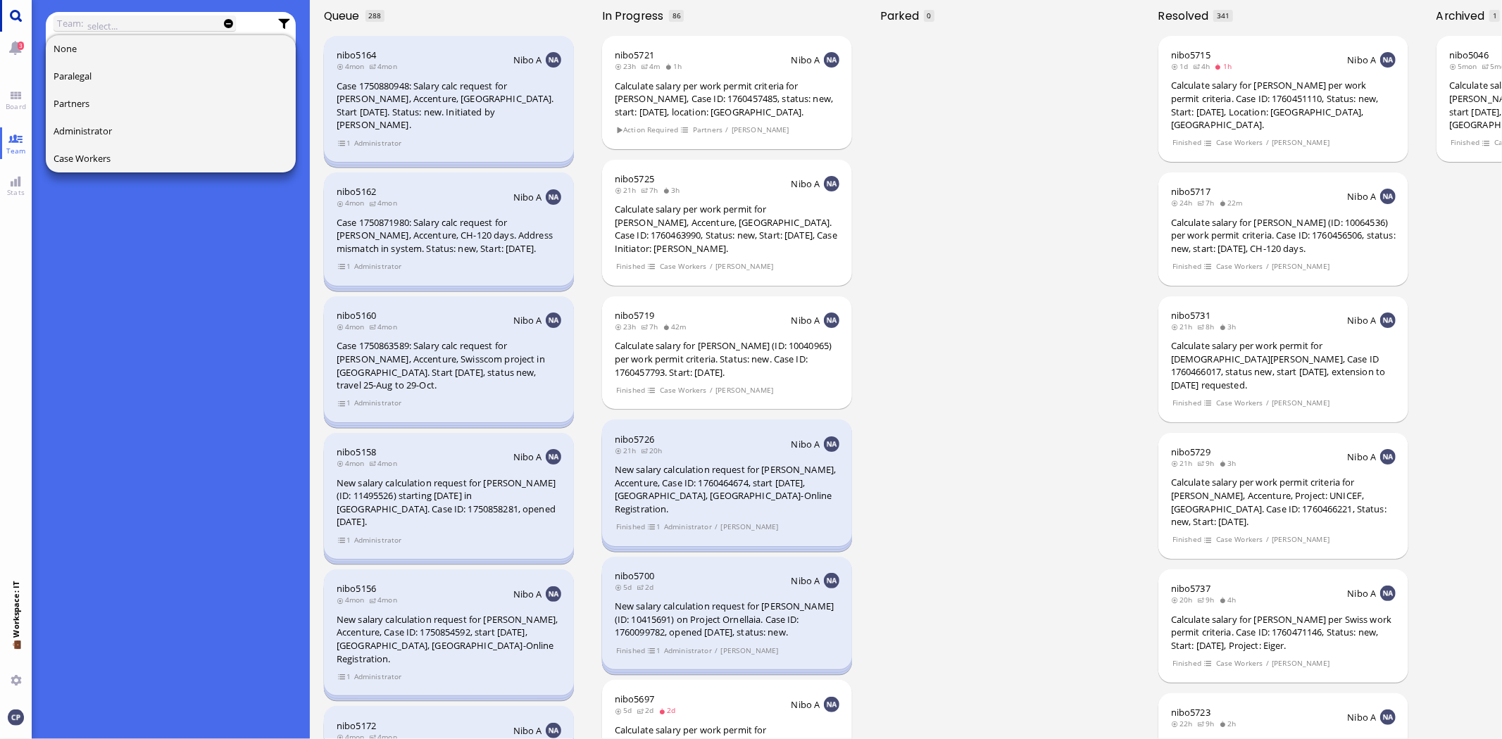
click at [9, 20] on link "Main menu" at bounding box center [16, 16] width 32 height 32
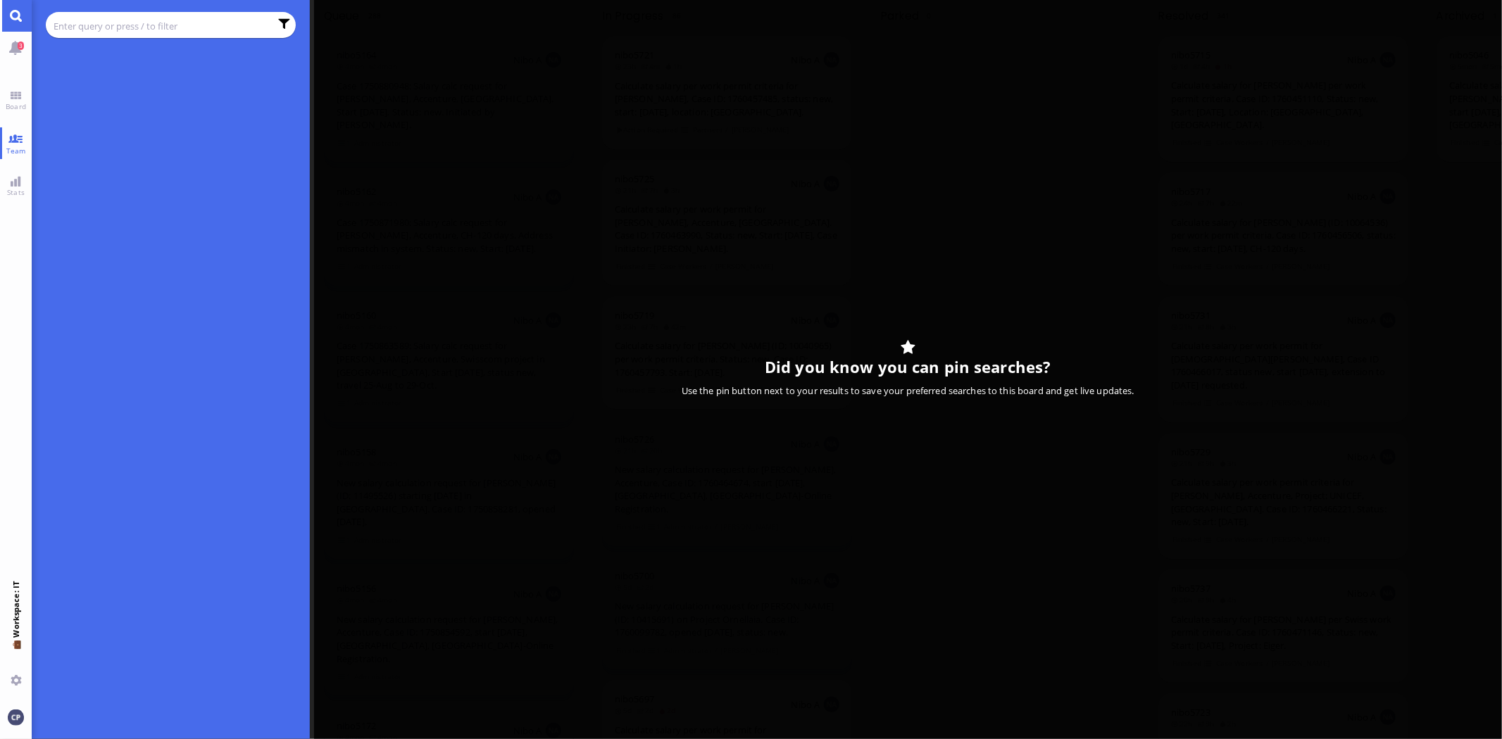
click at [142, 22] on input "text" at bounding box center [162, 25] width 216 height 15
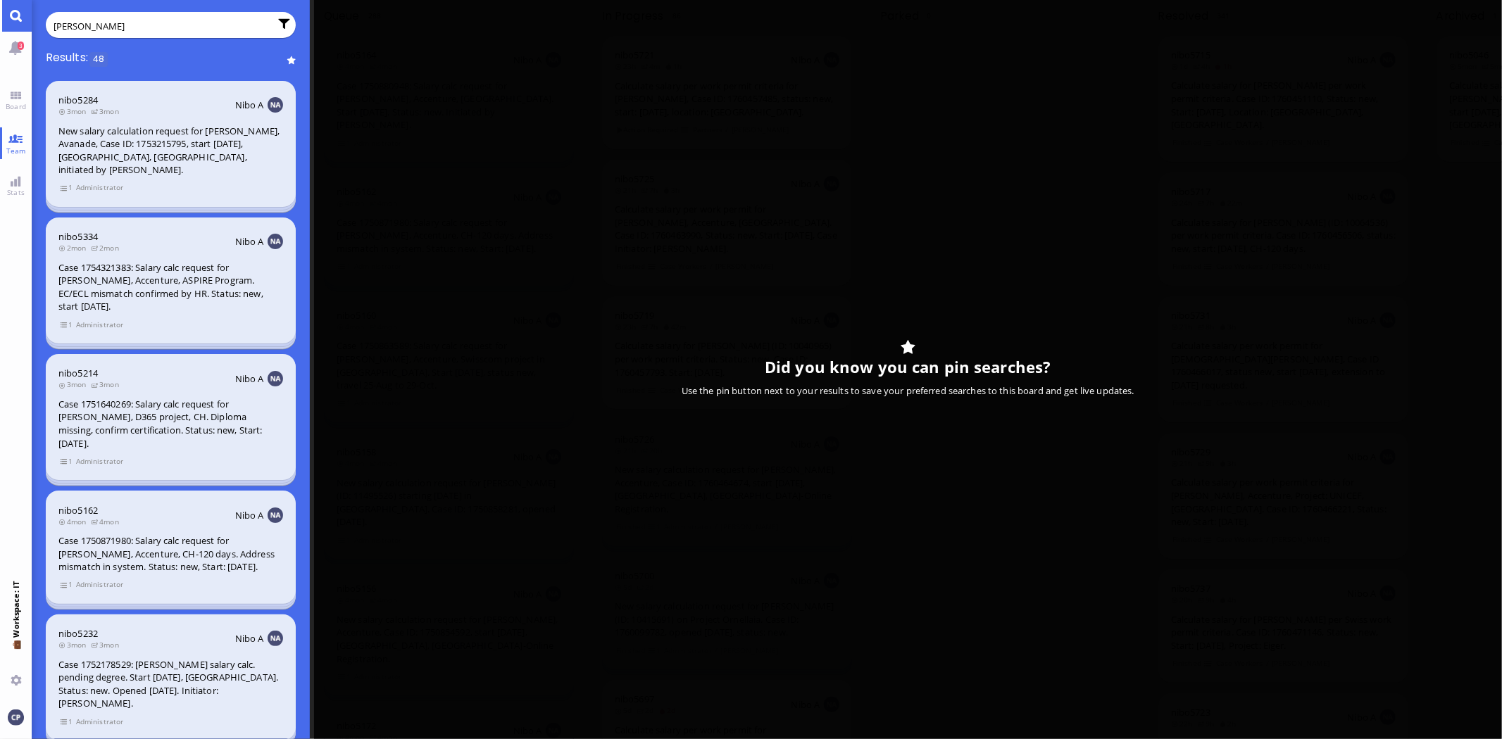
type input "thakkar"
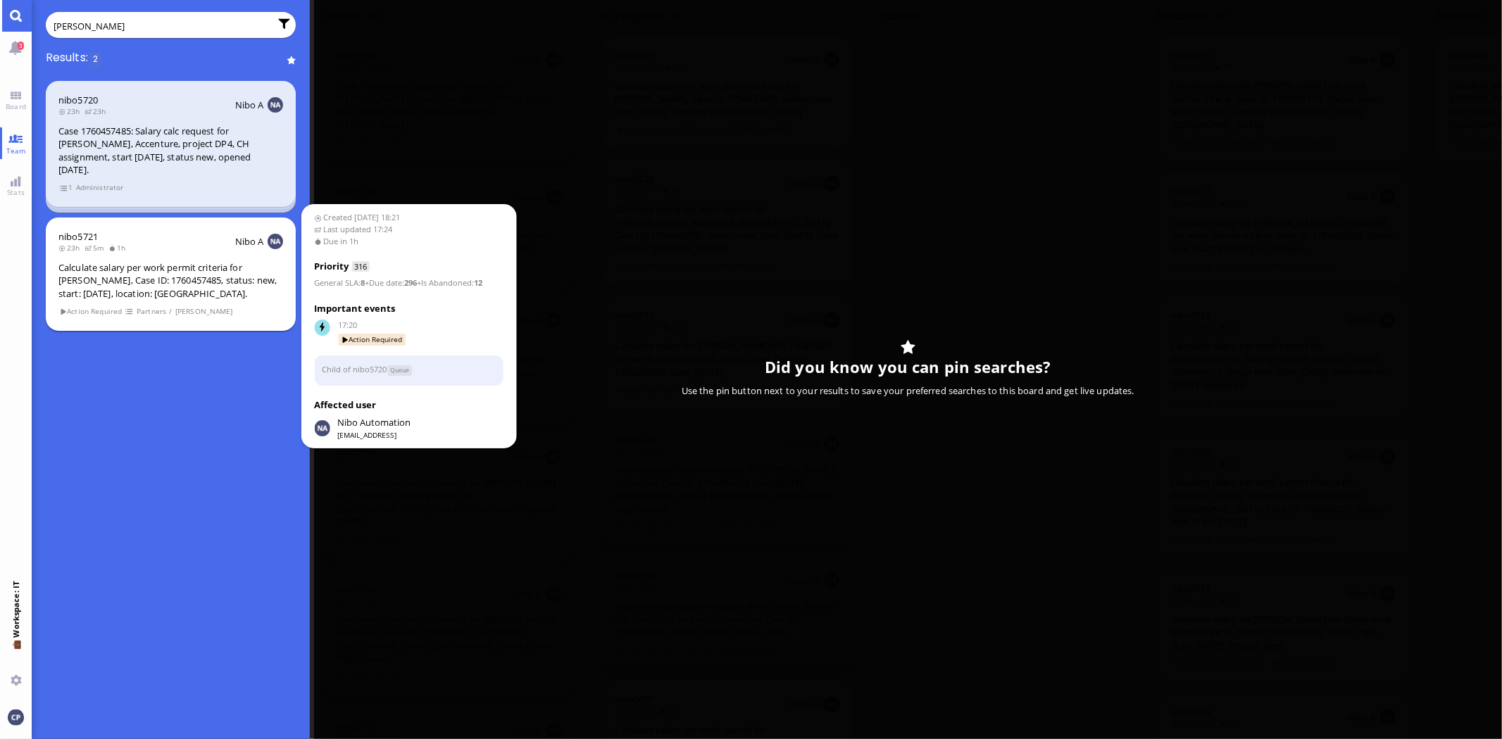
click at [187, 262] on div "Calculate salary per work permit criteria for [PERSON_NAME], Case ID: 176045748…" at bounding box center [170, 280] width 225 height 39
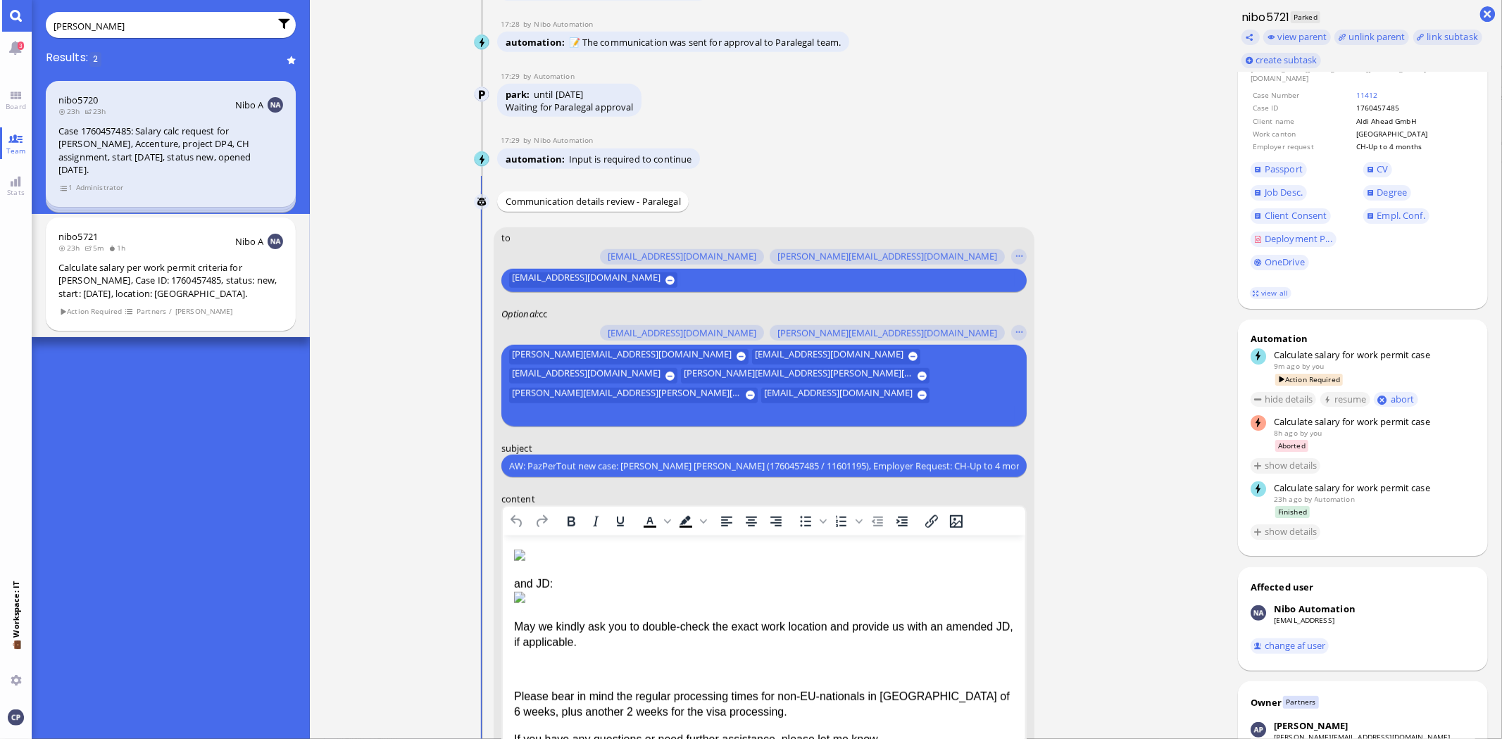
scroll to position [1, 0]
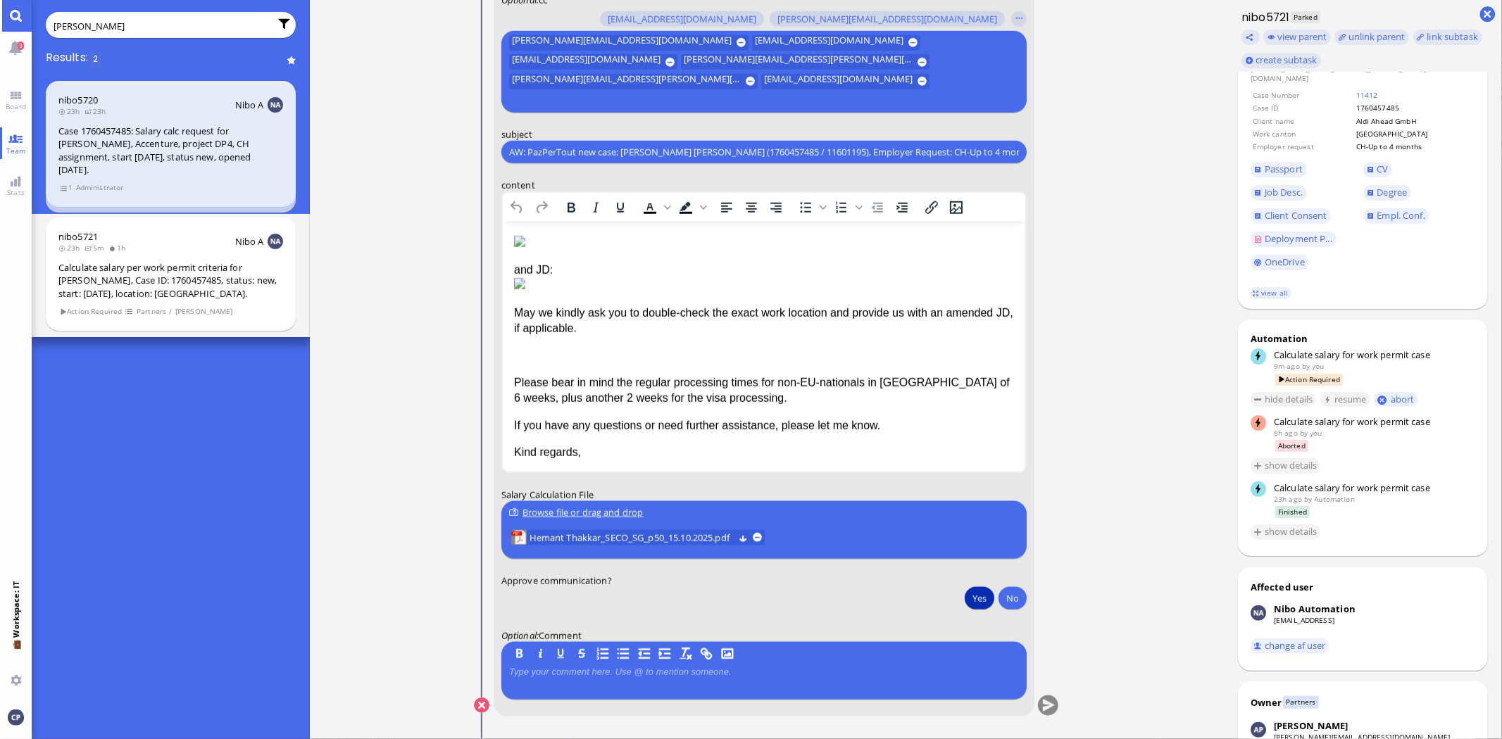
click at [967, 594] on button "Yes" at bounding box center [980, 598] width 30 height 23
click at [1051, 706] on button "submit" at bounding box center [1048, 706] width 21 height 21
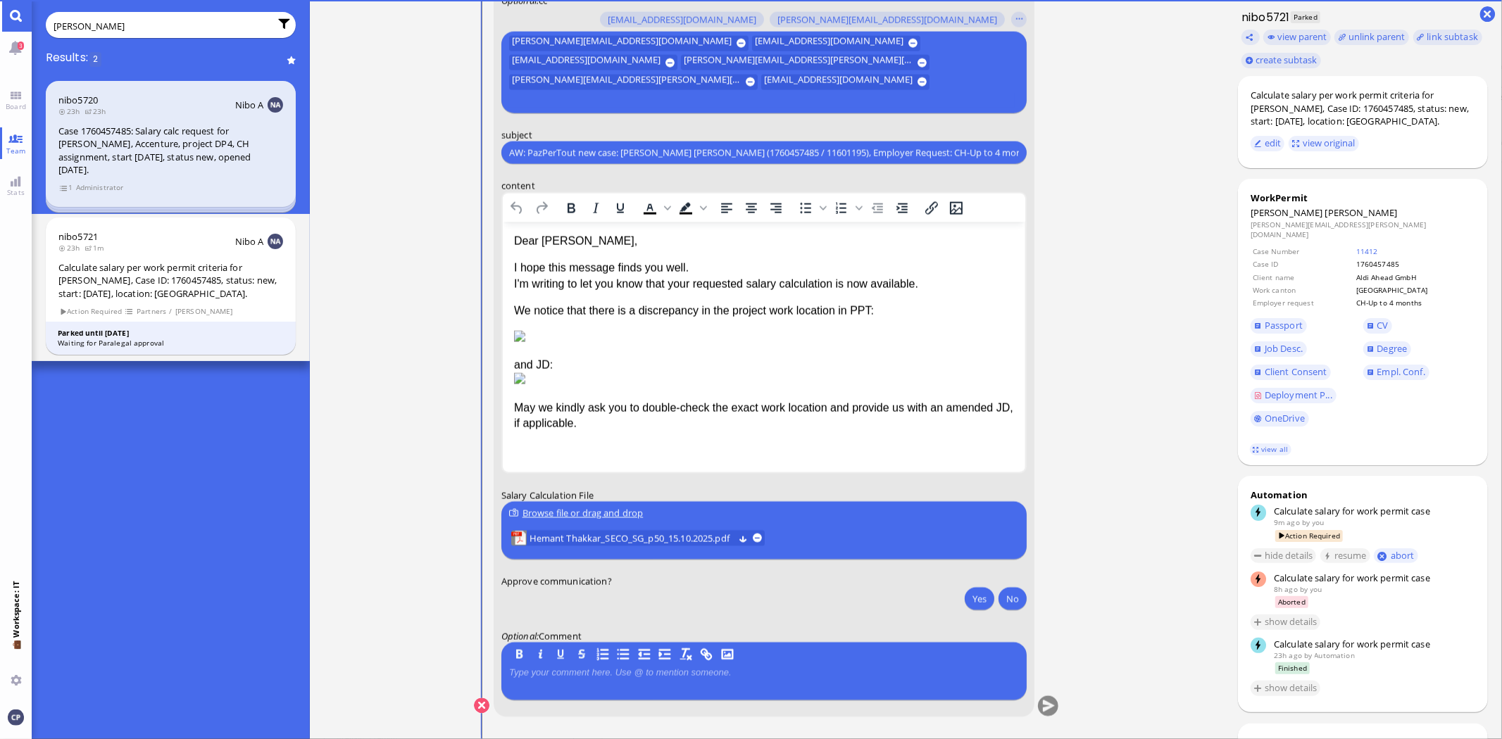
scroll to position [0, 0]
